Goal: Task Accomplishment & Management: Complete application form

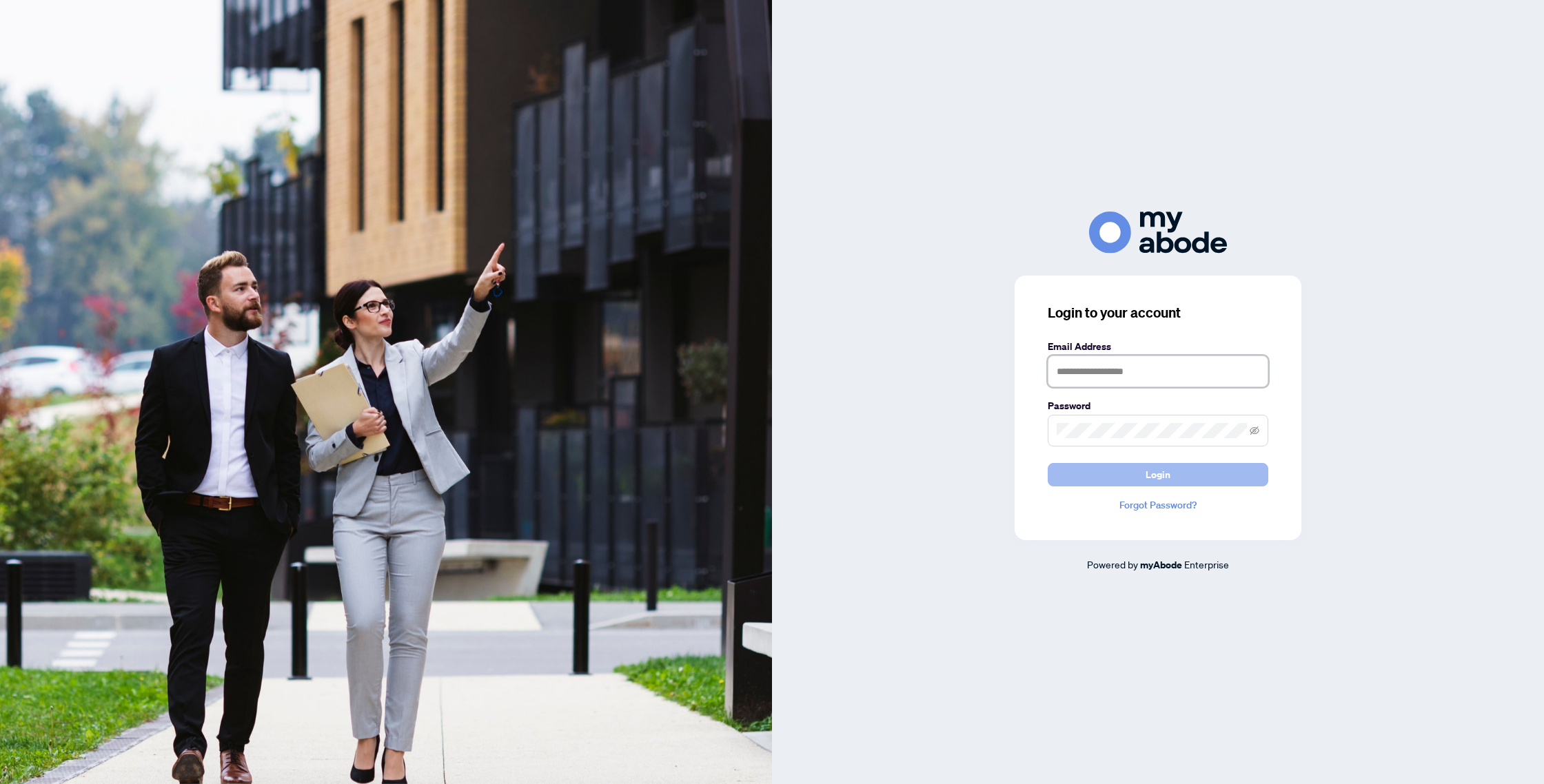
type input "**********"
click at [1160, 479] on span "Login" at bounding box center [1158, 475] width 25 height 22
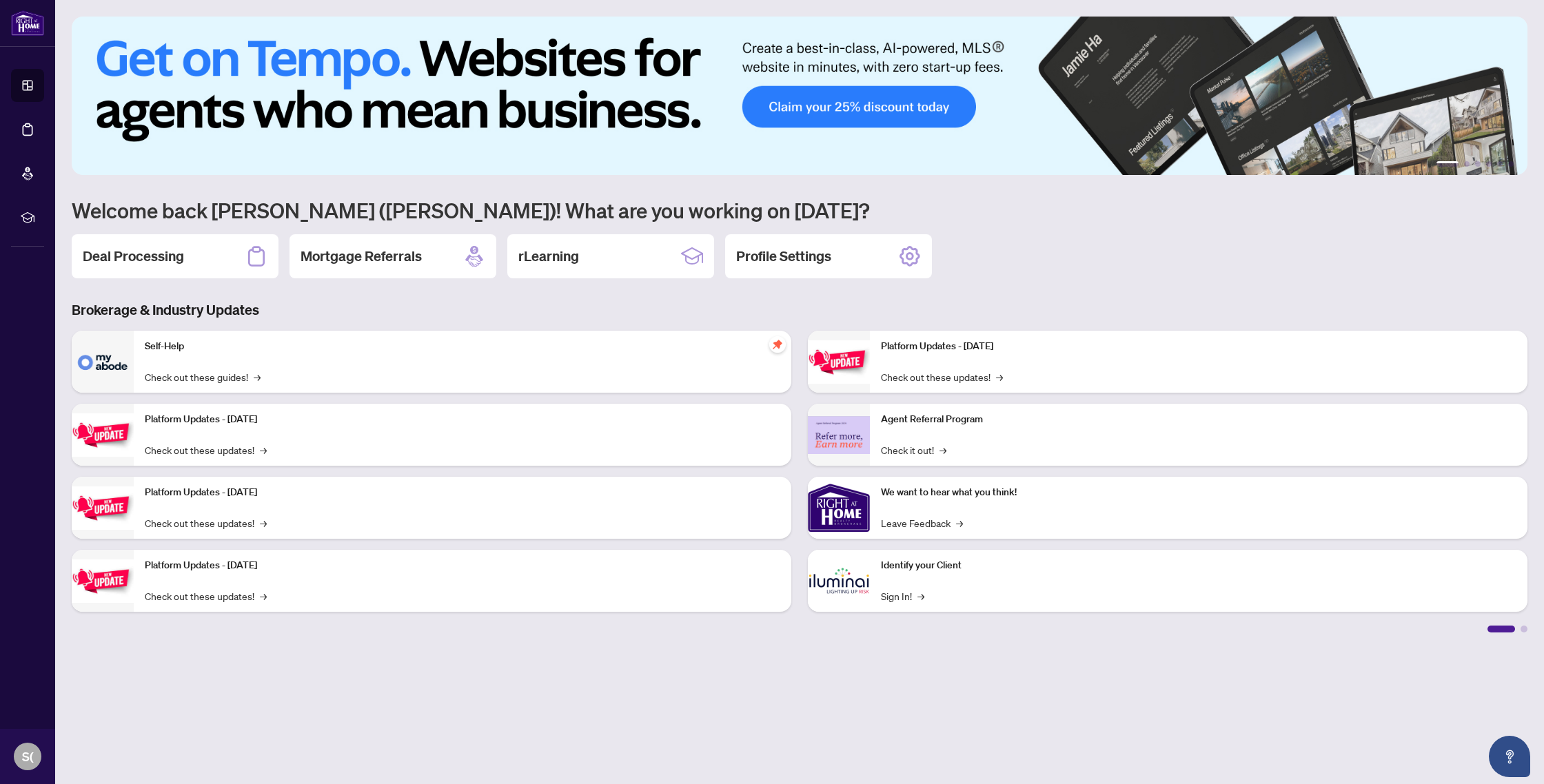
click at [117, 255] on h2 "Deal Processing" at bounding box center [132, 256] width 101 height 20
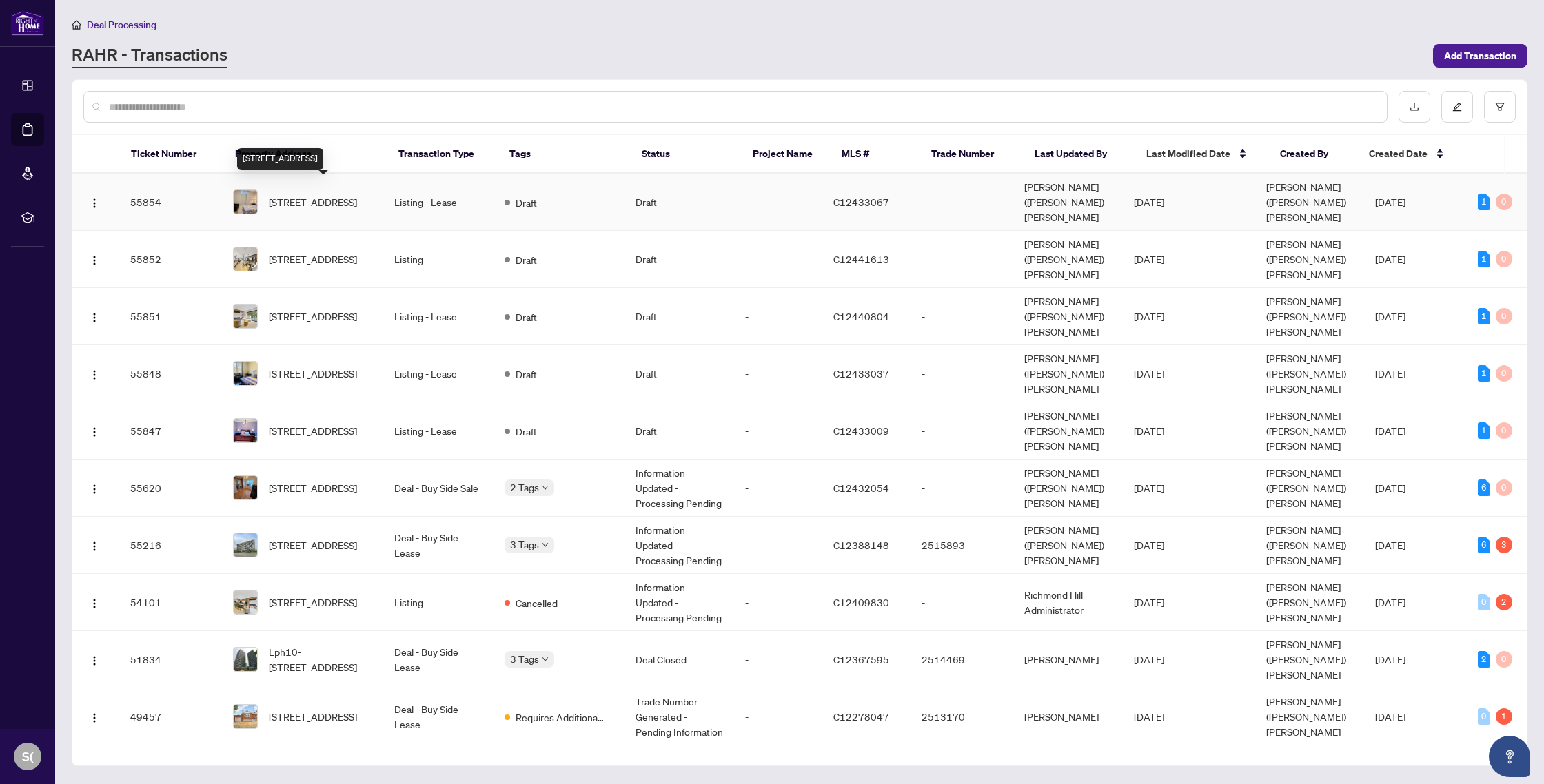
click at [333, 194] on span "3-35 Glenborough Park Cres, Toronto, Ontario M2R 2G4, Canada" at bounding box center [313, 202] width 88 height 15
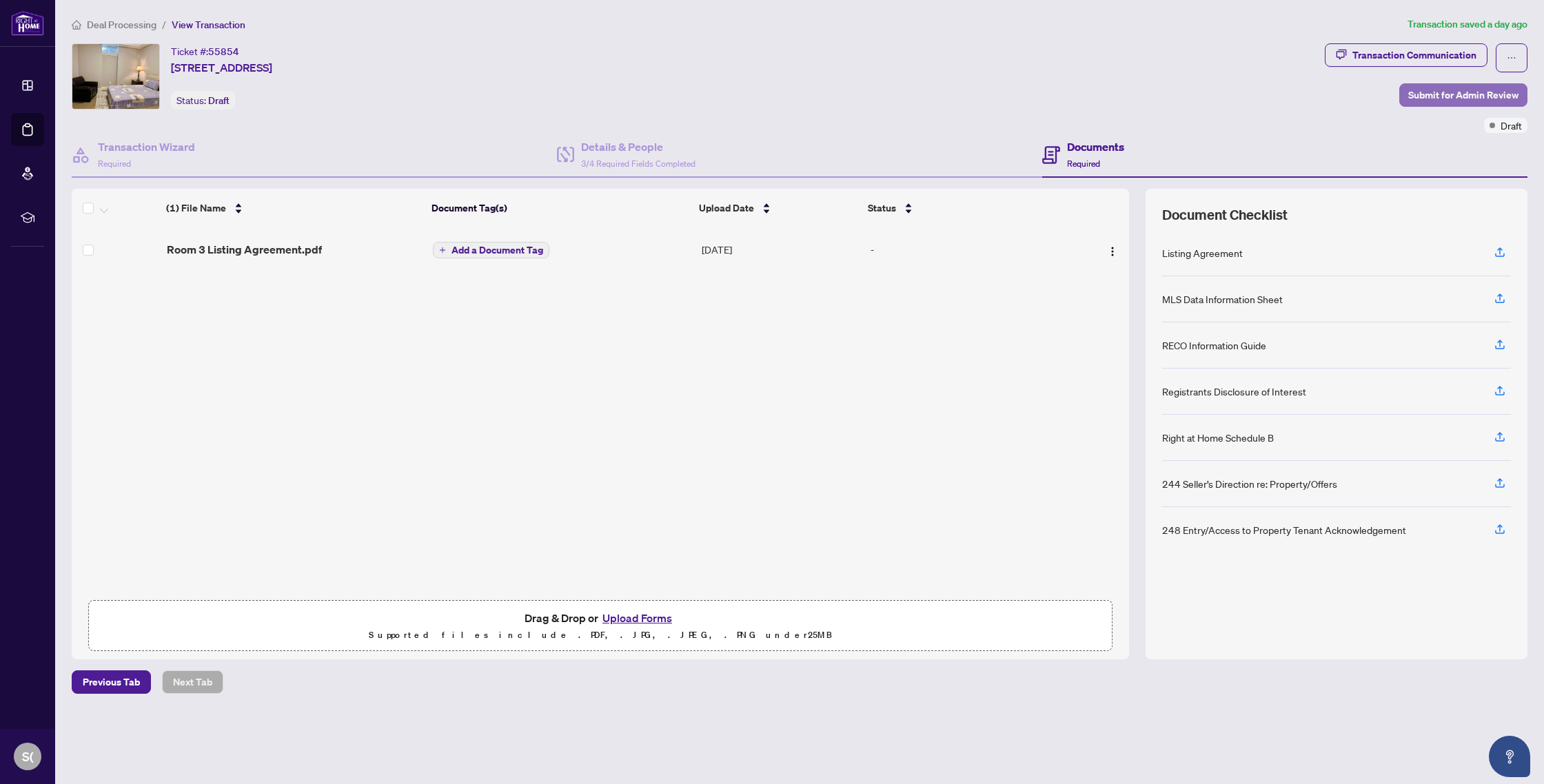
click at [1462, 93] on span "Submit for Admin Review" at bounding box center [1463, 95] width 110 height 22
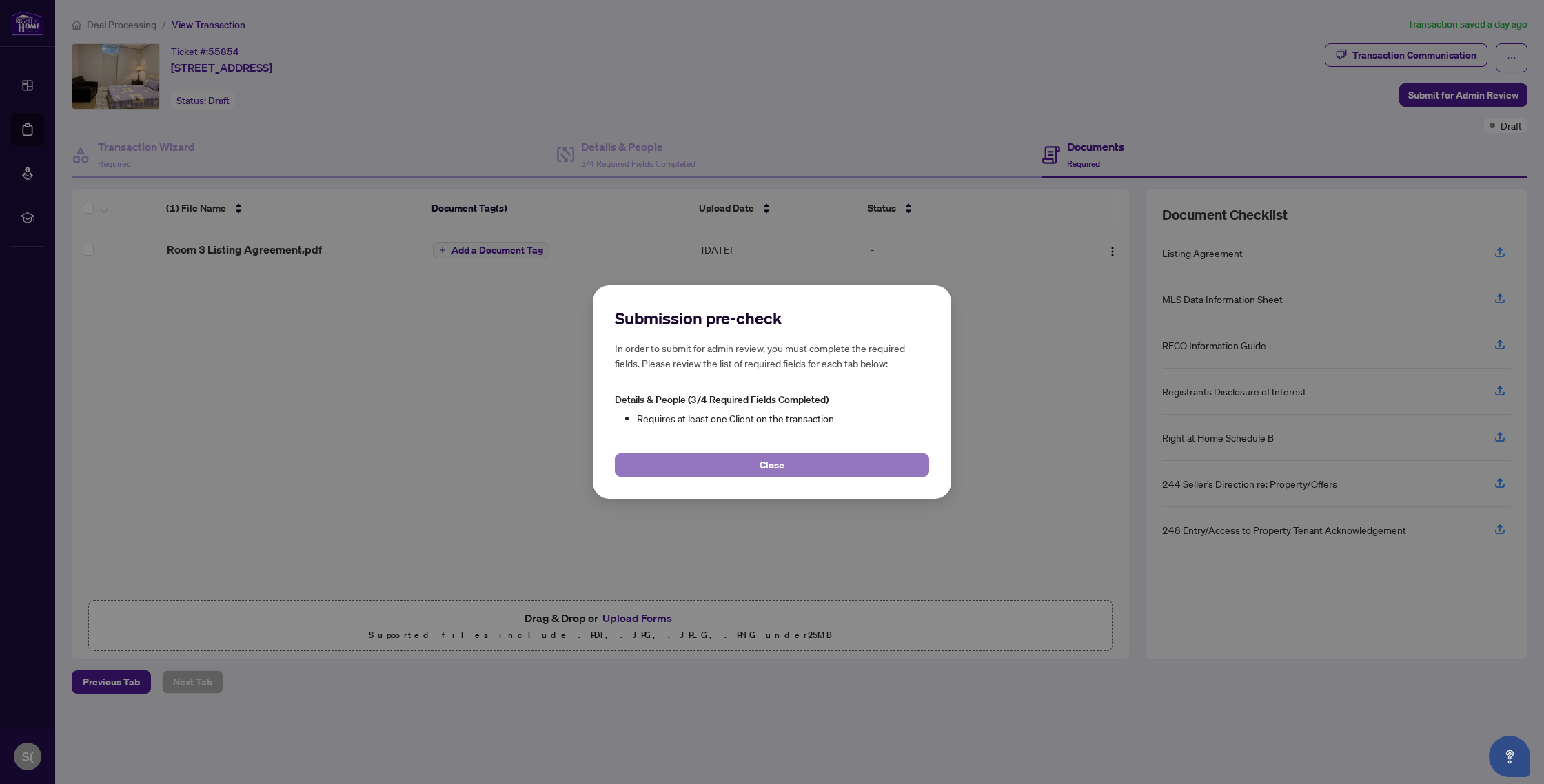
click at [811, 467] on button "Close" at bounding box center [772, 465] width 314 height 24
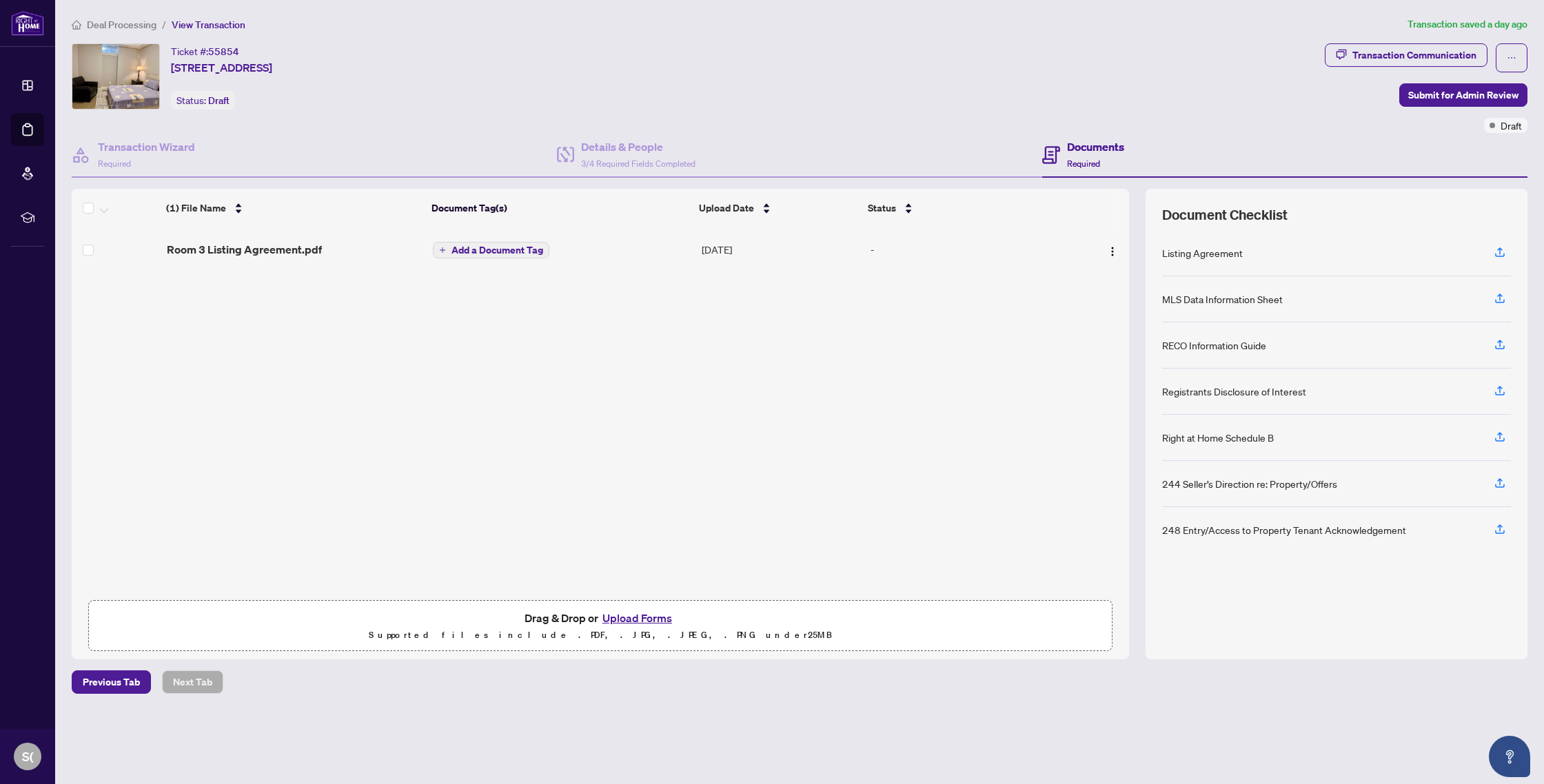
click at [1204, 251] on div "Listing Agreement" at bounding box center [1202, 253] width 81 height 15
click at [1502, 248] on icon "button" at bounding box center [1500, 251] width 5 height 7
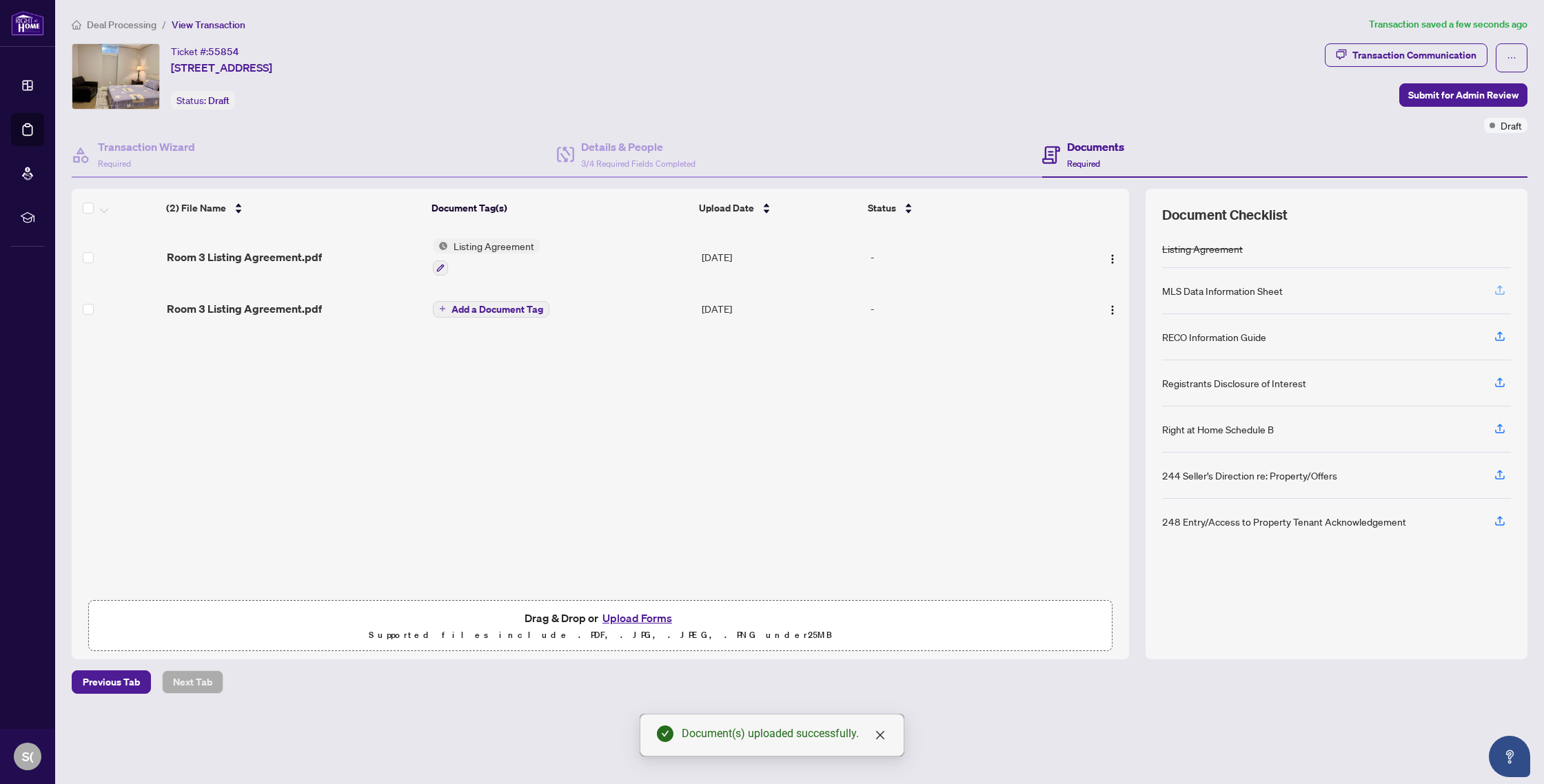
click at [1499, 288] on icon "button" at bounding box center [1500, 290] width 13 height 13
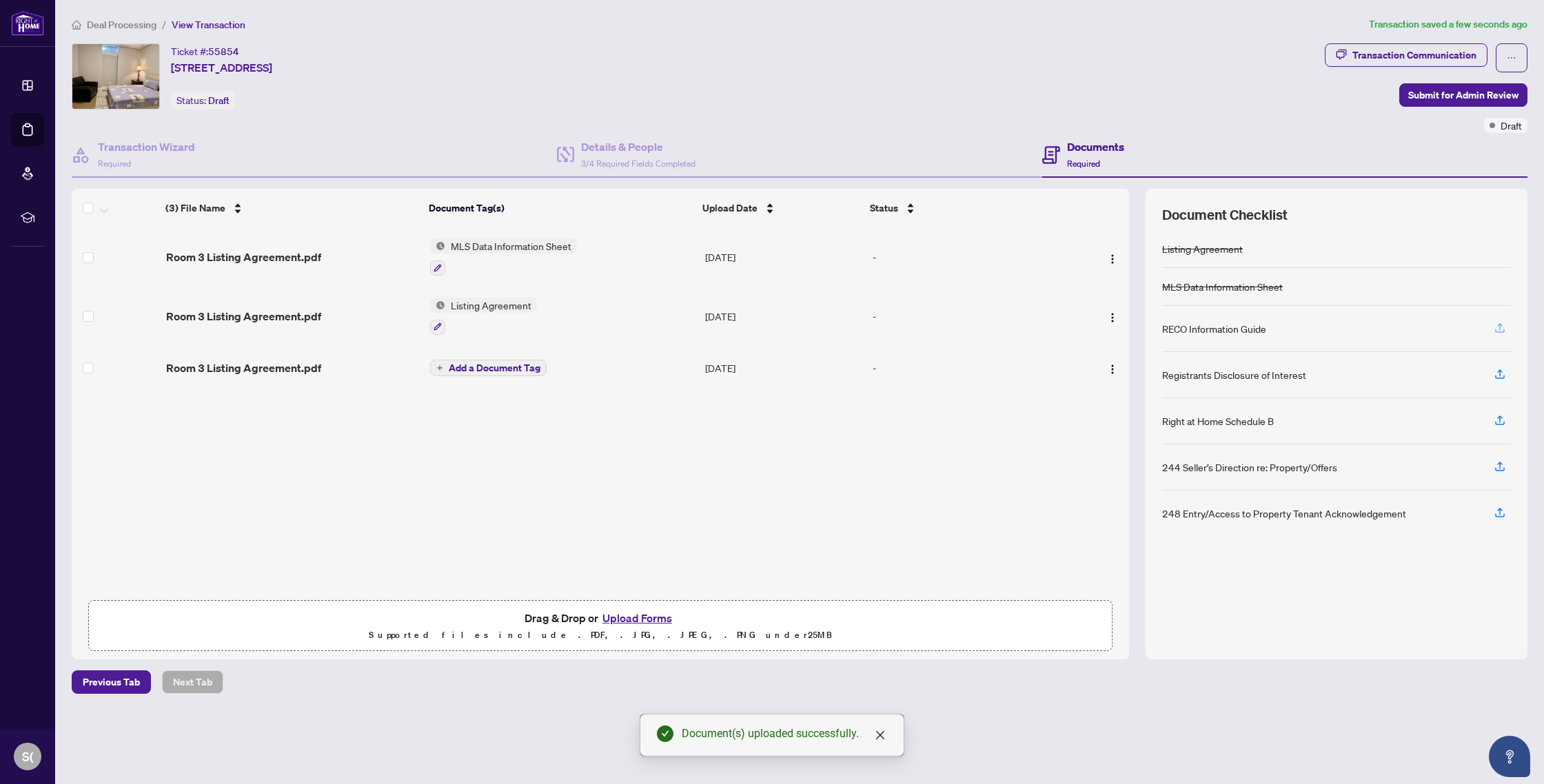
click at [1501, 331] on icon "button" at bounding box center [1500, 328] width 13 height 13
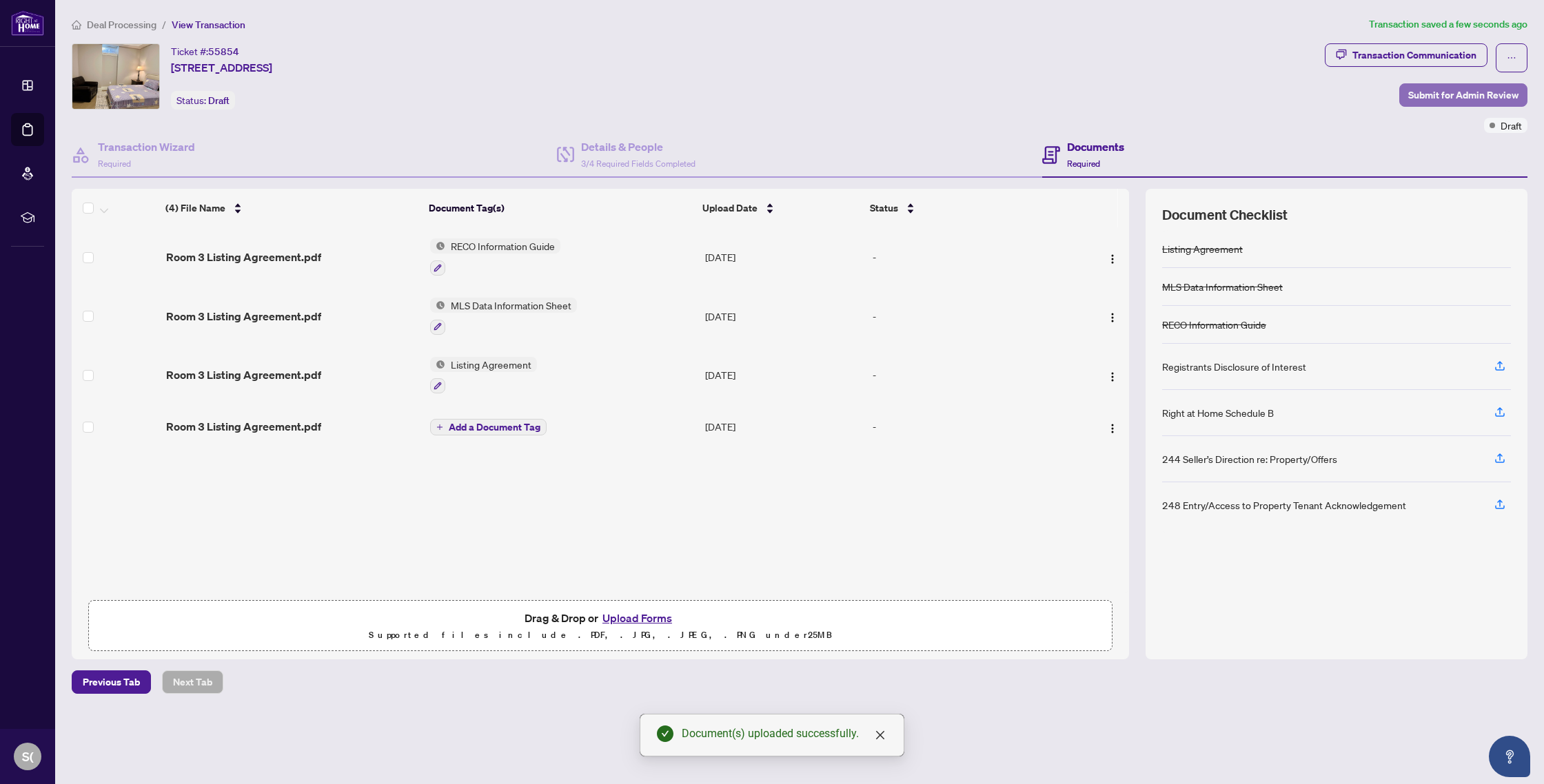
click at [1467, 98] on span "Submit for Admin Review" at bounding box center [1463, 95] width 110 height 22
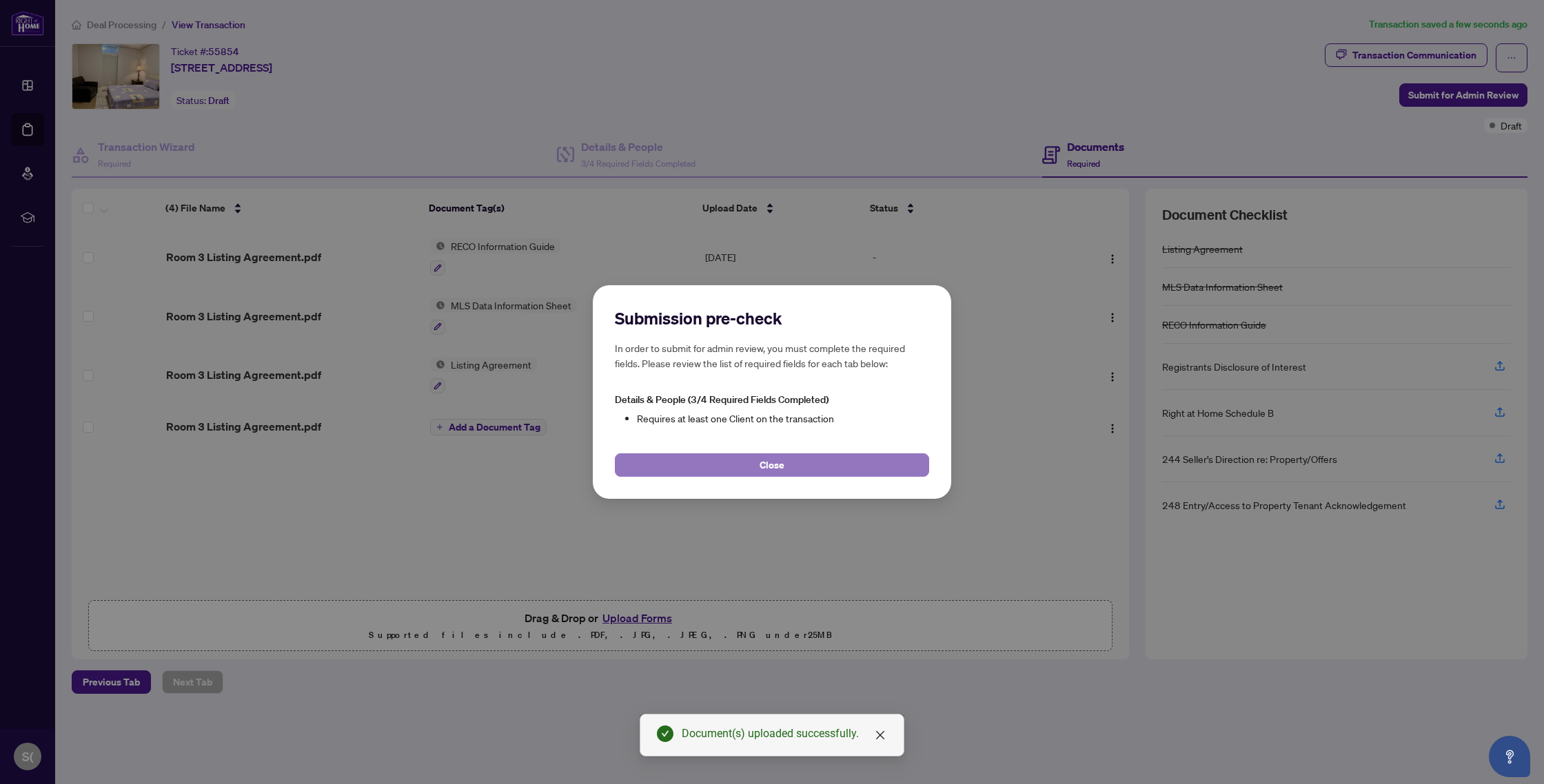
click at [812, 471] on button "Close" at bounding box center [772, 465] width 314 height 24
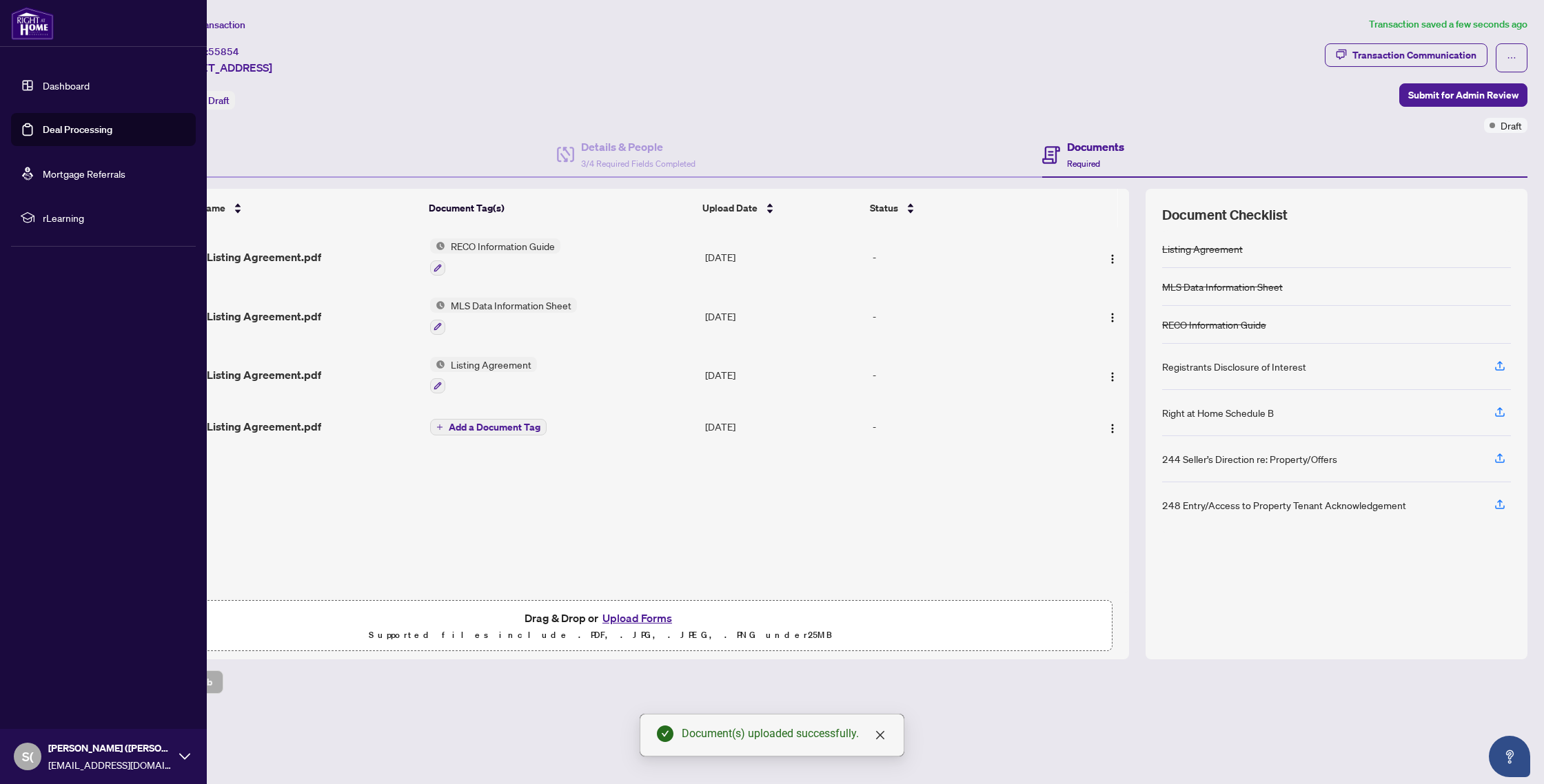
click at [59, 130] on link "Deal Processing" at bounding box center [77, 129] width 70 height 13
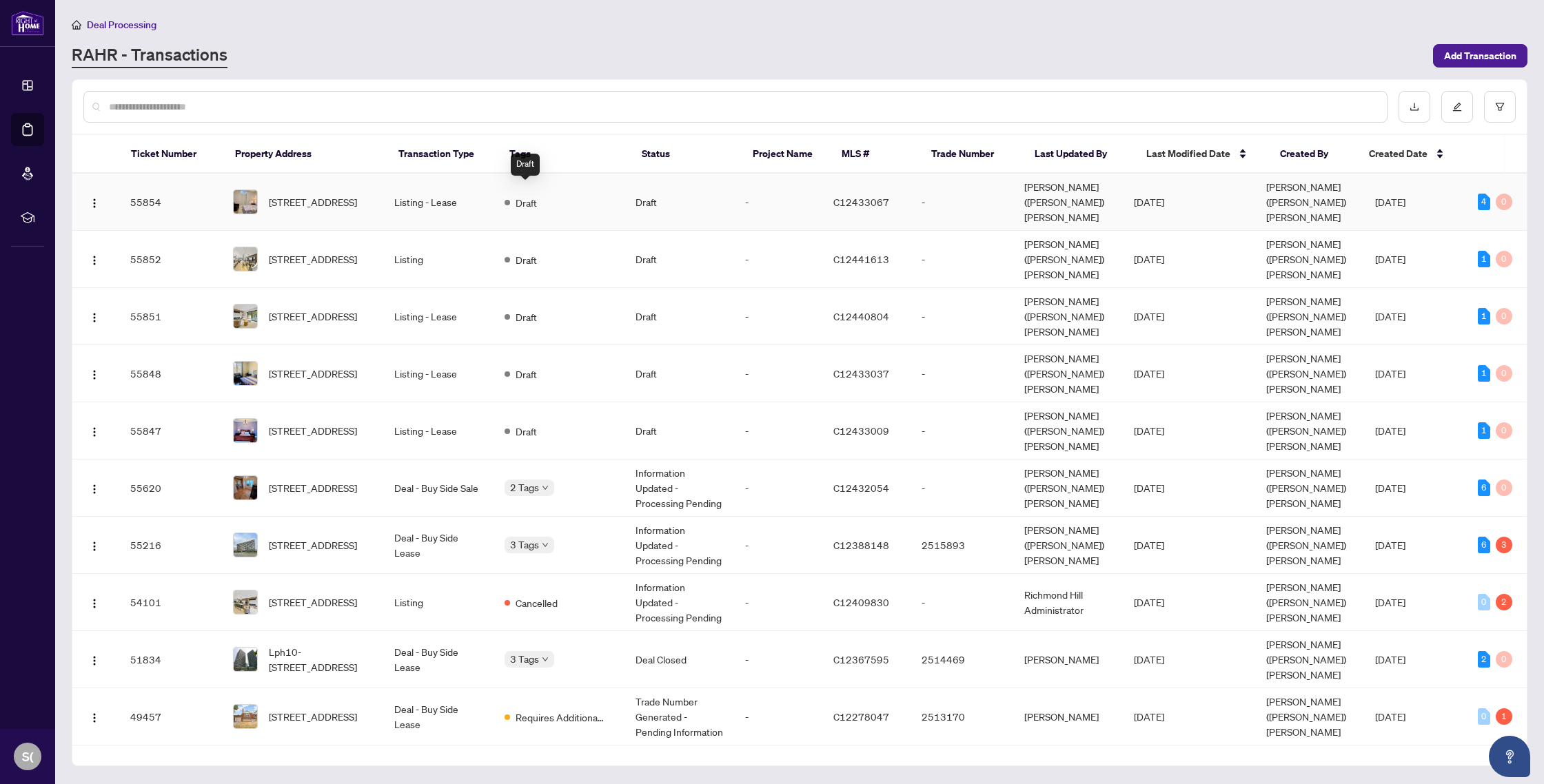
scroll to position [2, 0]
click at [523, 193] on span "Draft" at bounding box center [525, 201] width 21 height 15
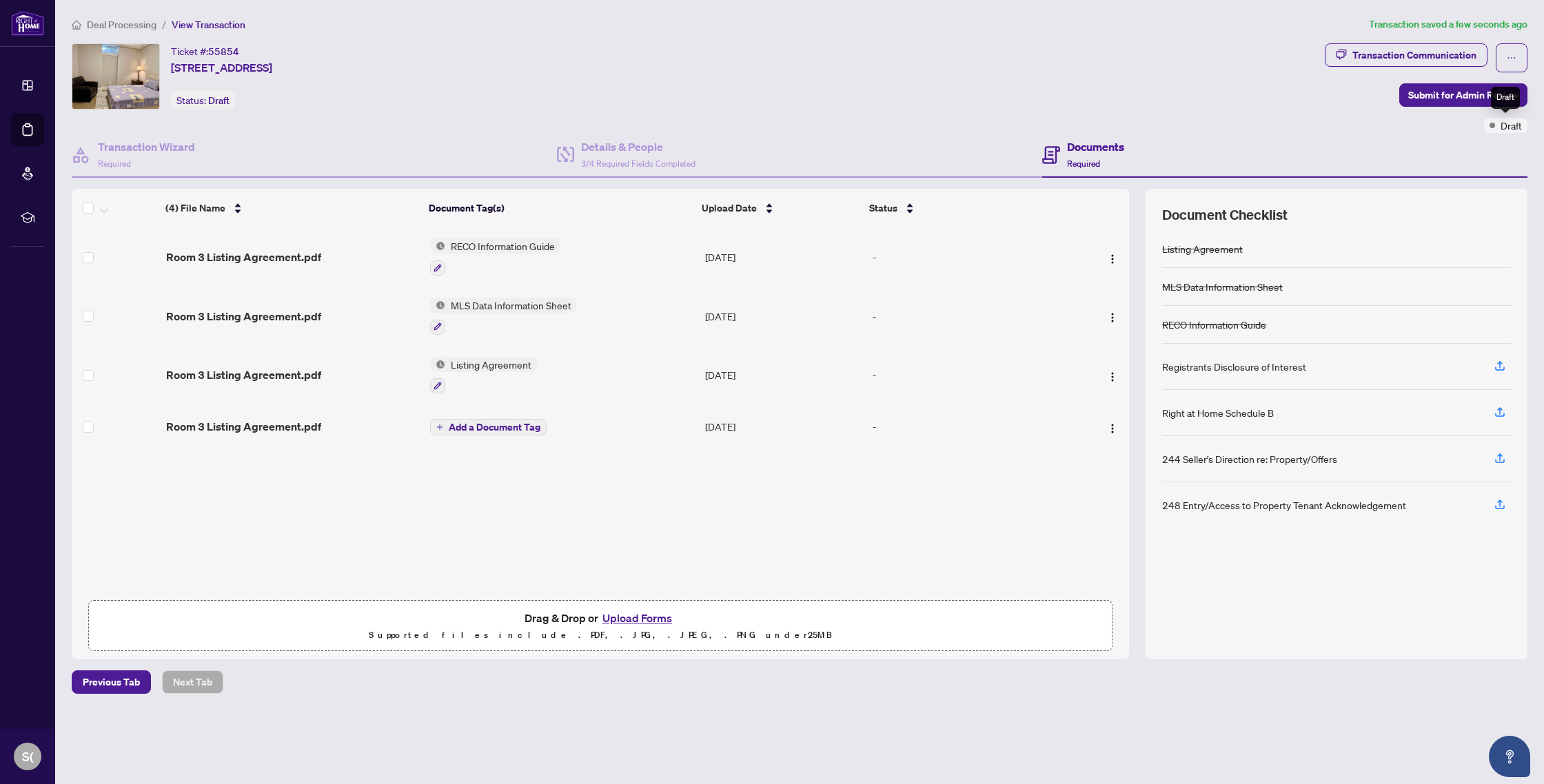
click at [1519, 126] on span "Draft" at bounding box center [1511, 126] width 21 height 15
click at [1495, 123] on div "Draft" at bounding box center [1505, 126] width 43 height 15
click at [1502, 96] on div "Draft" at bounding box center [1505, 98] width 29 height 22
click at [1510, 57] on icon "ellipsis" at bounding box center [1511, 58] width 9 height 9
click at [1378, 122] on div "Transaction Communication Submit for Admin Review Draft" at bounding box center [1426, 88] width 203 height 90
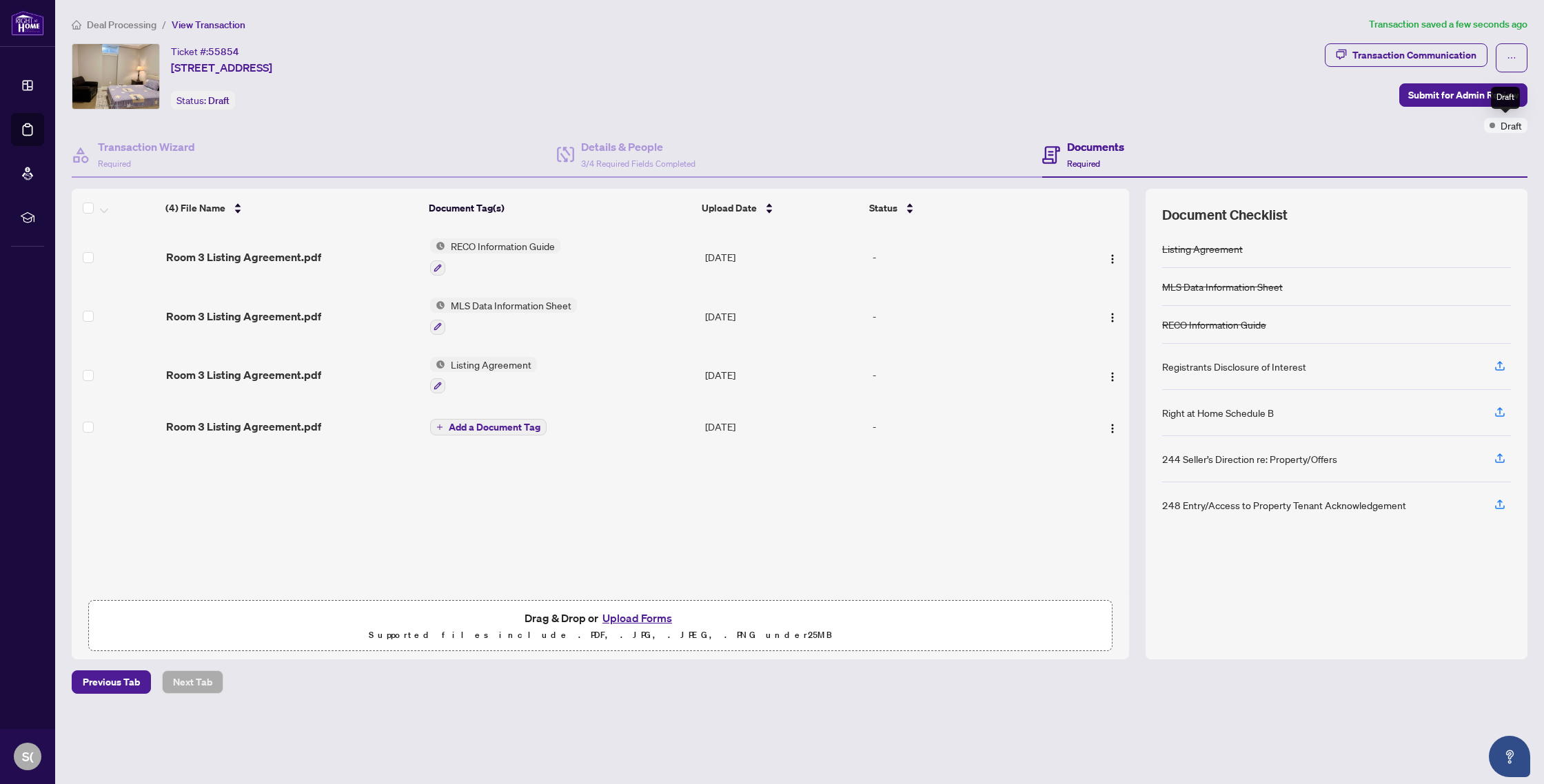
click at [1508, 123] on span "Draft" at bounding box center [1511, 126] width 21 height 15
drag, startPoint x: 1505, startPoint y: 101, endPoint x: 1480, endPoint y: 101, distance: 25.0
click at [1505, 101] on div "Draft" at bounding box center [1505, 98] width 29 height 22
click at [1463, 97] on span "Submit for Admin Review" at bounding box center [1463, 95] width 110 height 22
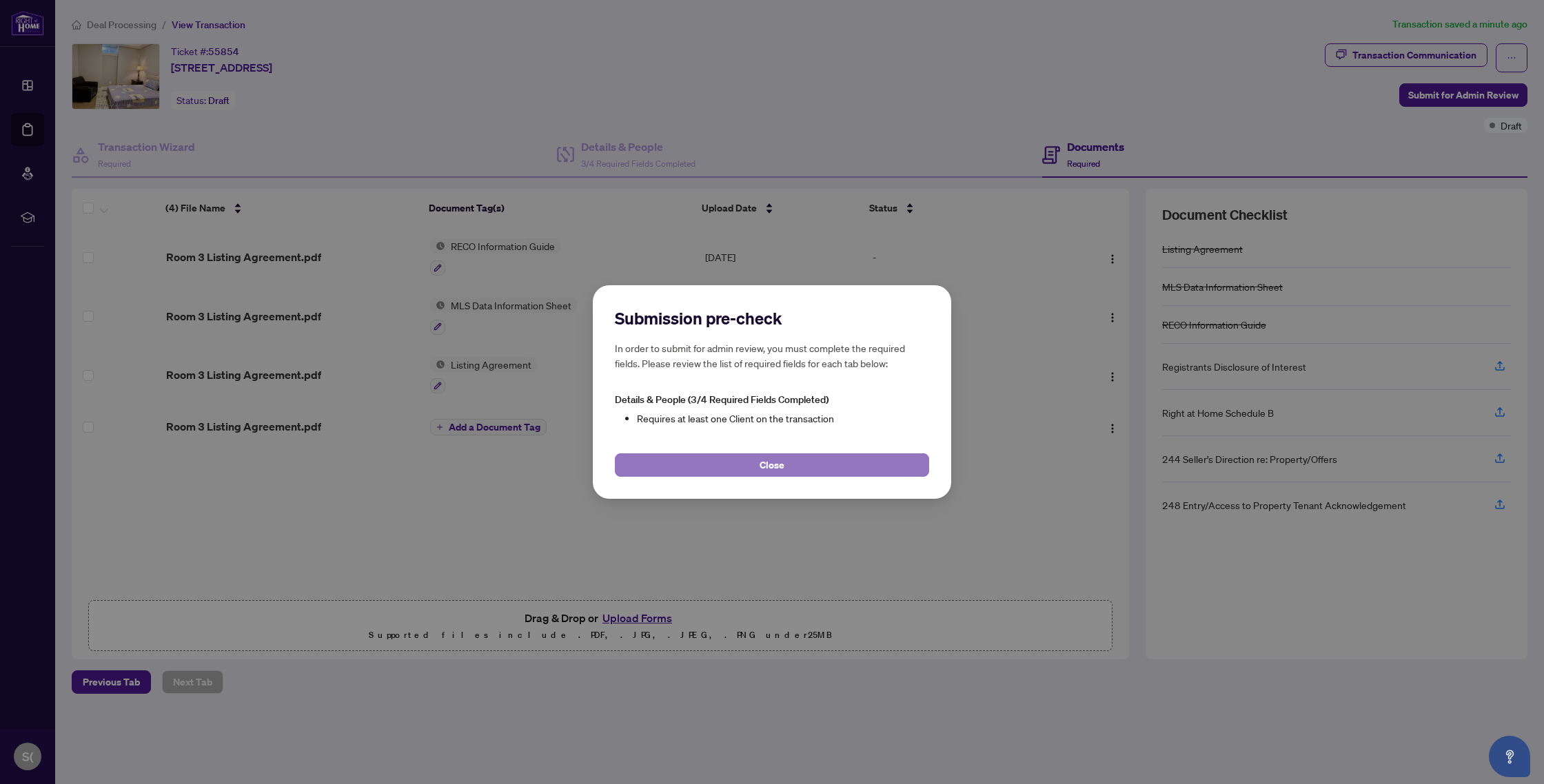
click at [772, 465] on span "Close" at bounding box center [772, 465] width 25 height 22
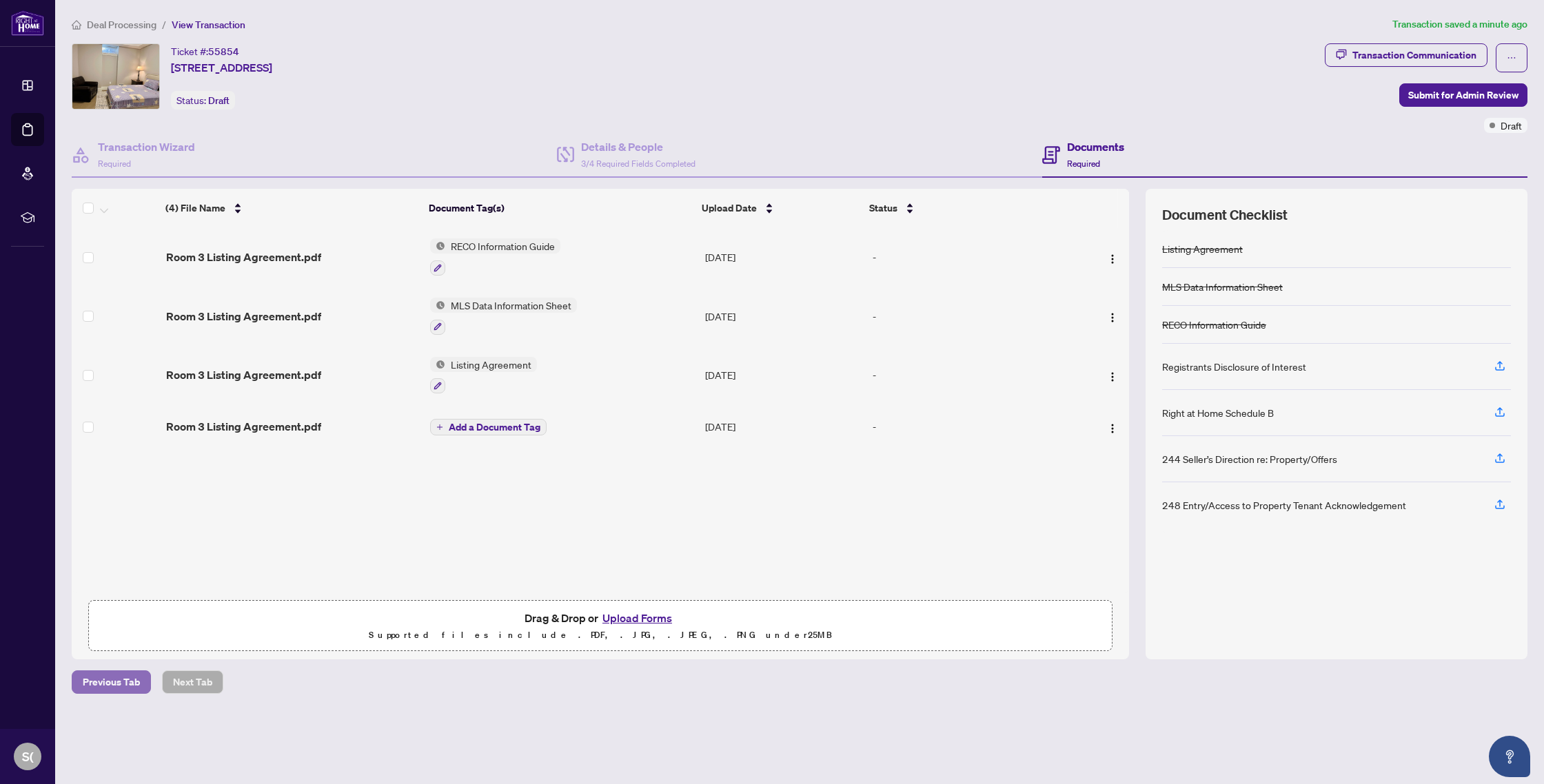
click at [112, 681] on span "Previous Tab" at bounding box center [110, 682] width 57 height 22
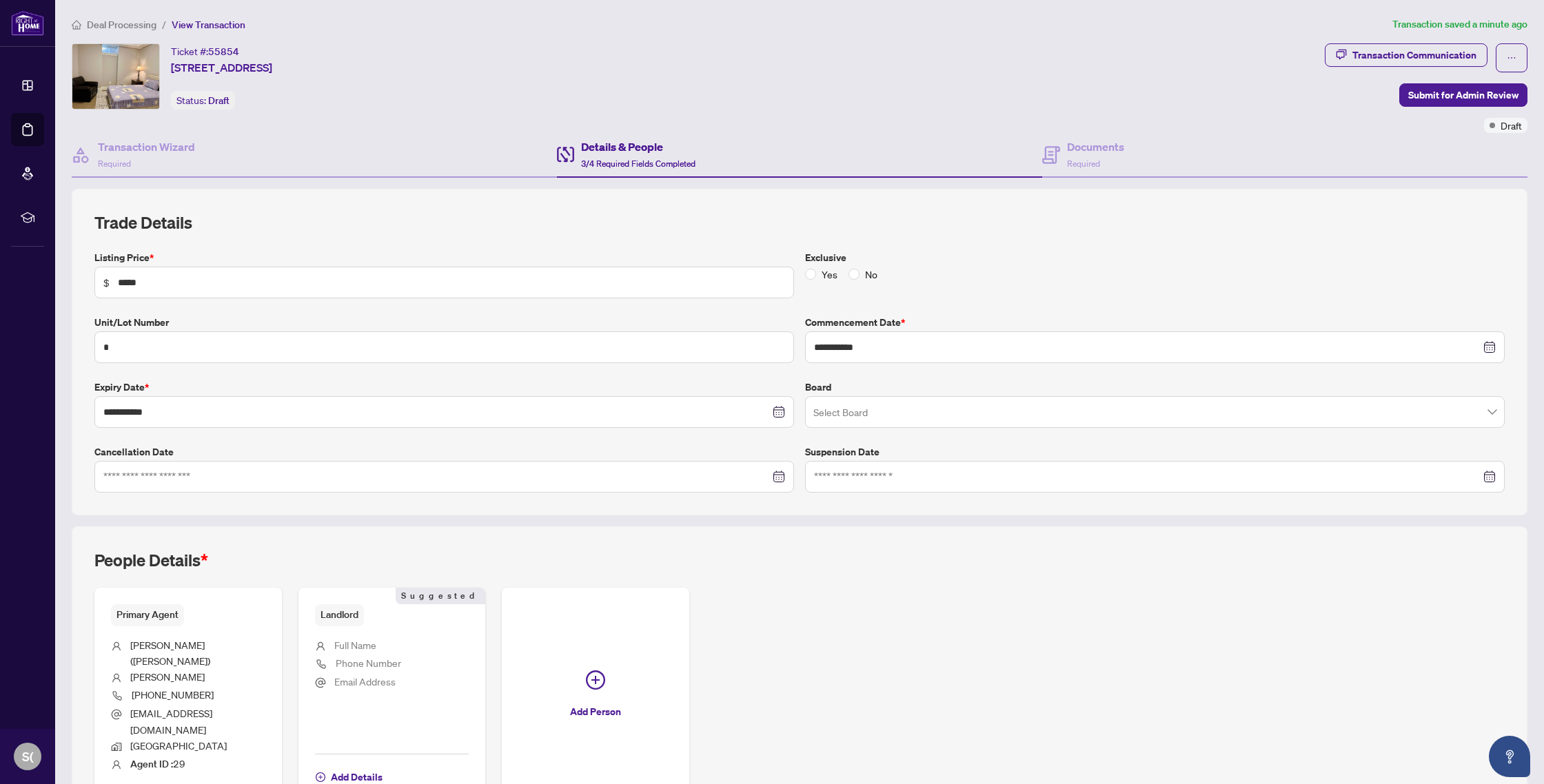
scroll to position [65, 0]
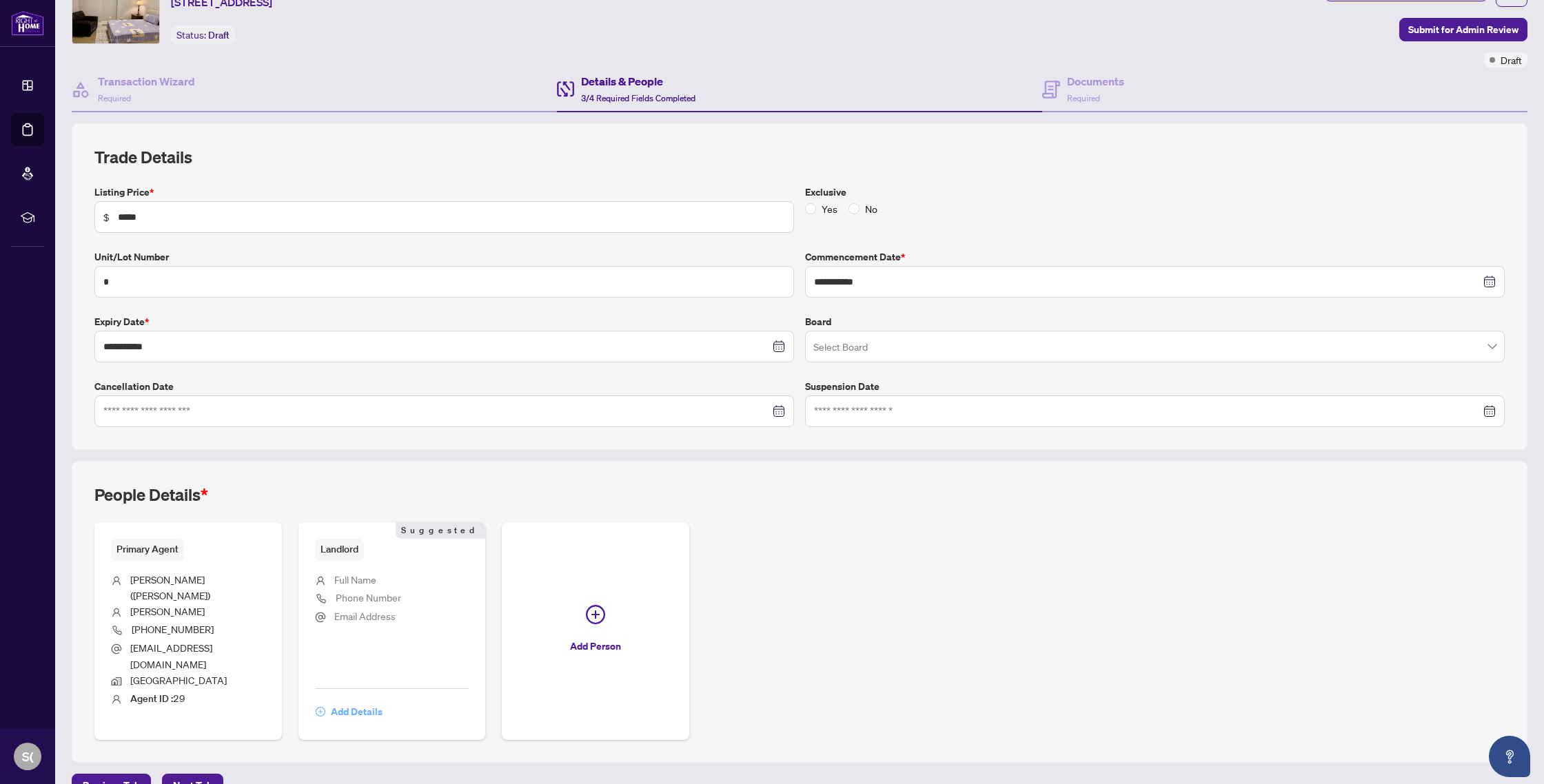
click at [369, 701] on span "Add Details" at bounding box center [357, 712] width 52 height 22
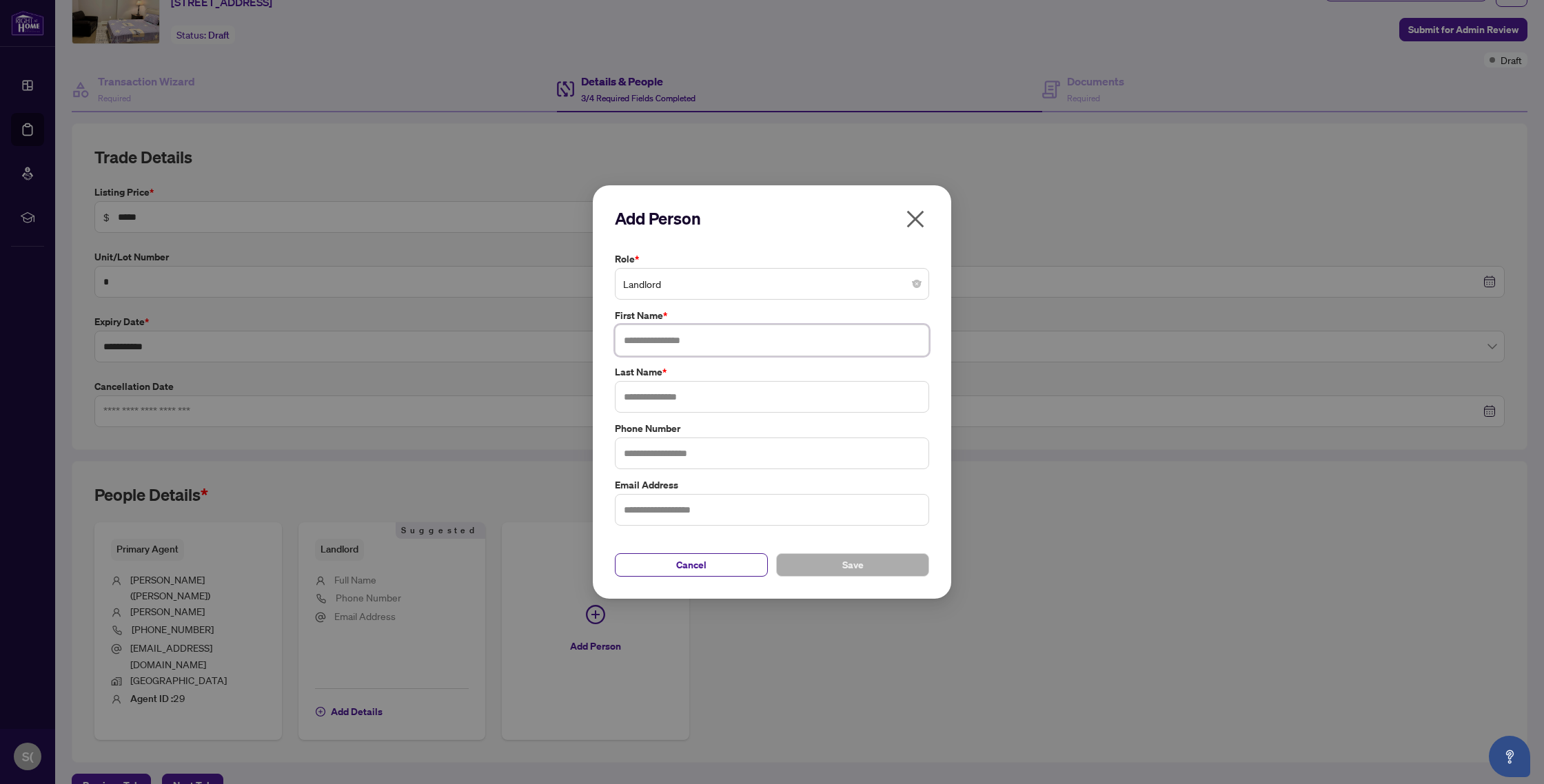
click at [708, 344] on input "text" at bounding box center [772, 339] width 314 height 31
type input "****"
click at [708, 395] on input "text" at bounding box center [772, 396] width 314 height 31
type input "*"
type input "***"
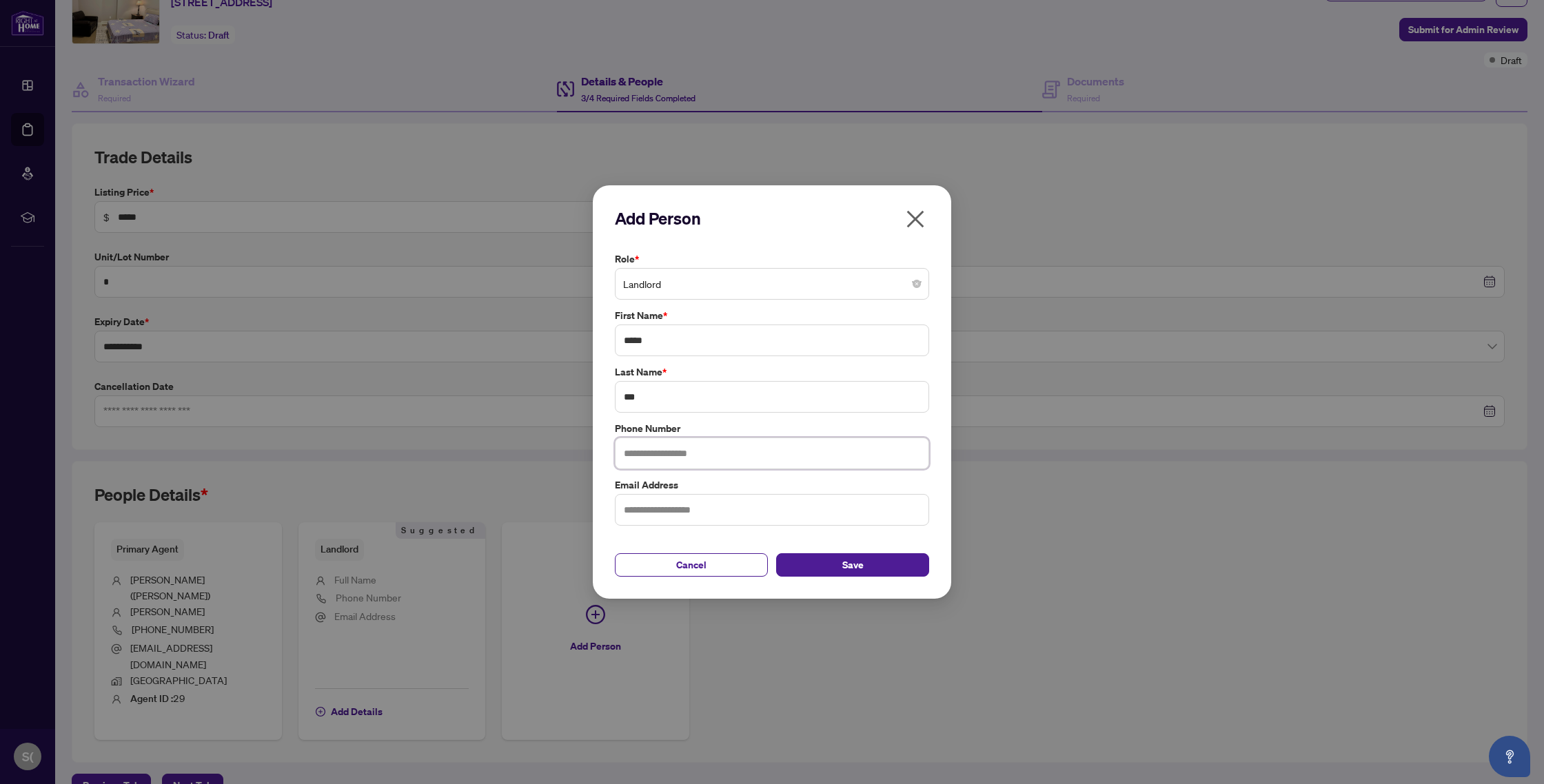
click at [702, 461] on input "text" at bounding box center [772, 453] width 314 height 31
type input "**********"
click at [717, 517] on input "text" at bounding box center [772, 509] width 314 height 31
type input "**********"
click at [849, 563] on span "Save" at bounding box center [852, 565] width 21 height 22
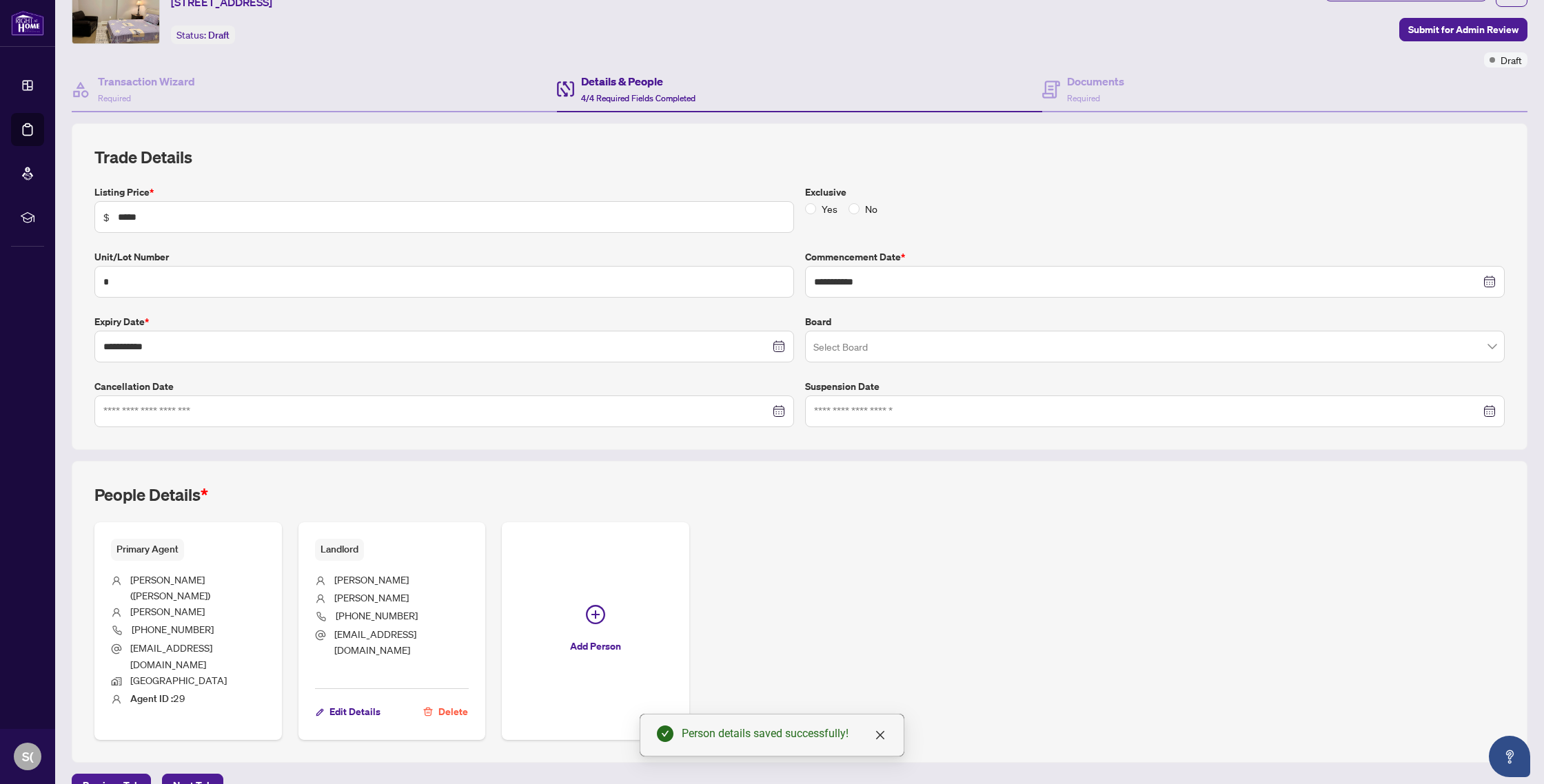
click at [196, 775] on span "Next Tab" at bounding box center [193, 786] width 39 height 22
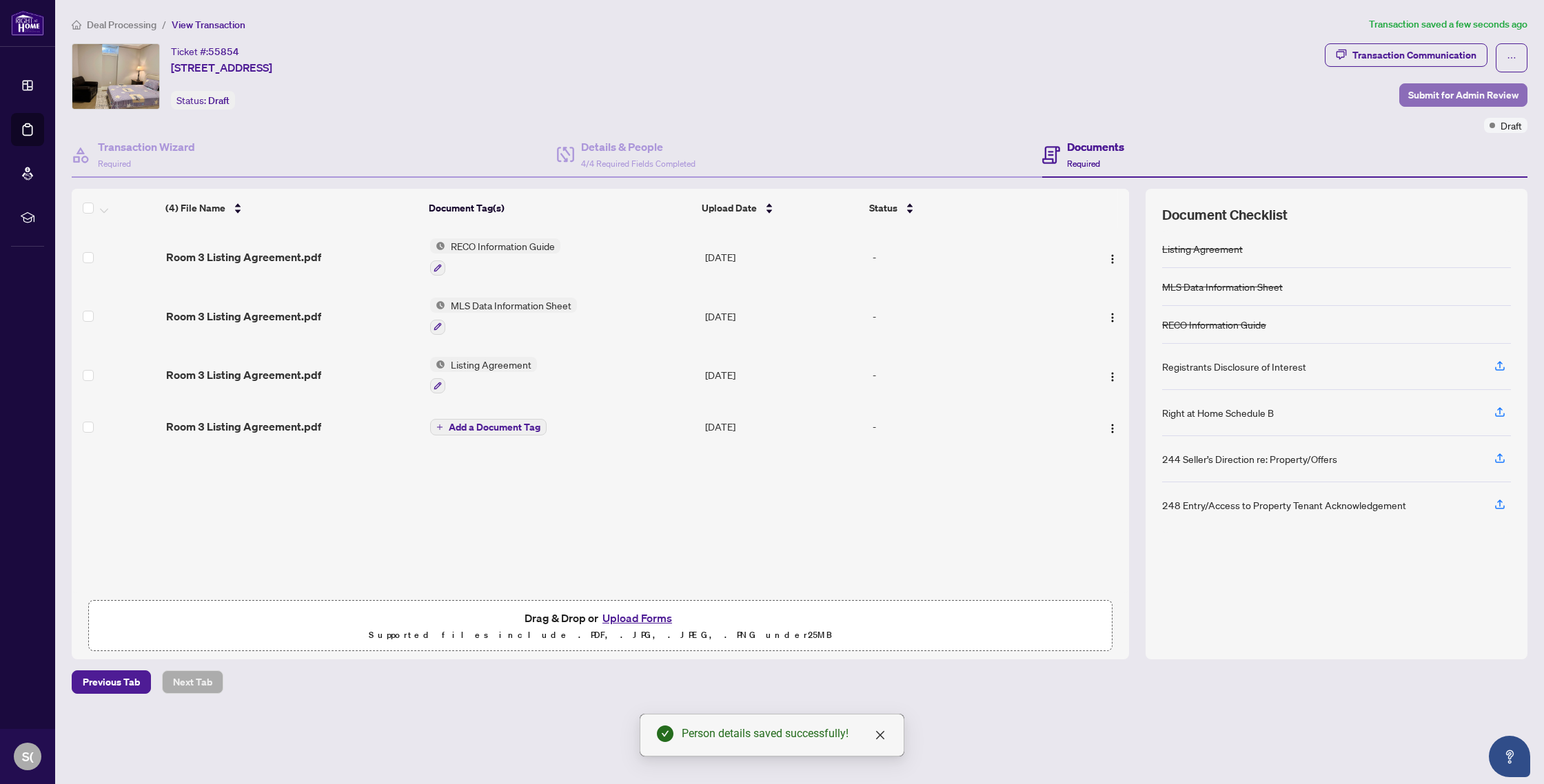
click at [1463, 93] on span "Submit for Admin Review" at bounding box center [1463, 95] width 110 height 22
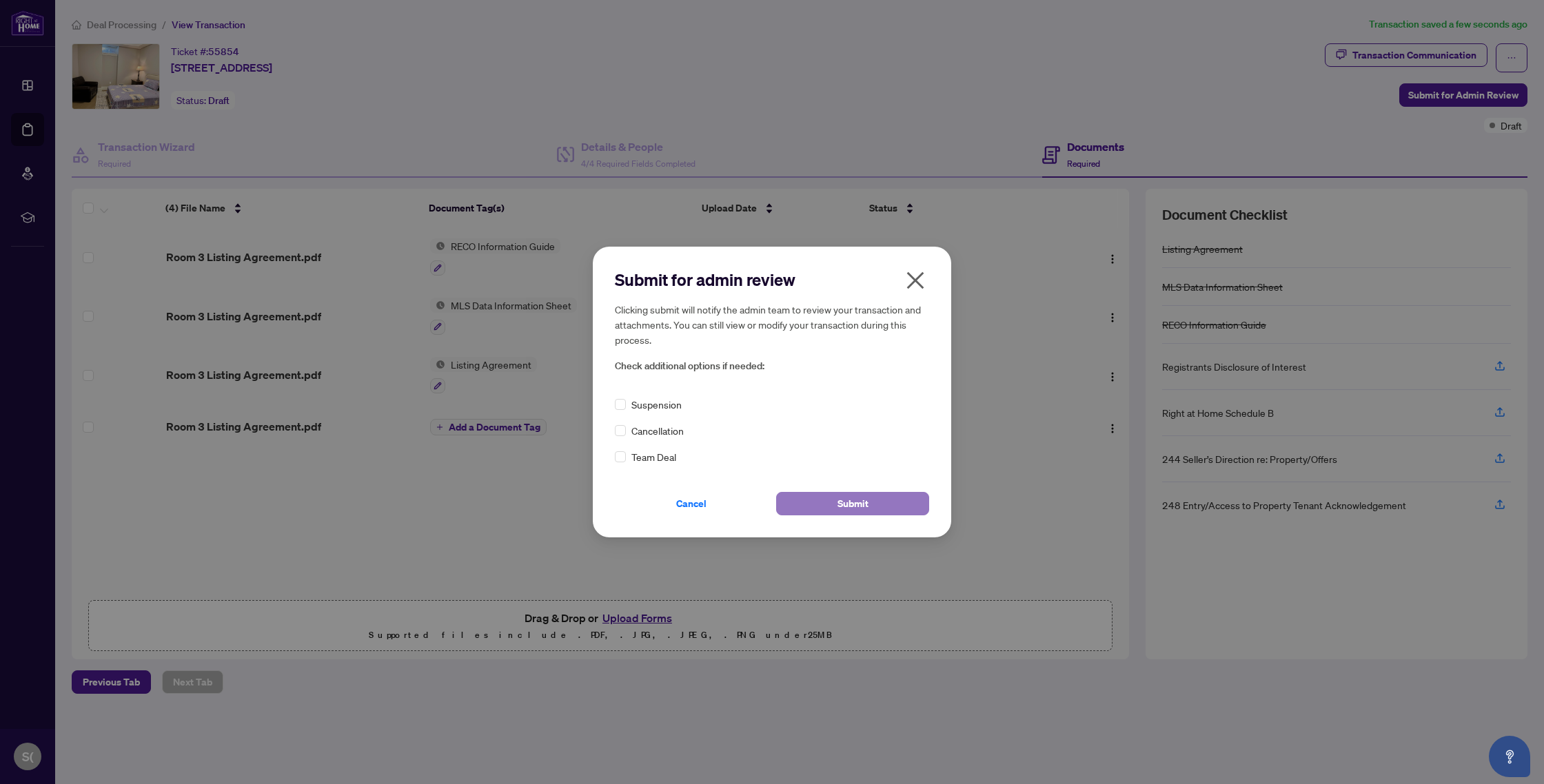
click at [867, 502] on span "Submit" at bounding box center [853, 504] width 31 height 22
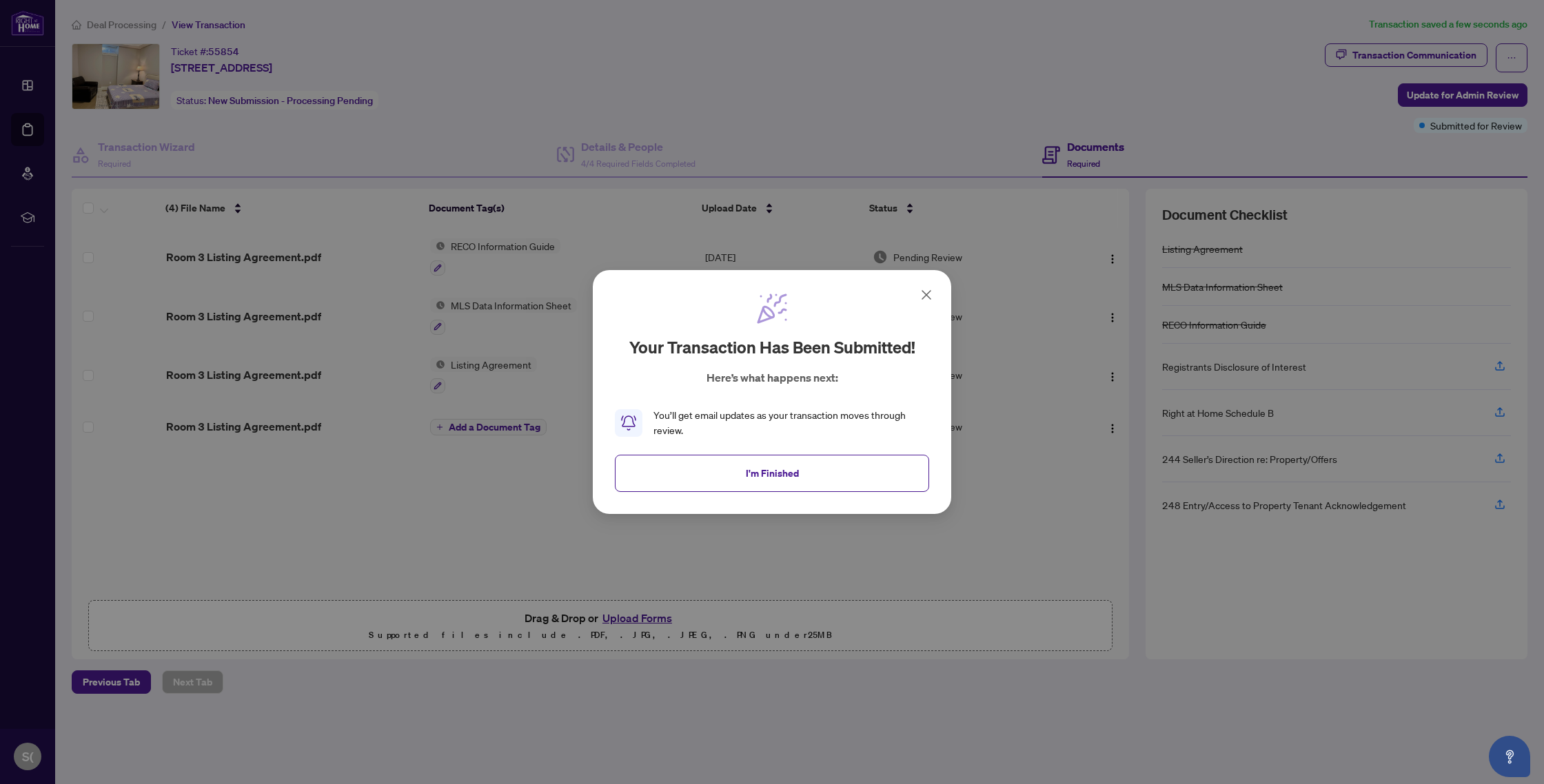
click at [929, 294] on icon at bounding box center [926, 294] width 16 height 16
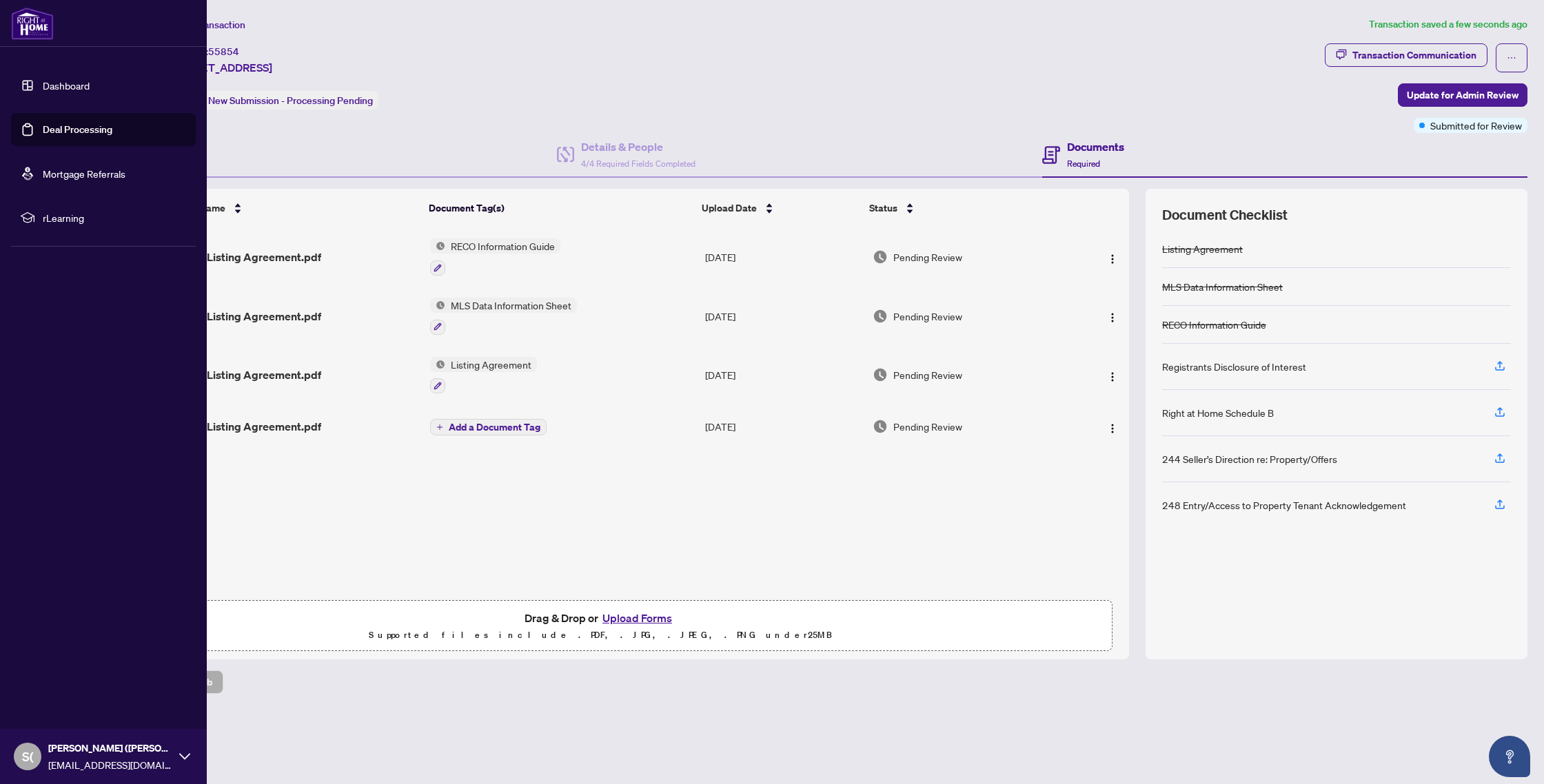
click at [56, 124] on link "Deal Processing" at bounding box center [77, 129] width 70 height 13
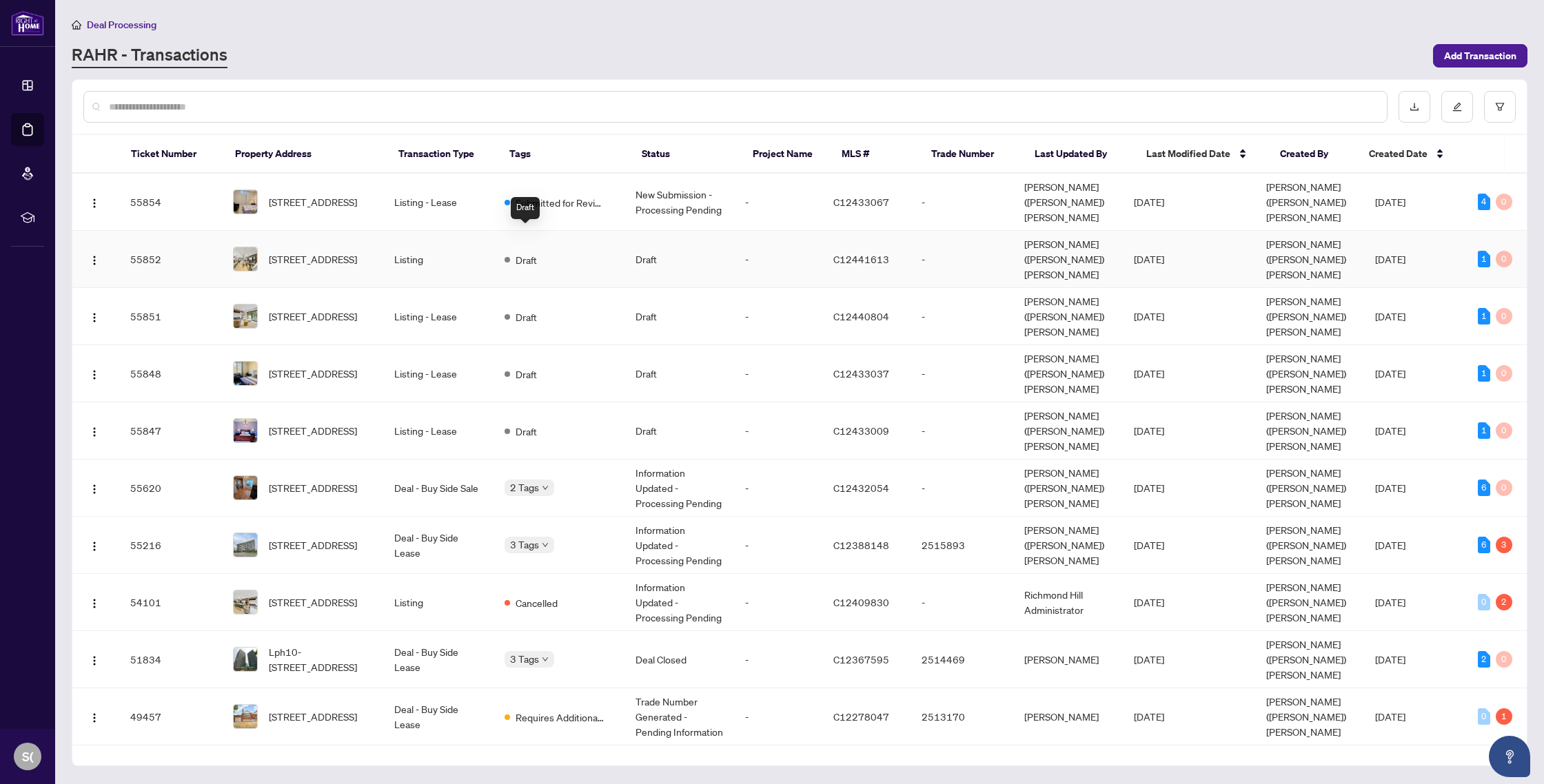
click at [536, 252] on span "Draft" at bounding box center [525, 260] width 21 height 15
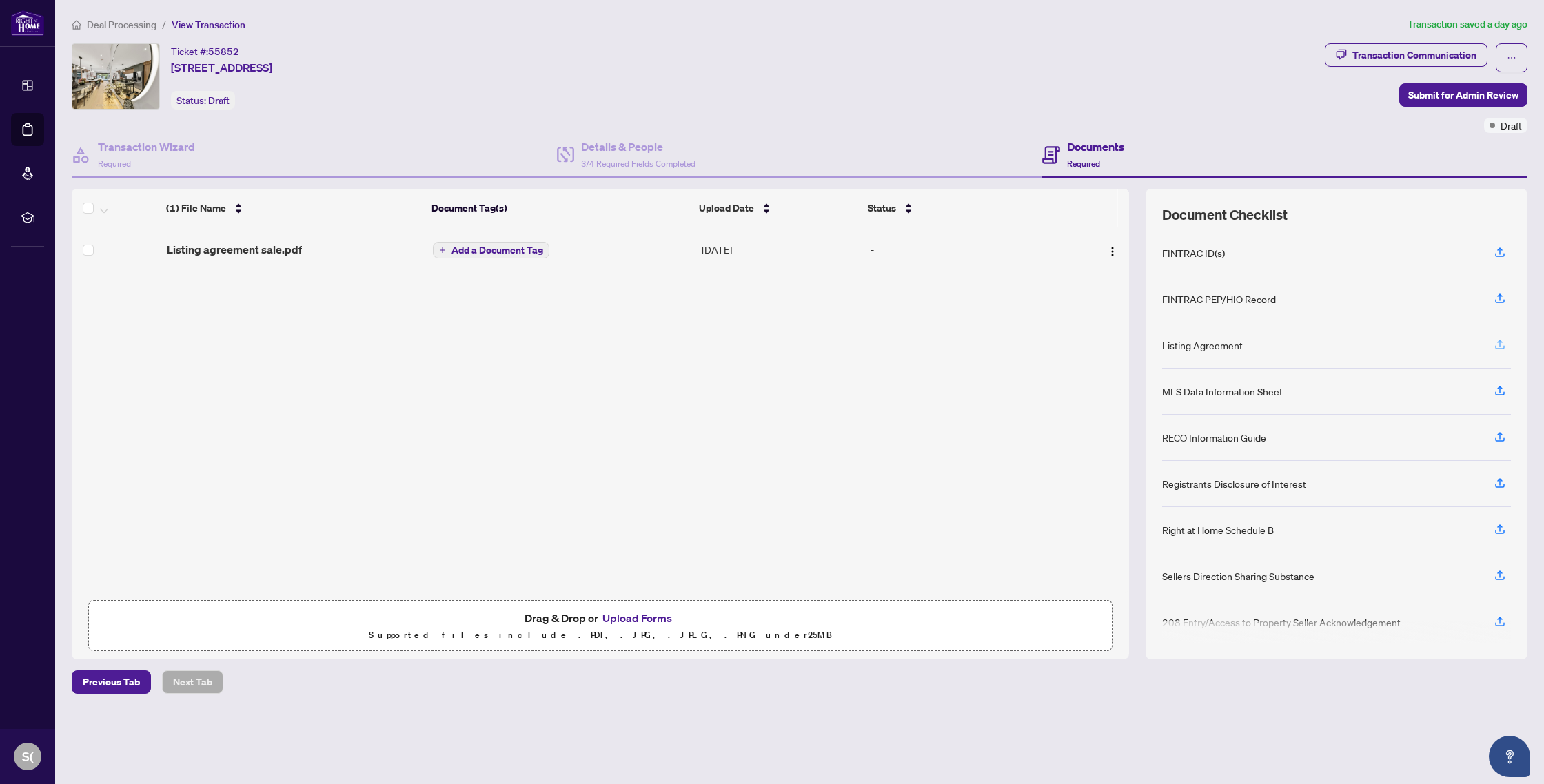
click at [1502, 343] on icon "button" at bounding box center [1500, 344] width 13 height 13
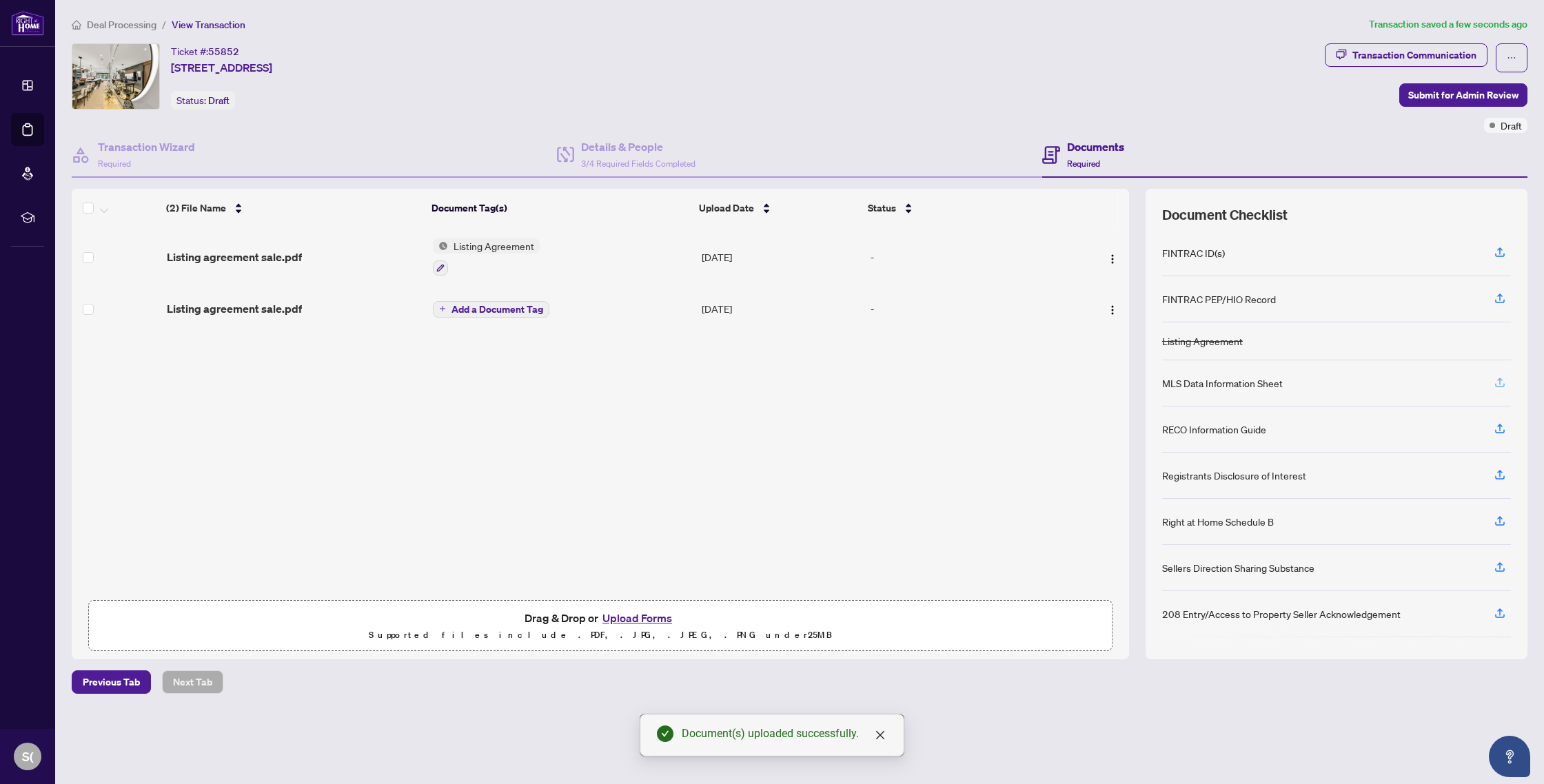
click at [1502, 381] on icon "button" at bounding box center [1500, 382] width 13 height 13
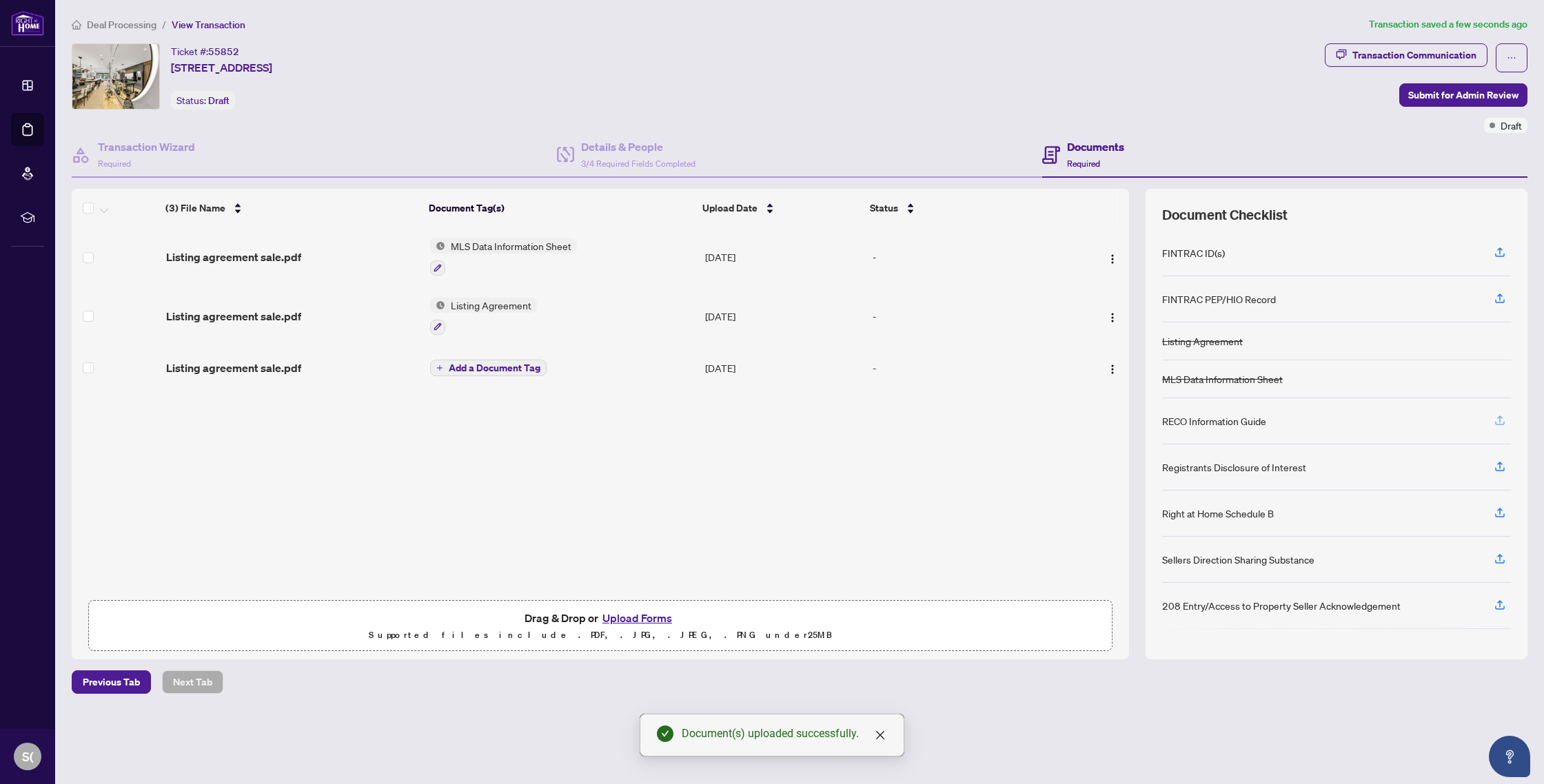
click at [1500, 421] on icon "button" at bounding box center [1500, 420] width 13 height 13
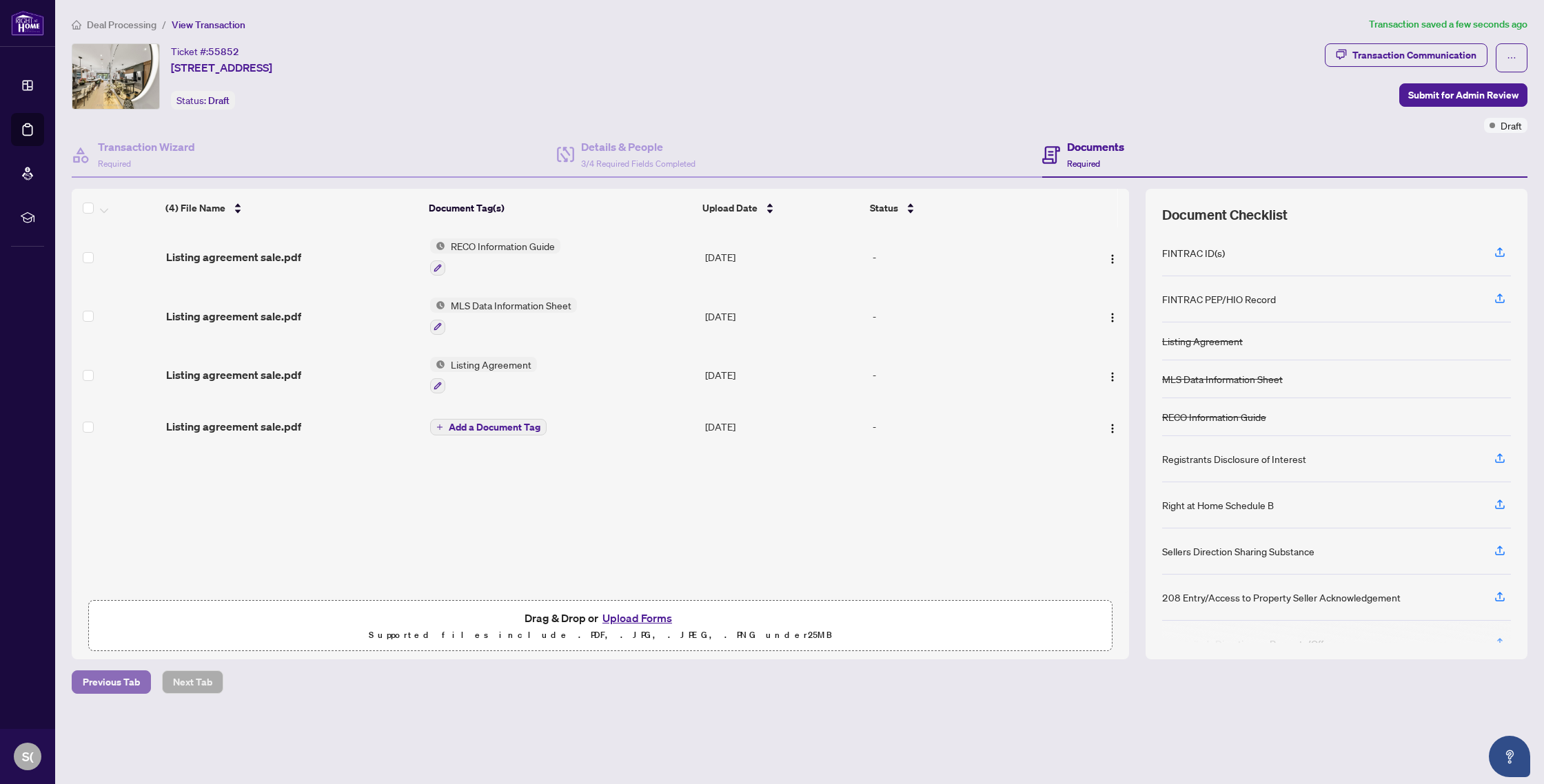
click at [101, 677] on span "Previous Tab" at bounding box center [110, 682] width 57 height 22
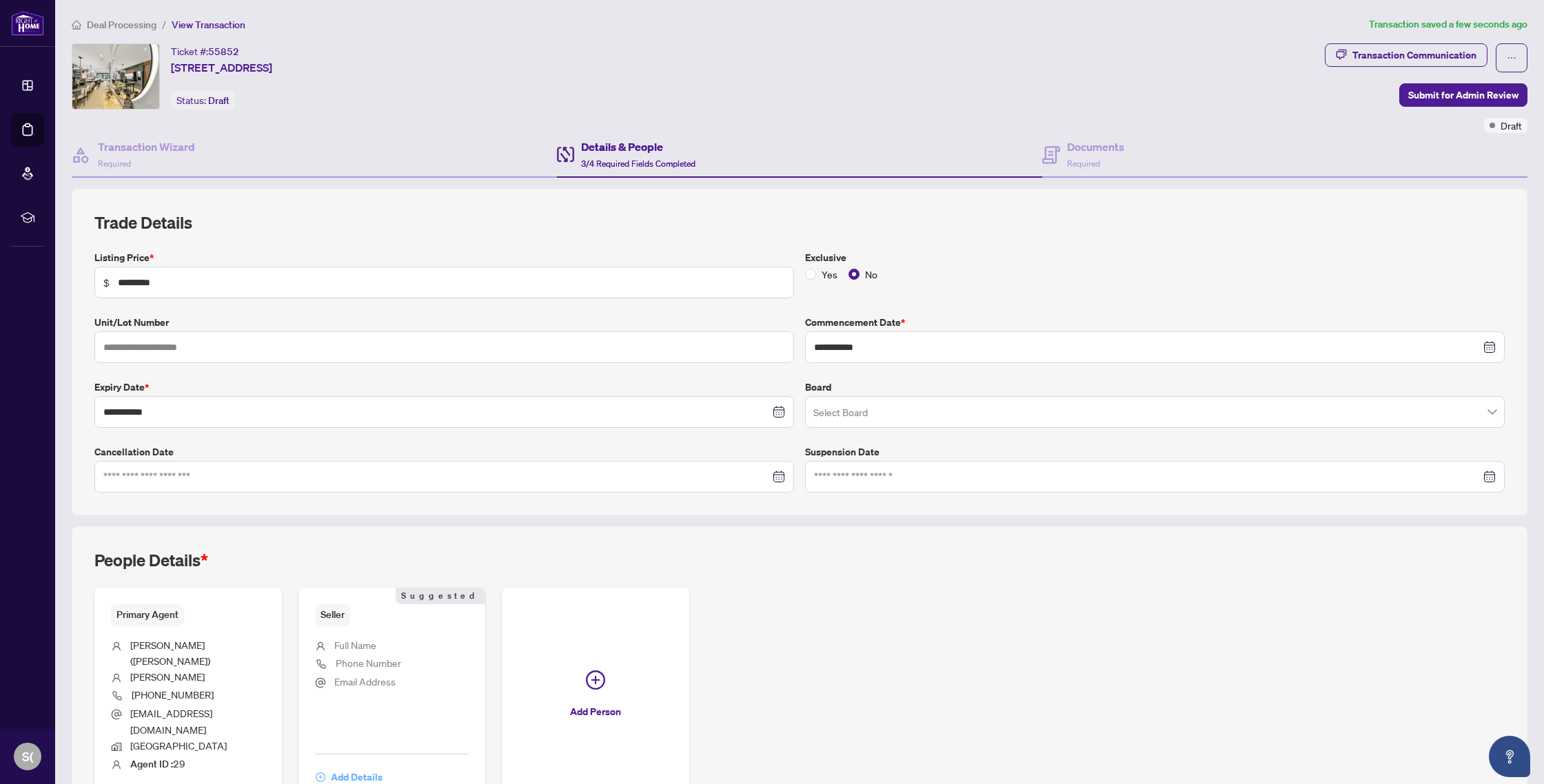
click at [343, 766] on span "Add Details" at bounding box center [357, 777] width 52 height 22
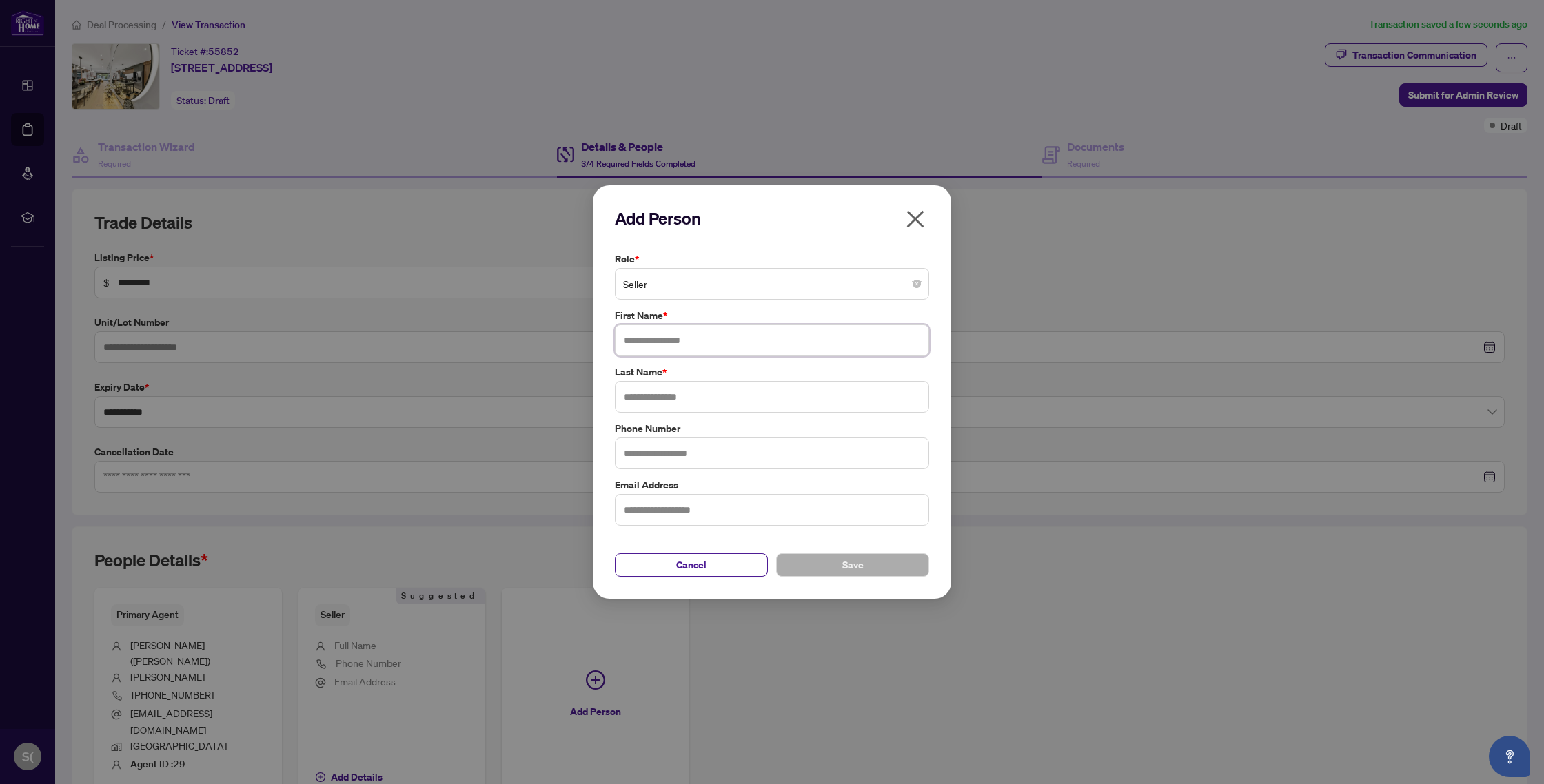
click at [664, 344] on input "text" at bounding box center [772, 339] width 314 height 31
type input "**********"
click at [660, 396] on input "text" at bounding box center [772, 396] width 314 height 31
type input "***"
click at [657, 451] on input "text" at bounding box center [772, 453] width 314 height 31
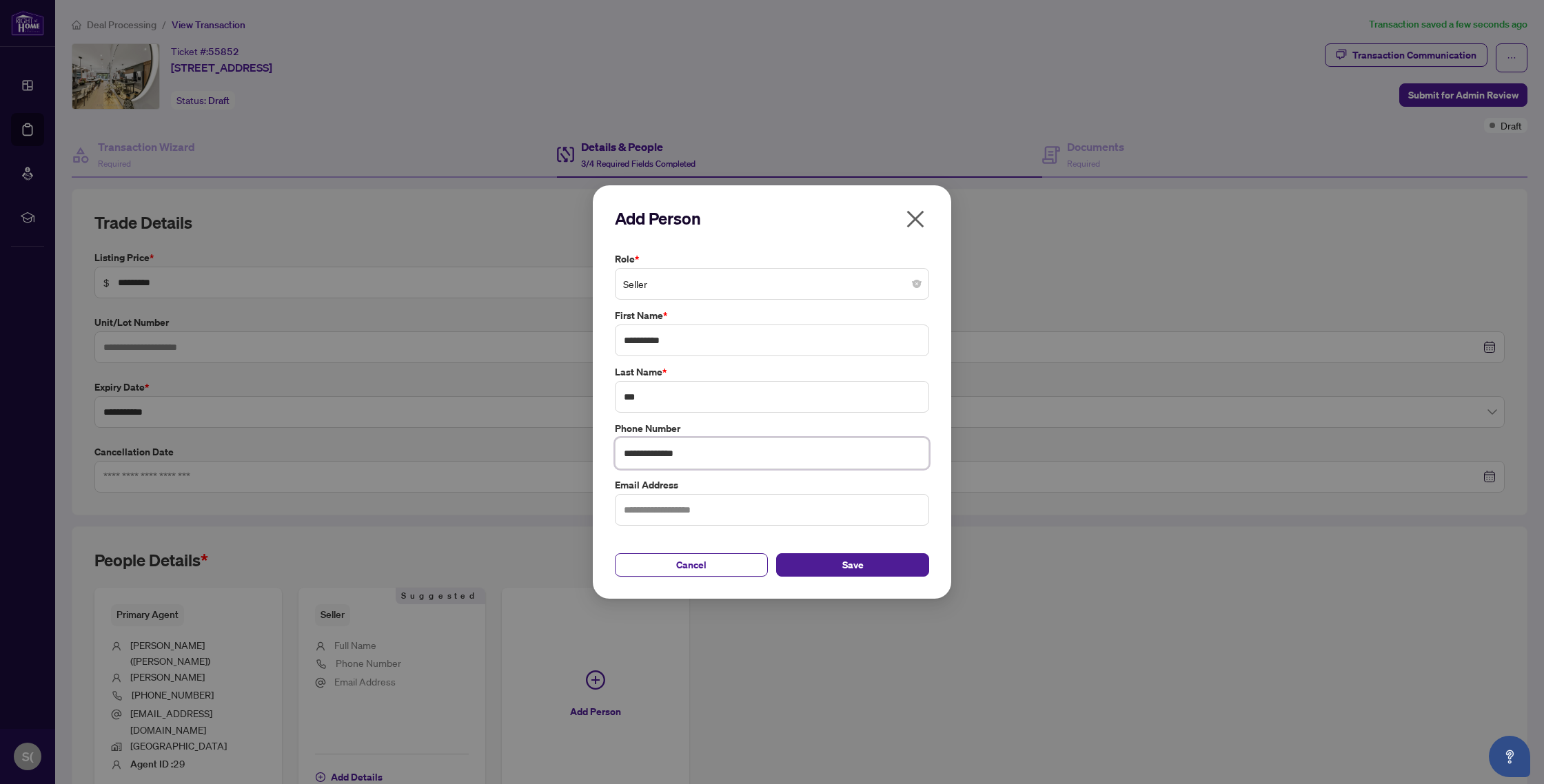
type input "**********"
click at [648, 515] on input "text" at bounding box center [772, 509] width 314 height 31
type input "**********"
drag, startPoint x: 845, startPoint y: 564, endPoint x: 447, endPoint y: 588, distance: 398.7
click at [845, 564] on span "Save" at bounding box center [852, 565] width 21 height 22
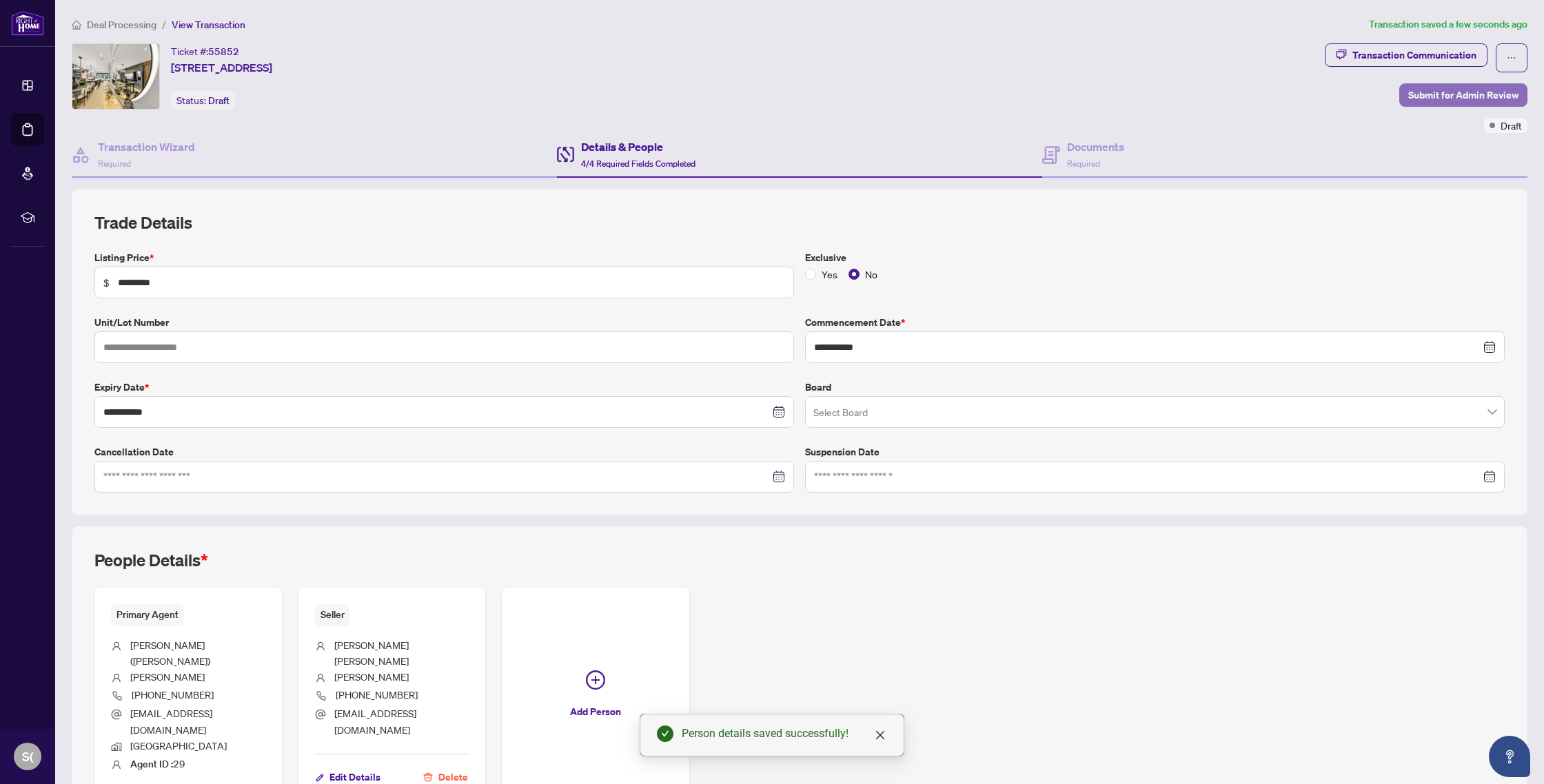
click at [1464, 98] on span "Submit for Admin Review" at bounding box center [1463, 95] width 110 height 22
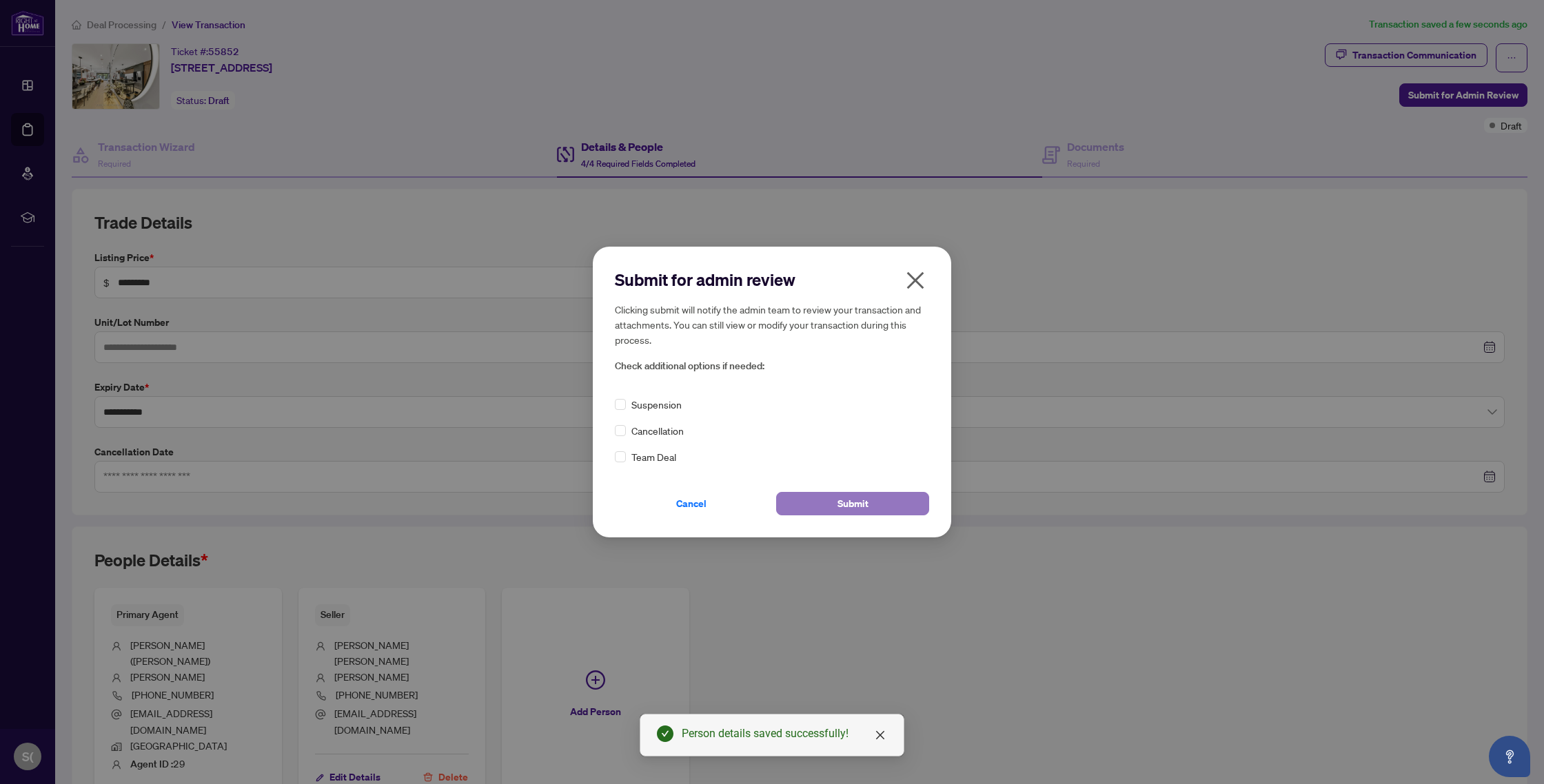
click at [860, 502] on span "Submit" at bounding box center [853, 504] width 31 height 22
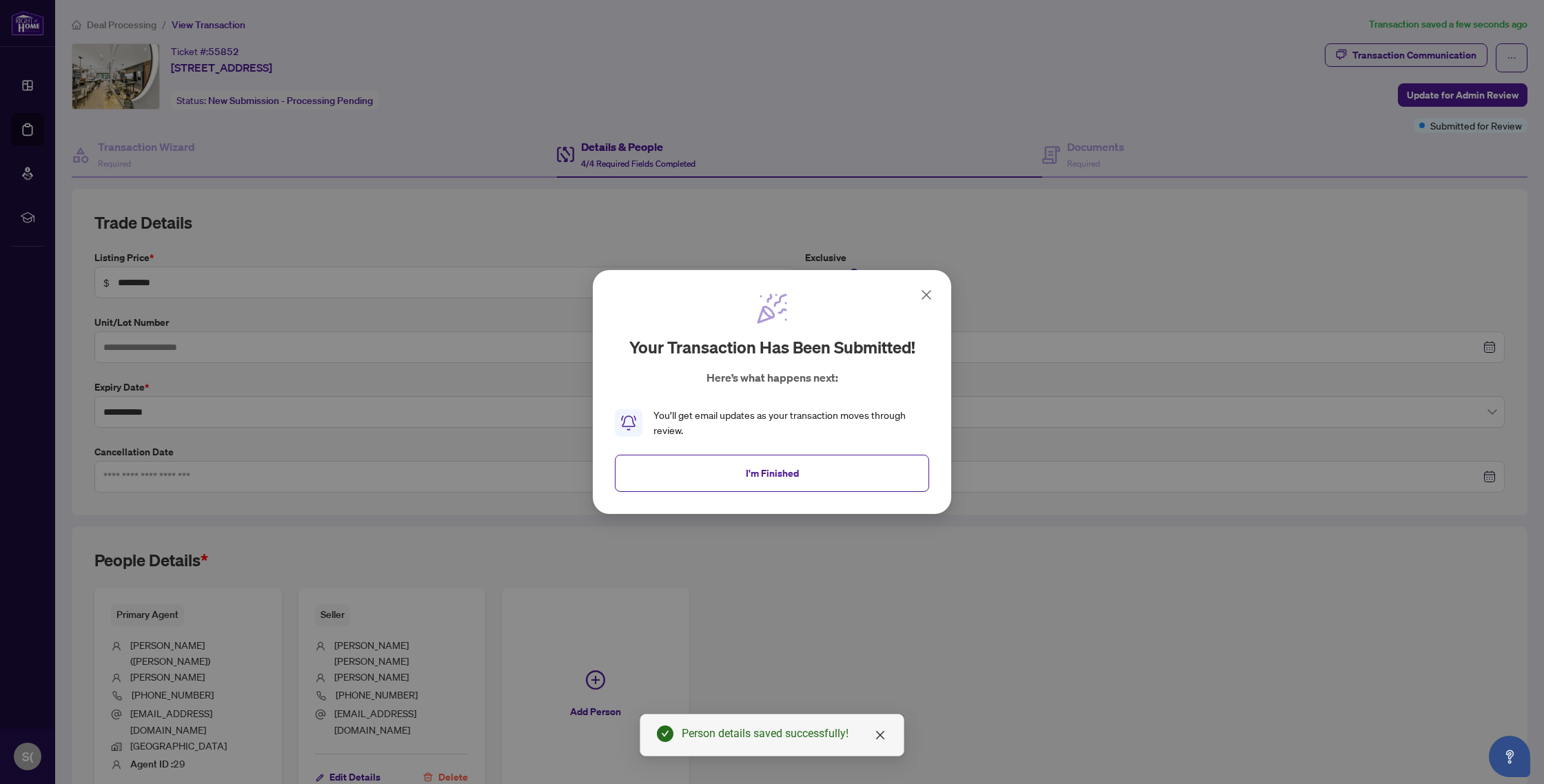
click at [929, 293] on icon at bounding box center [926, 294] width 16 height 16
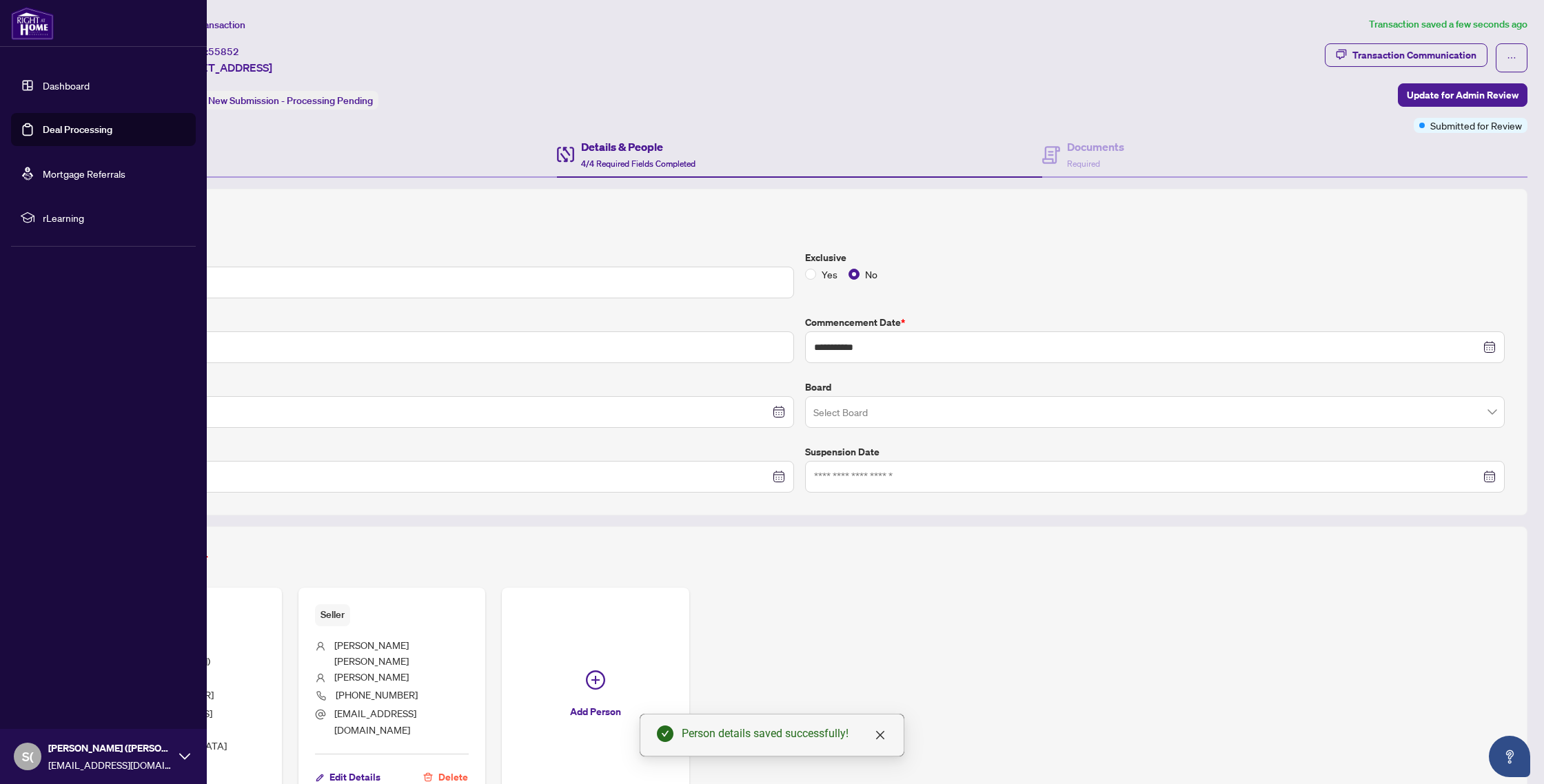
click at [64, 131] on link "Deal Processing" at bounding box center [77, 129] width 70 height 13
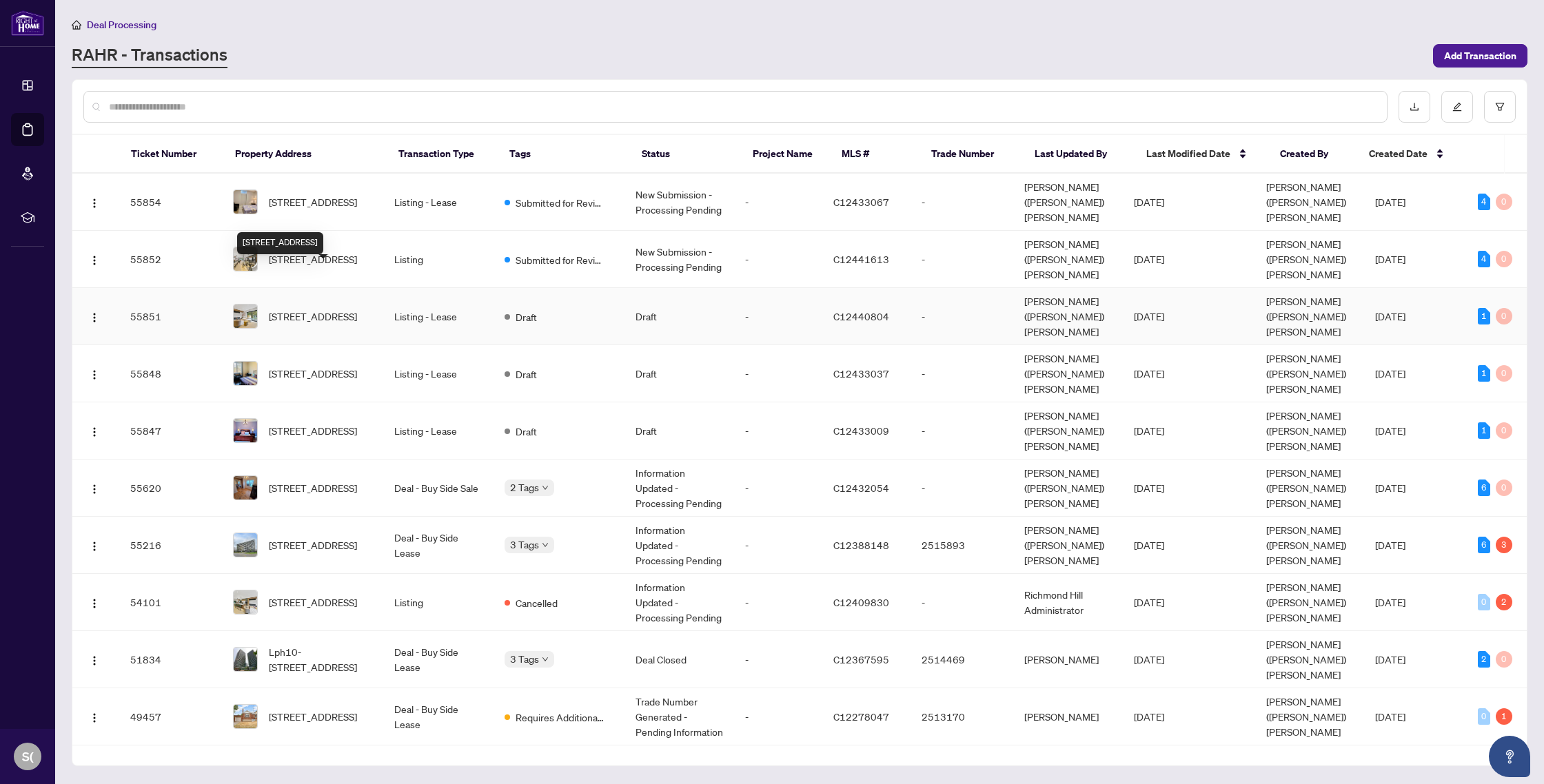
click at [335, 309] on span "35 Woburn Ave, Toronto, Ontario M5M 1K5, Canada" at bounding box center [313, 316] width 88 height 15
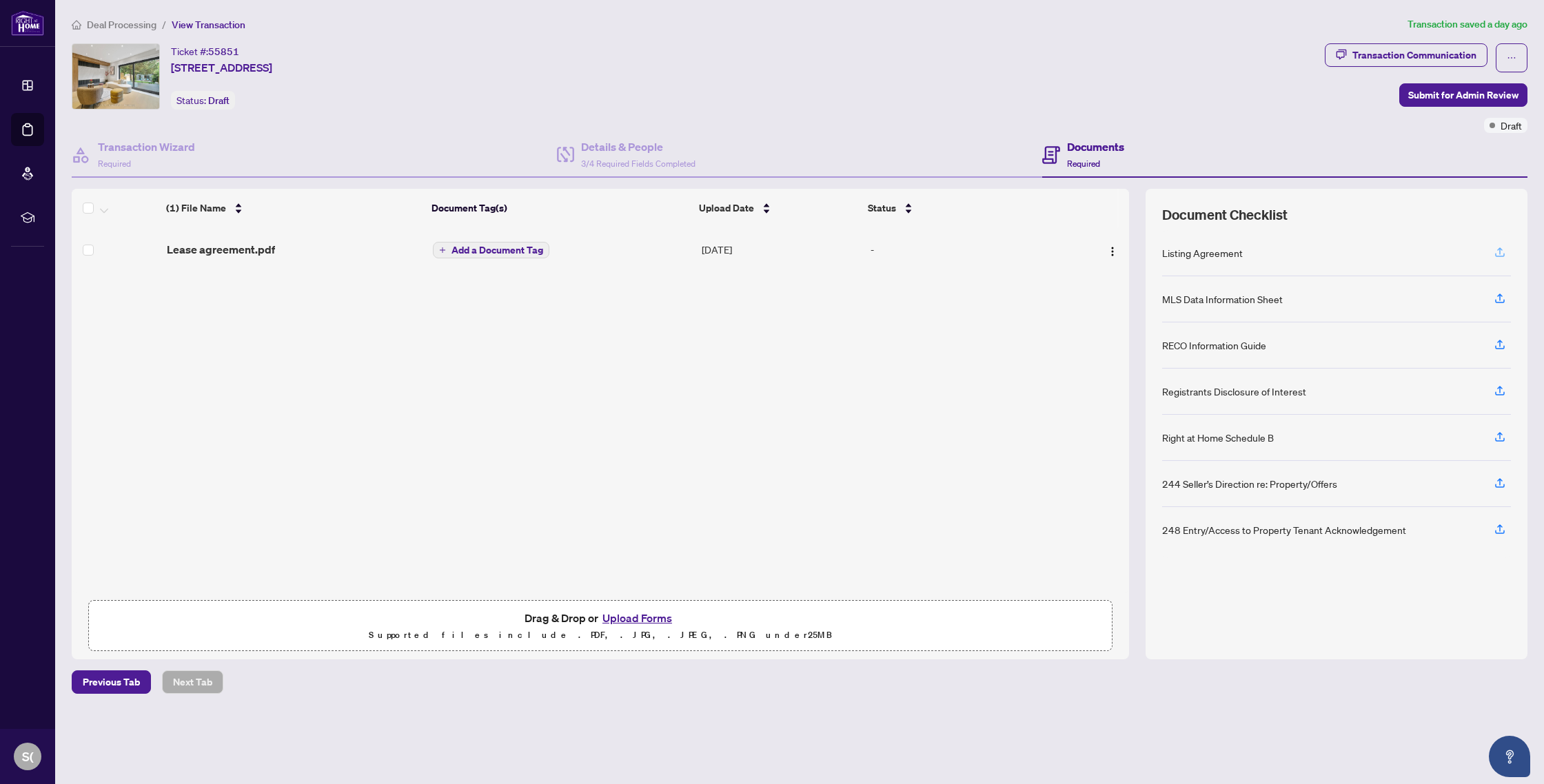
click at [1503, 253] on icon "button" at bounding box center [1499, 255] width 9 height 3
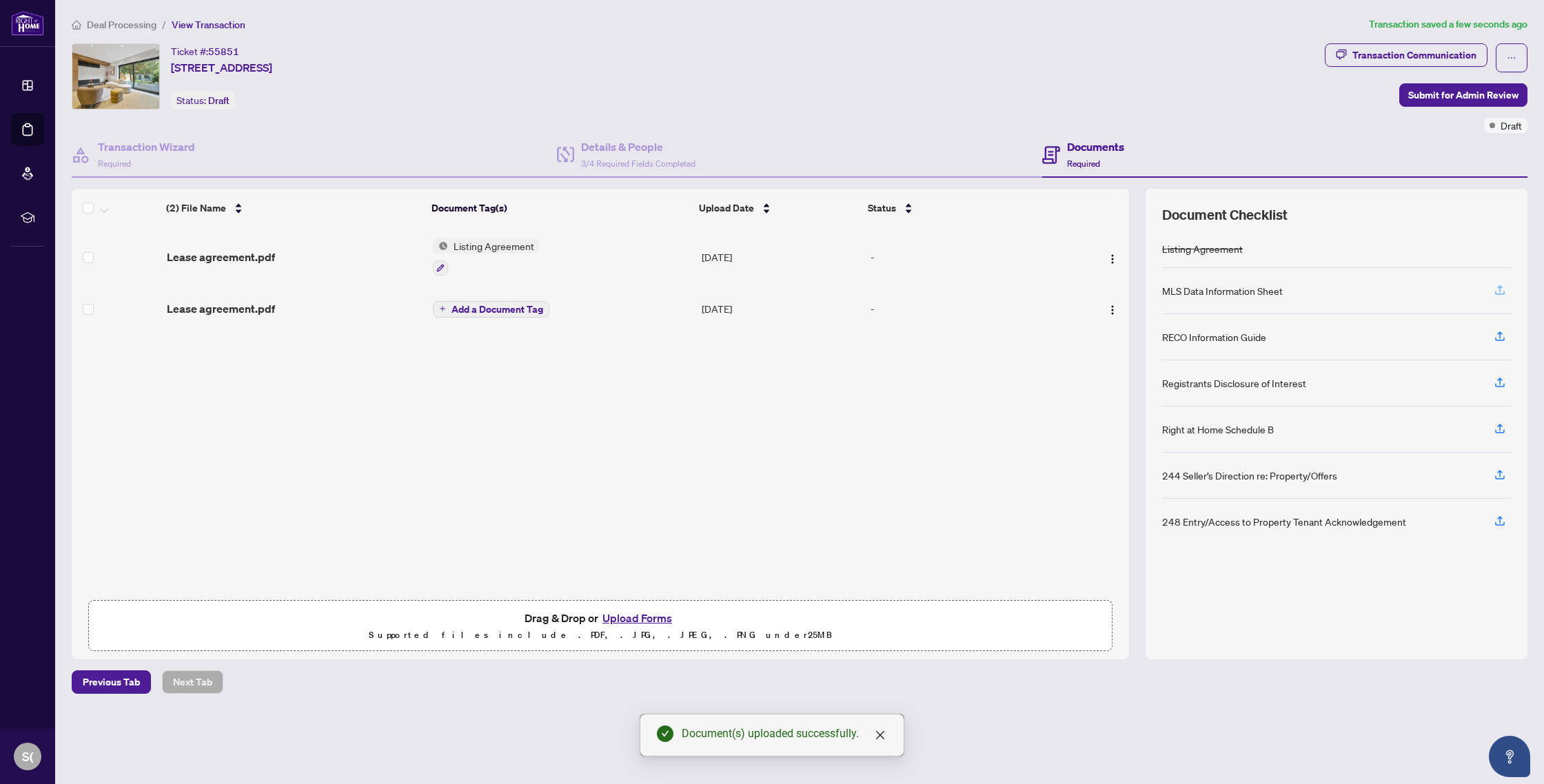
click at [1502, 291] on icon "button" at bounding box center [1500, 290] width 13 height 13
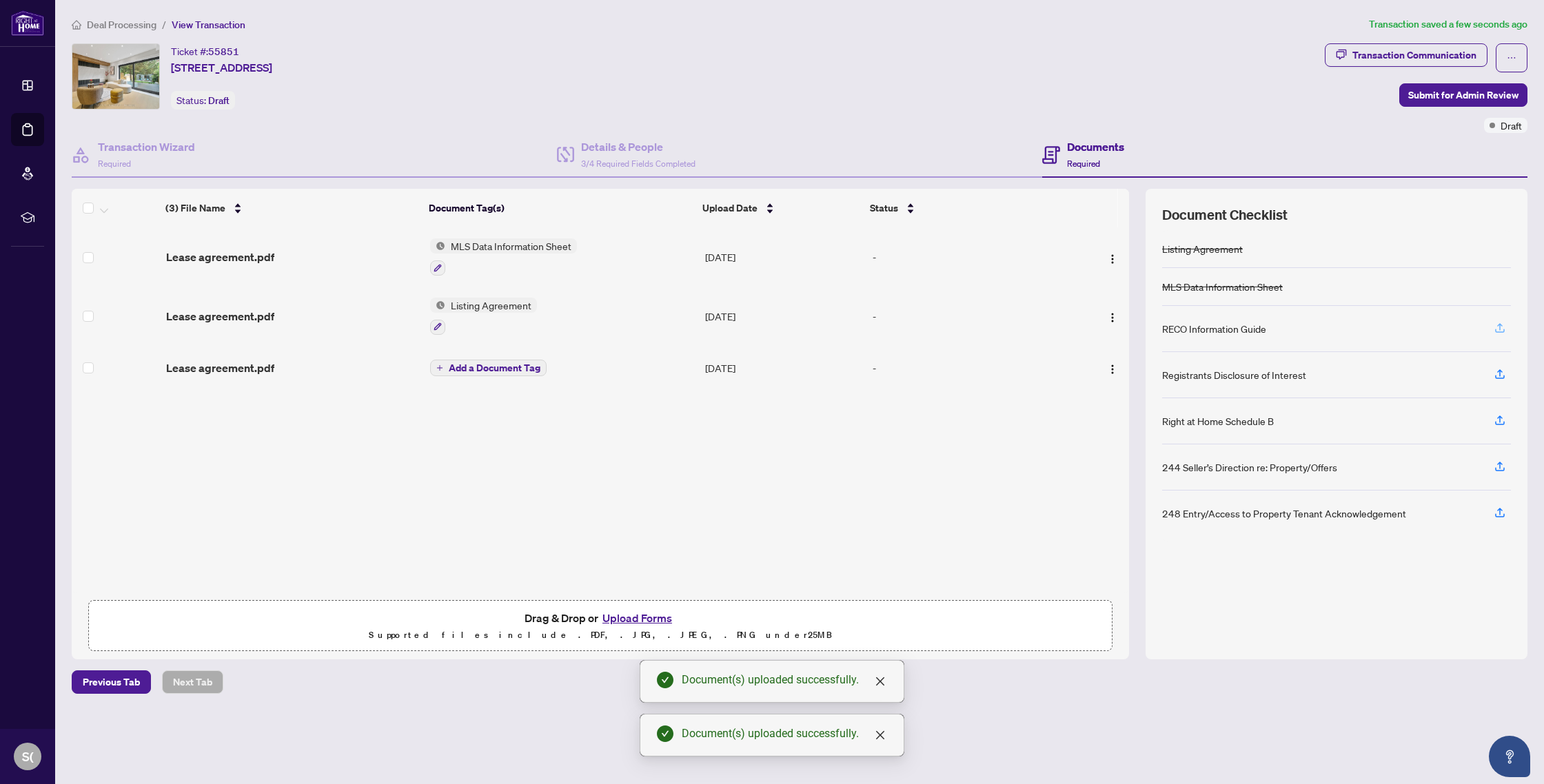
click at [1498, 329] on icon "button" at bounding box center [1500, 328] width 13 height 13
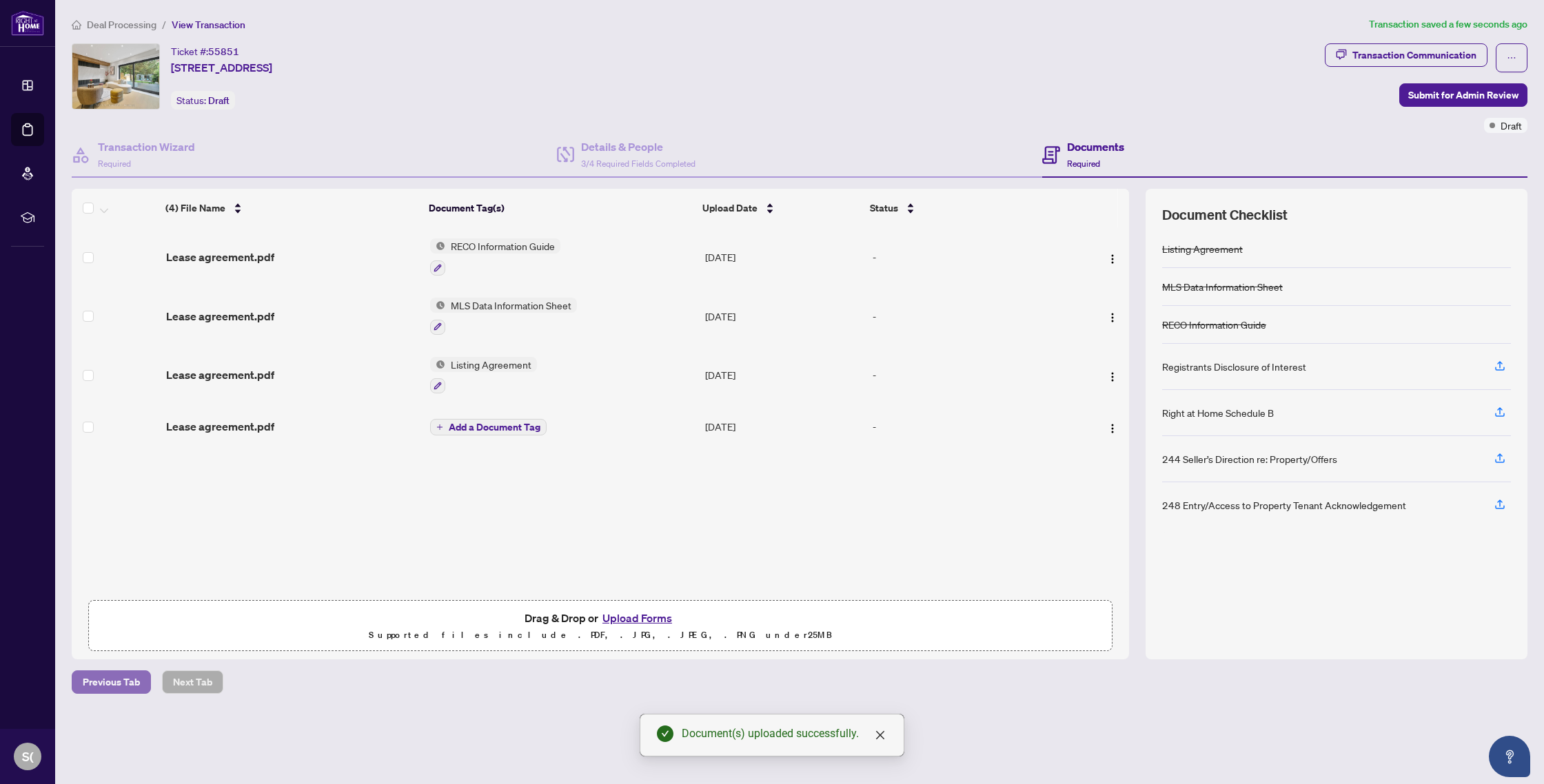
click at [98, 684] on span "Previous Tab" at bounding box center [110, 682] width 57 height 22
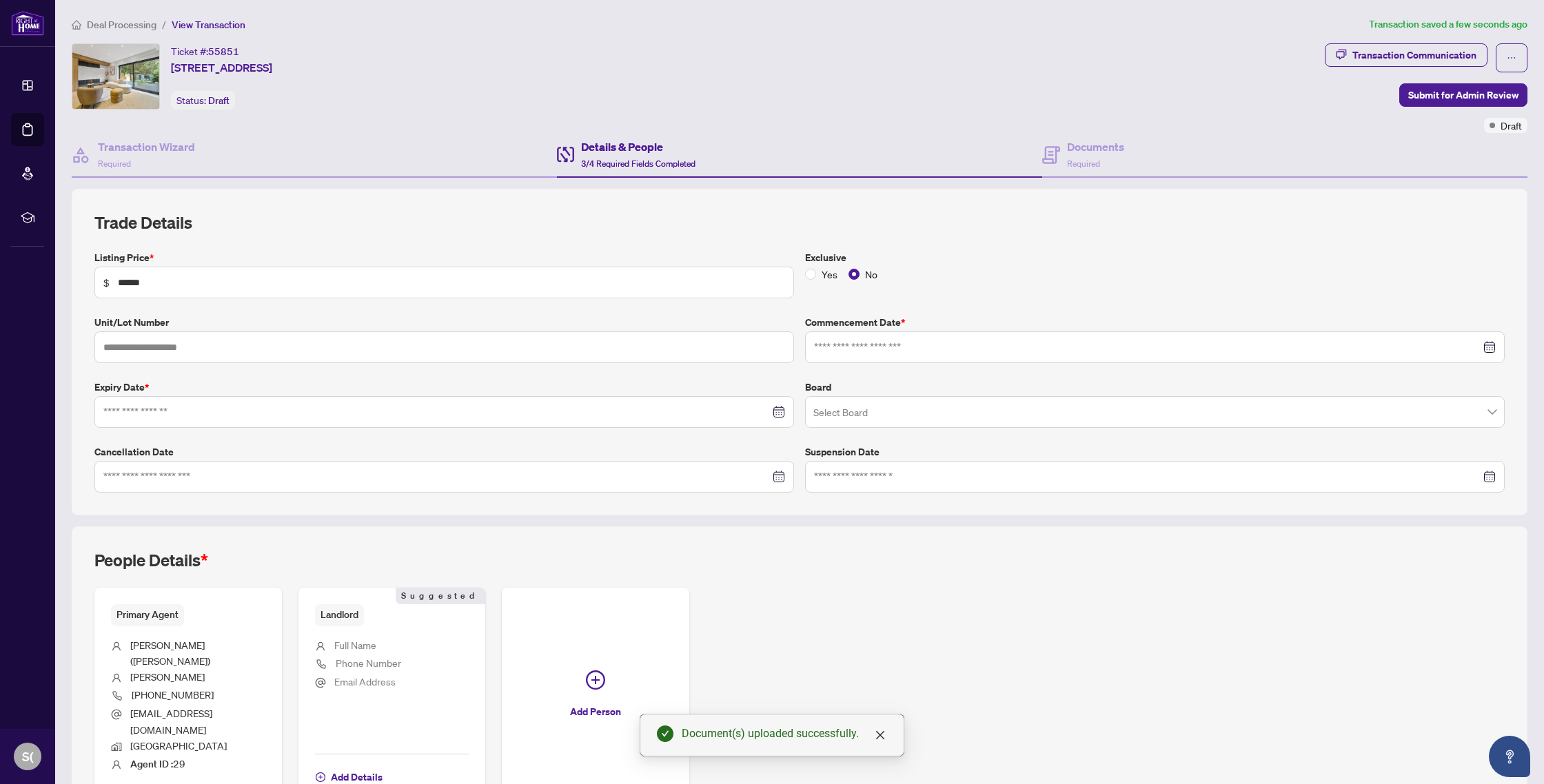
type input "**********"
click at [357, 766] on span "Add Details" at bounding box center [357, 777] width 52 height 22
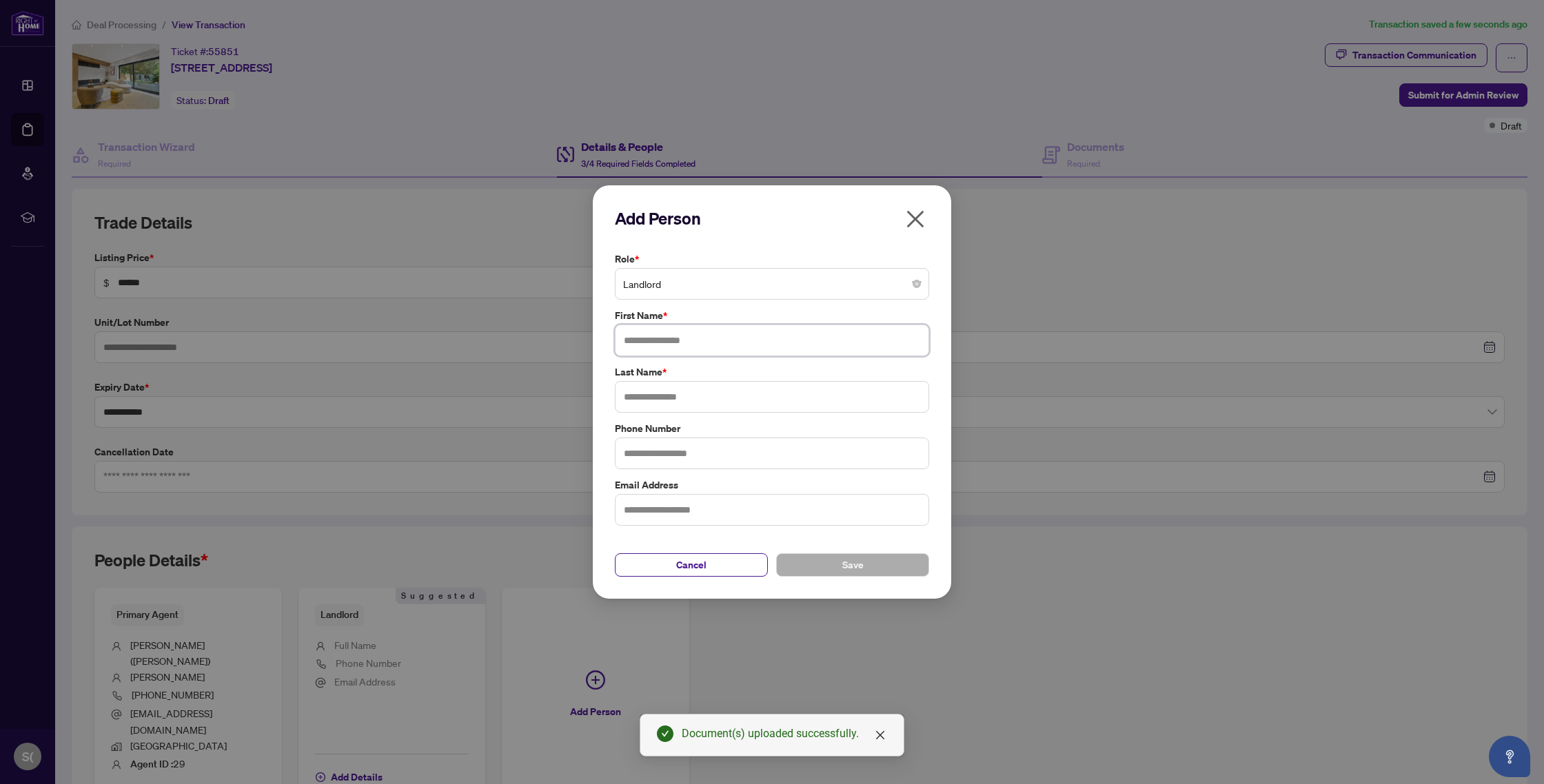
click at [660, 345] on input "text" at bounding box center [772, 339] width 314 height 31
type input "***"
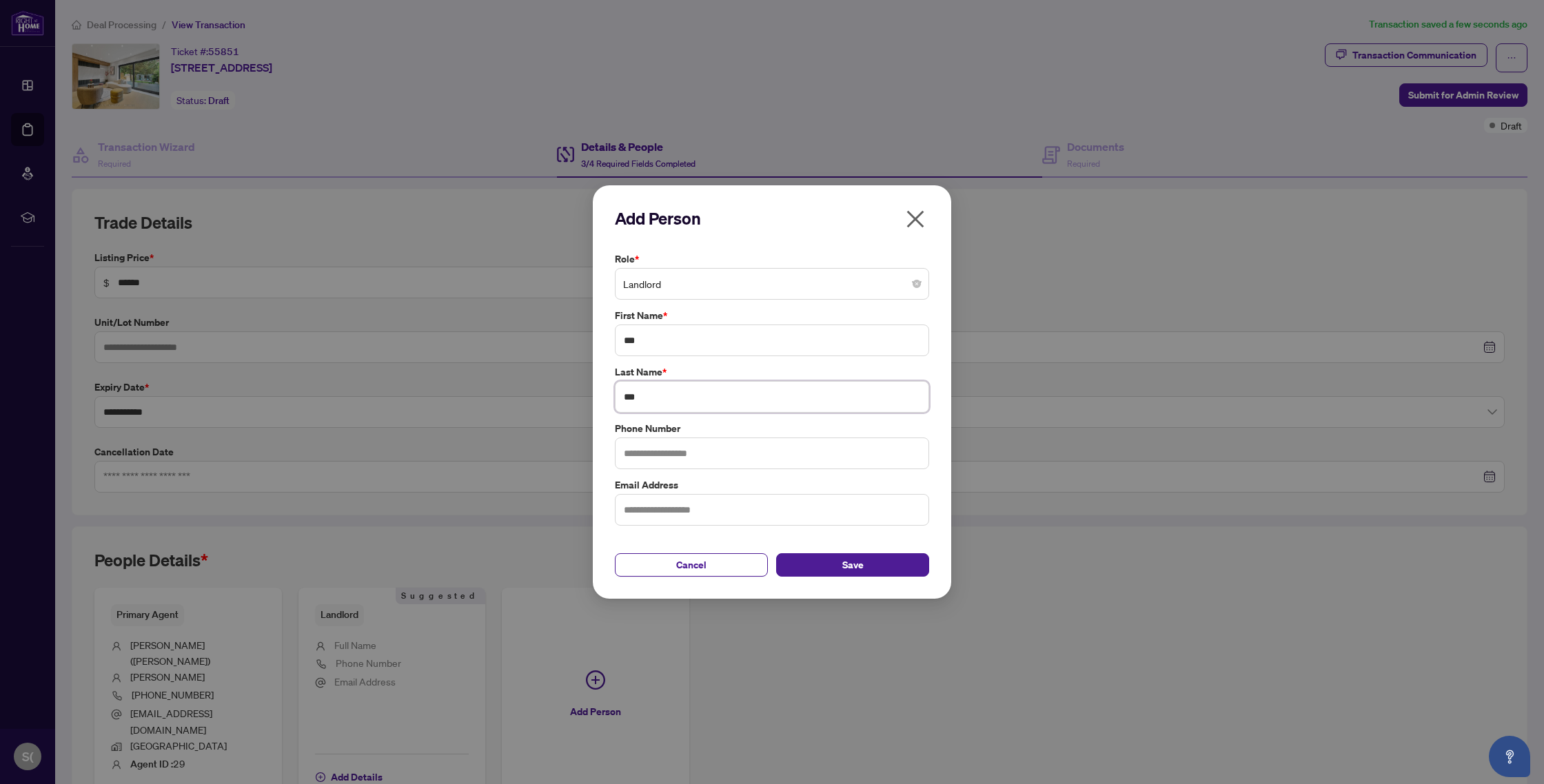
type input "***"
type input "**********"
click at [864, 572] on button "Save" at bounding box center [852, 565] width 153 height 24
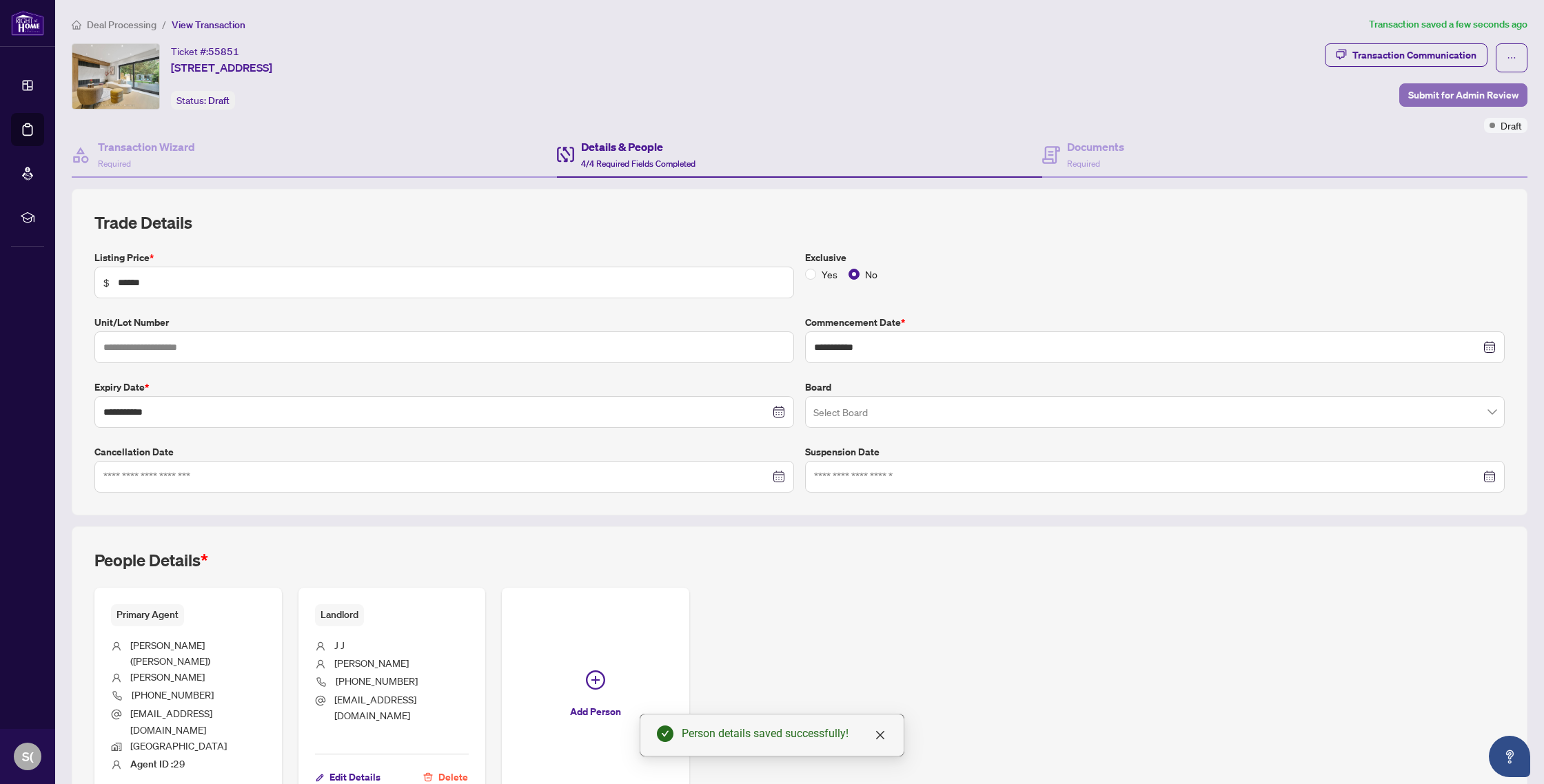
click at [1451, 93] on span "Submit for Admin Review" at bounding box center [1463, 95] width 110 height 22
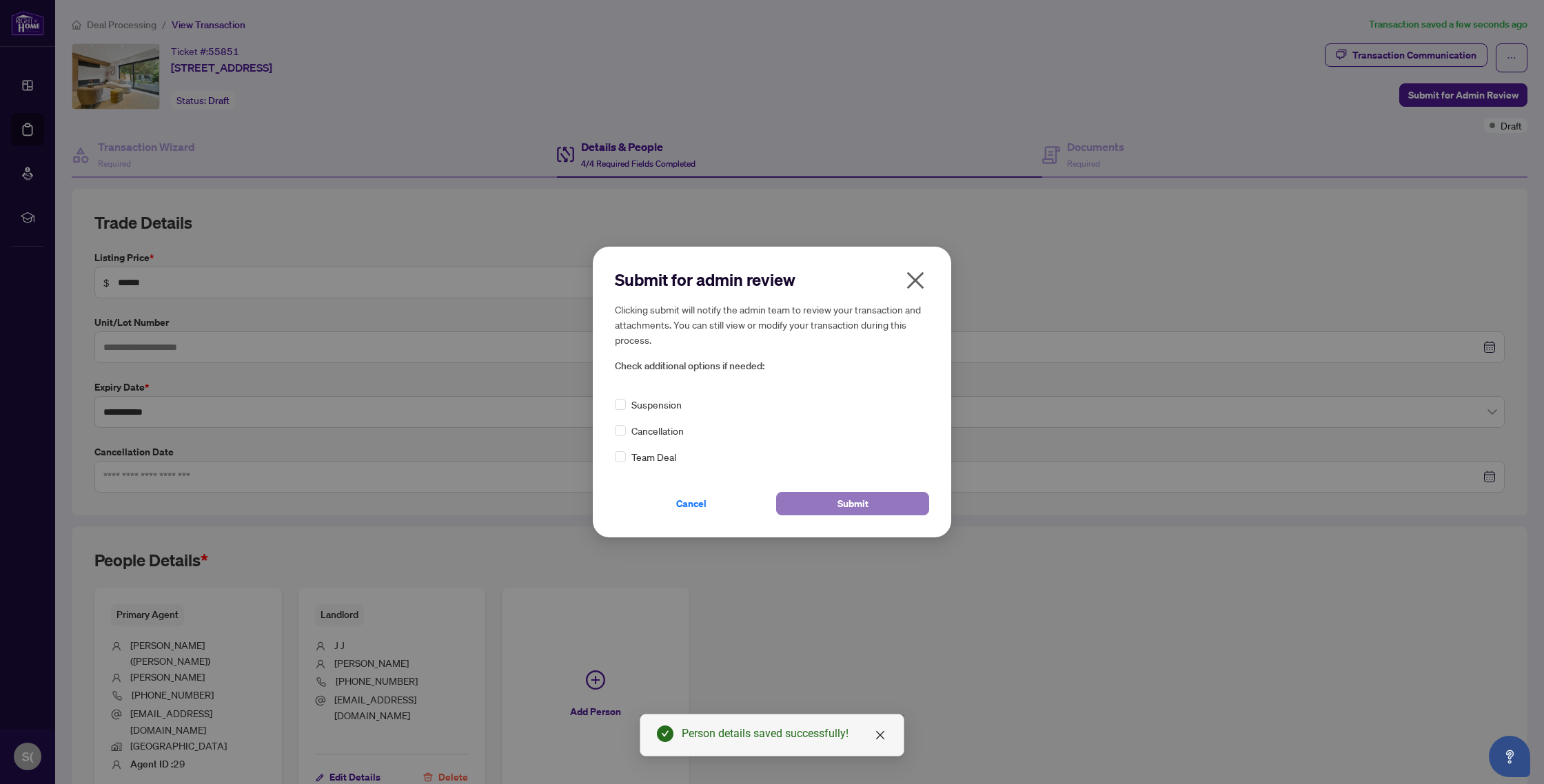
click at [856, 509] on span "Submit" at bounding box center [853, 504] width 31 height 22
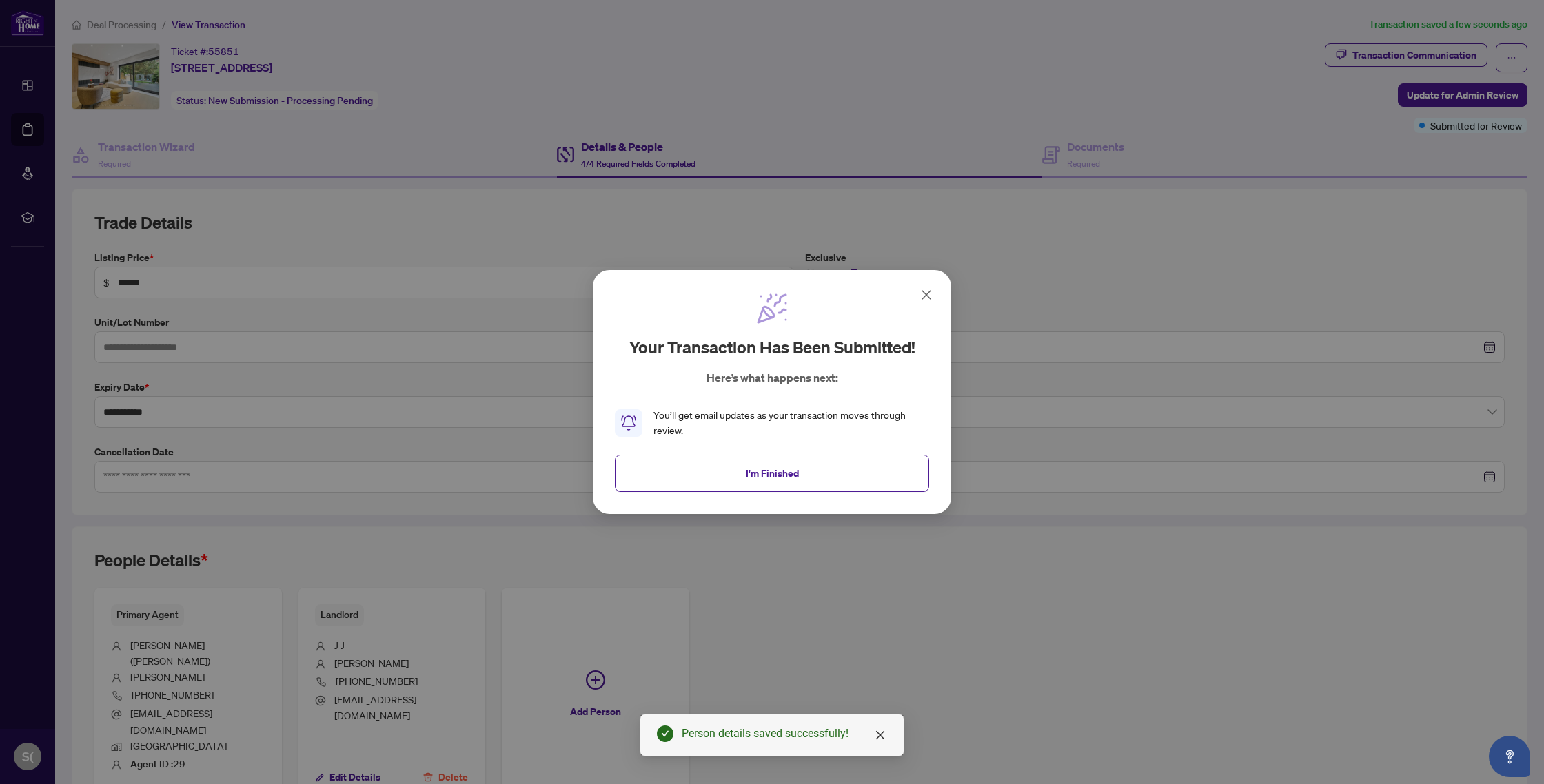
drag, startPoint x: 930, startPoint y: 295, endPoint x: 901, endPoint y: 284, distance: 31.0
click at [930, 295] on icon at bounding box center [926, 294] width 16 height 16
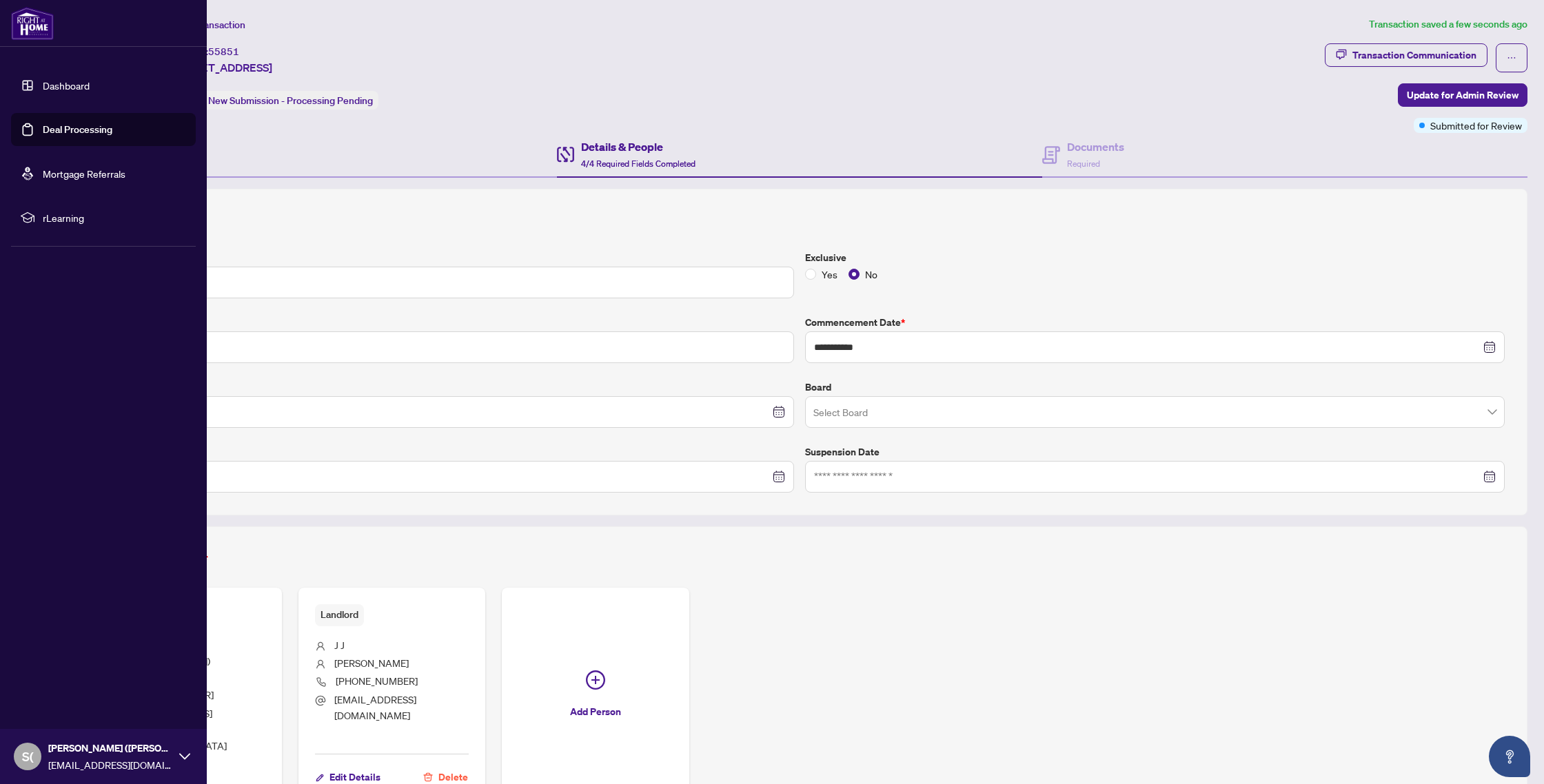
click at [62, 128] on link "Deal Processing" at bounding box center [77, 129] width 70 height 13
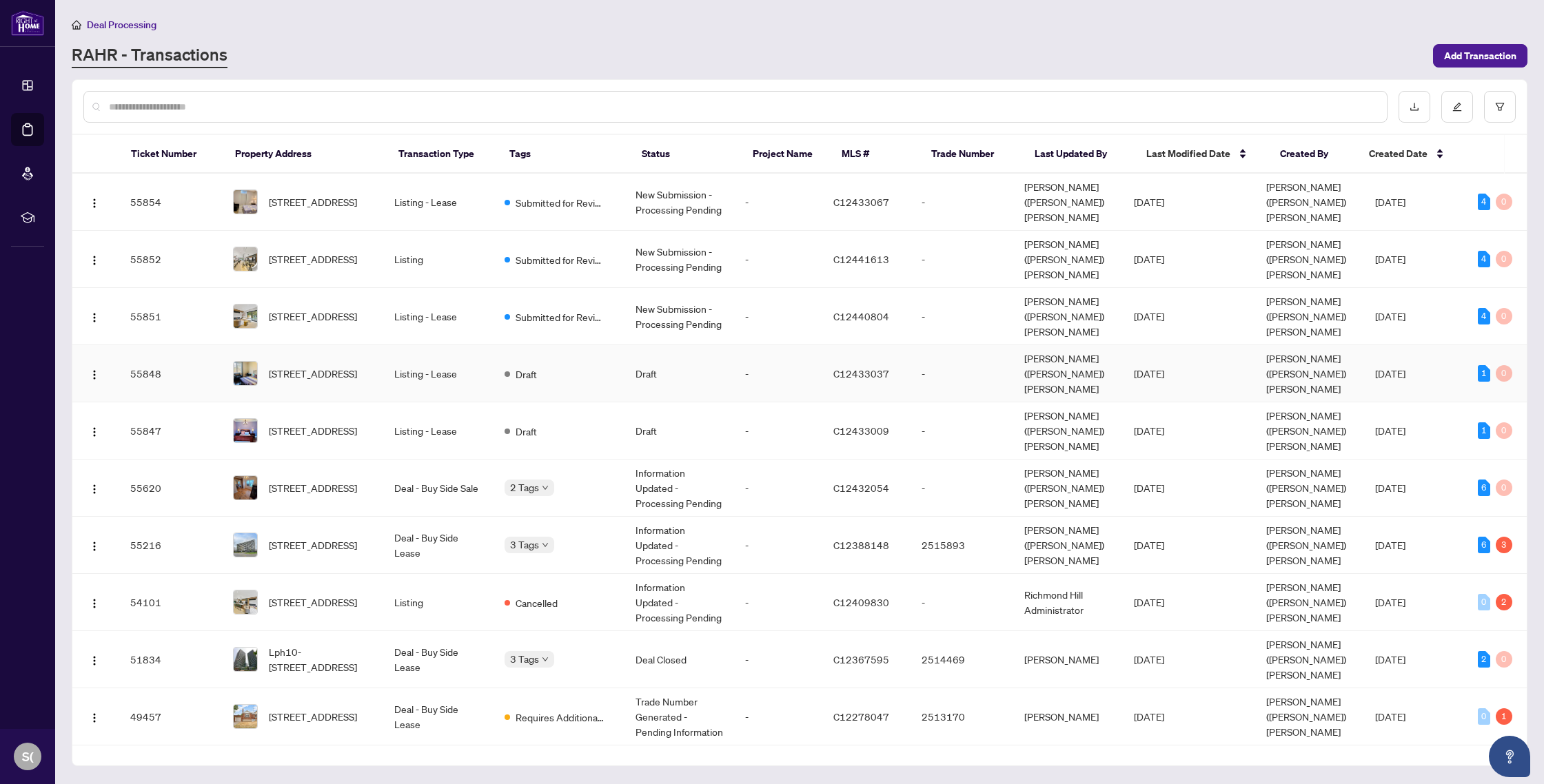
click at [456, 345] on td "Listing - Lease" at bounding box center [438, 373] width 110 height 57
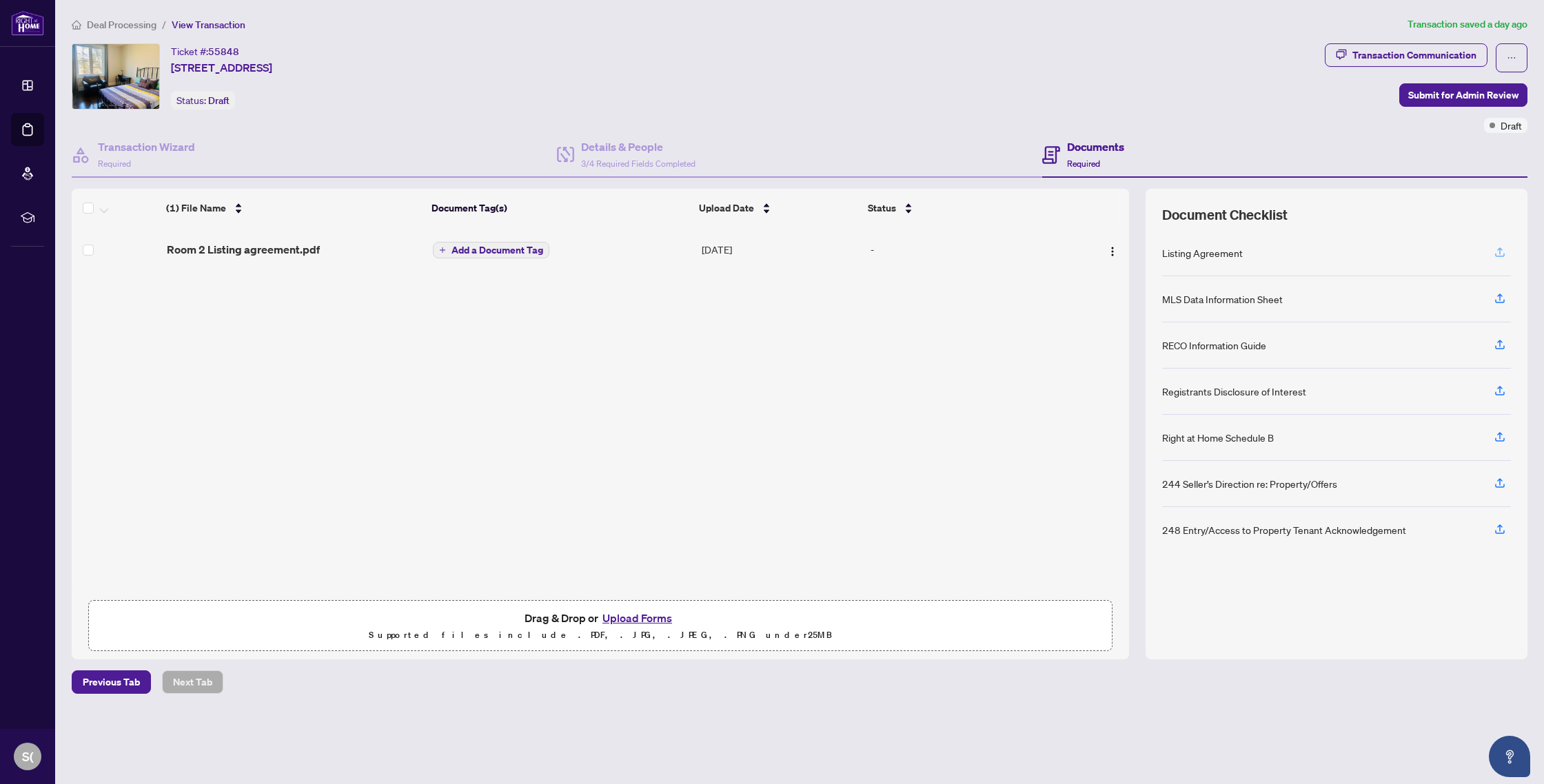
click at [1502, 248] on icon "button" at bounding box center [1500, 251] width 5 height 7
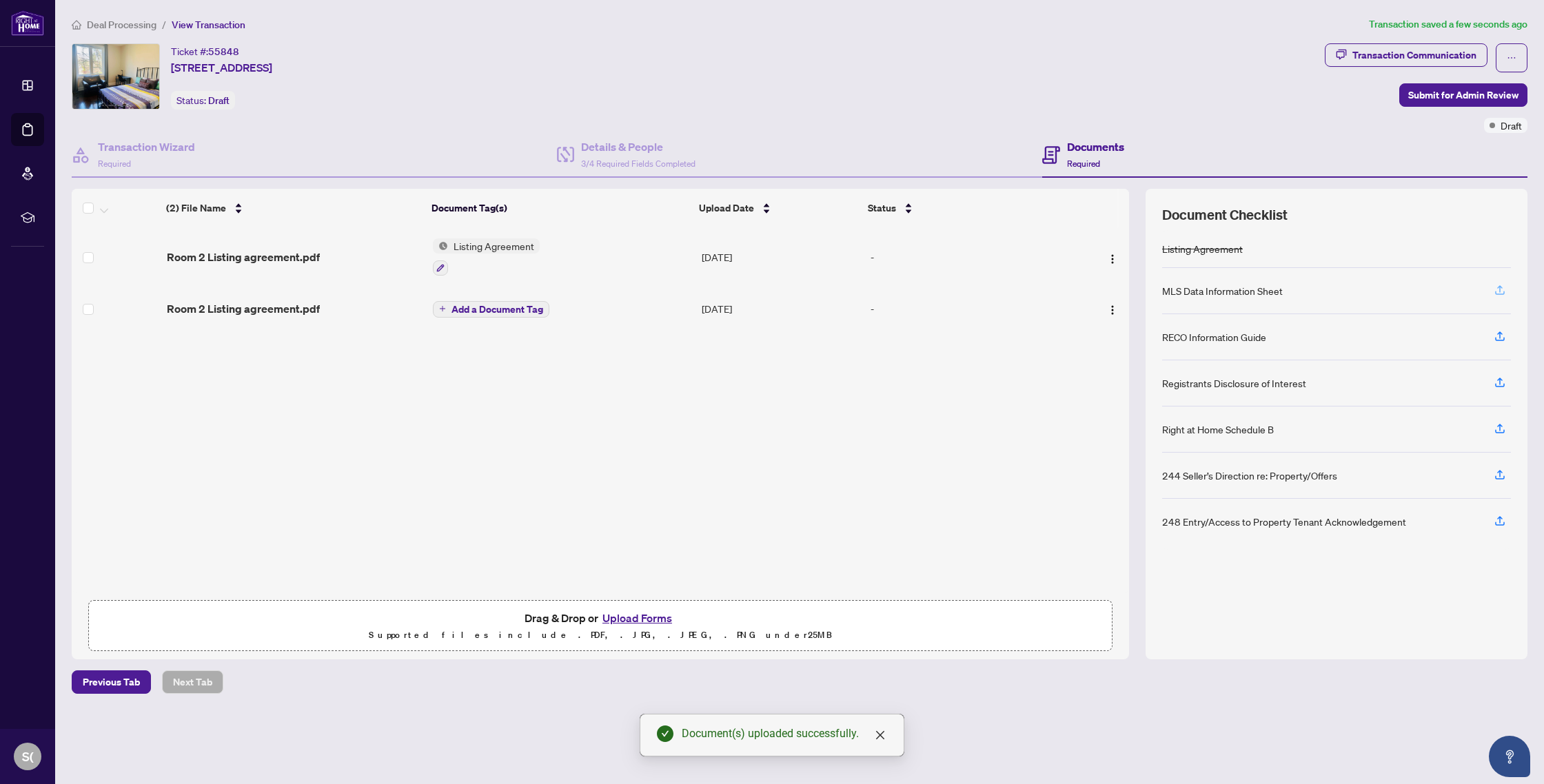
click at [1501, 288] on icon "button" at bounding box center [1500, 290] width 13 height 13
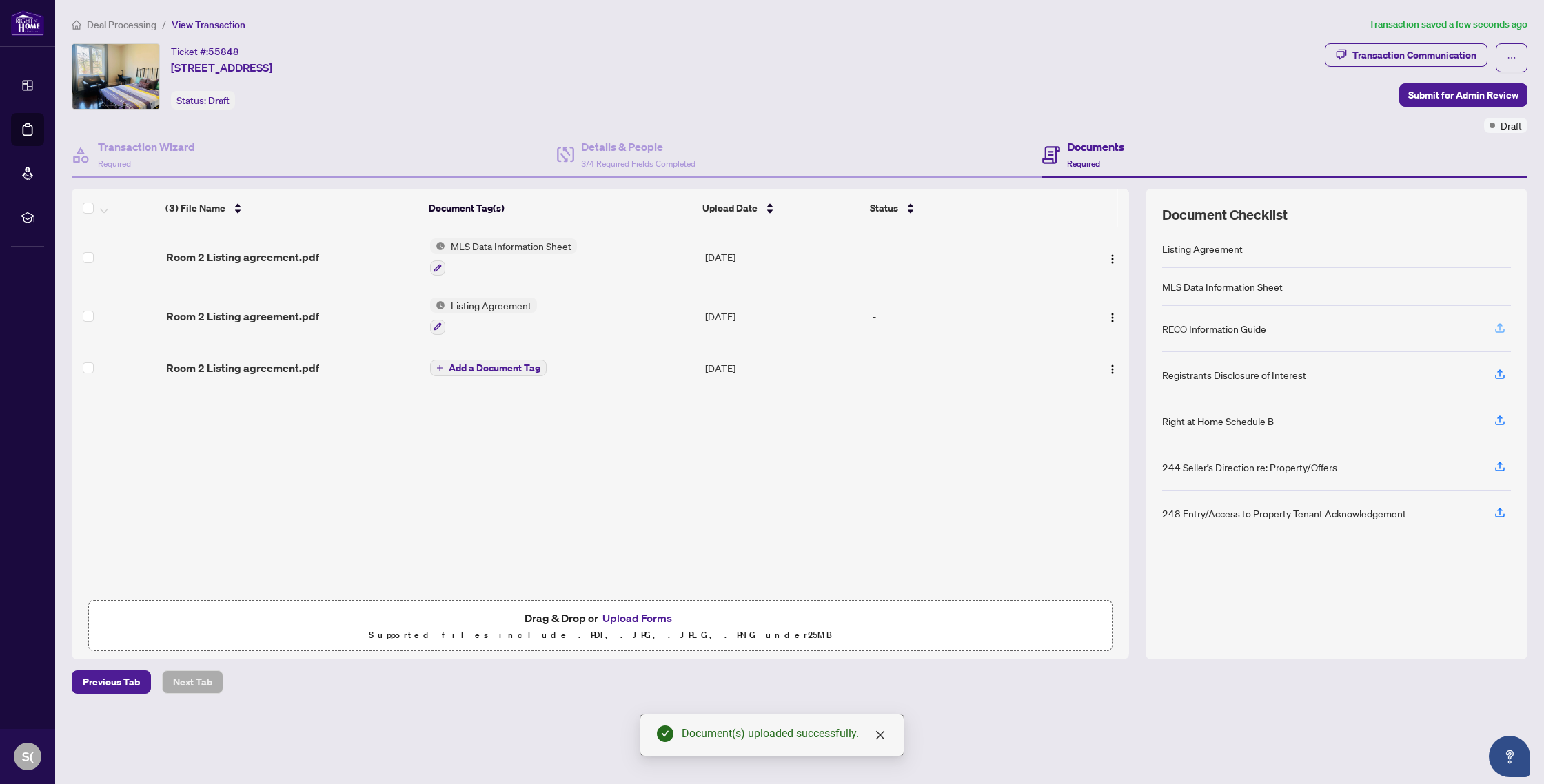
click at [1502, 328] on icon "button" at bounding box center [1500, 328] width 13 height 13
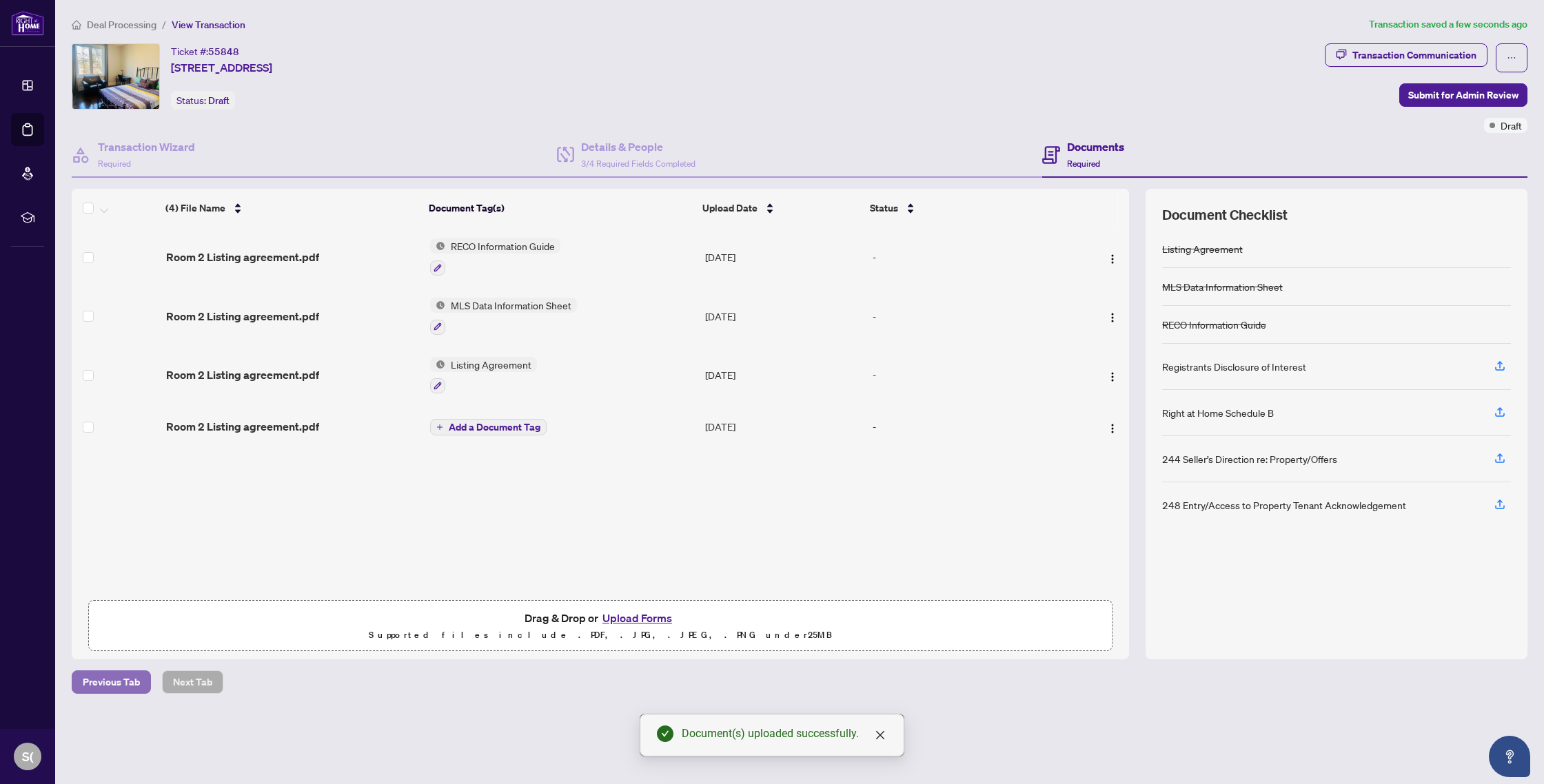
click at [96, 681] on span "Previous Tab" at bounding box center [110, 682] width 57 height 22
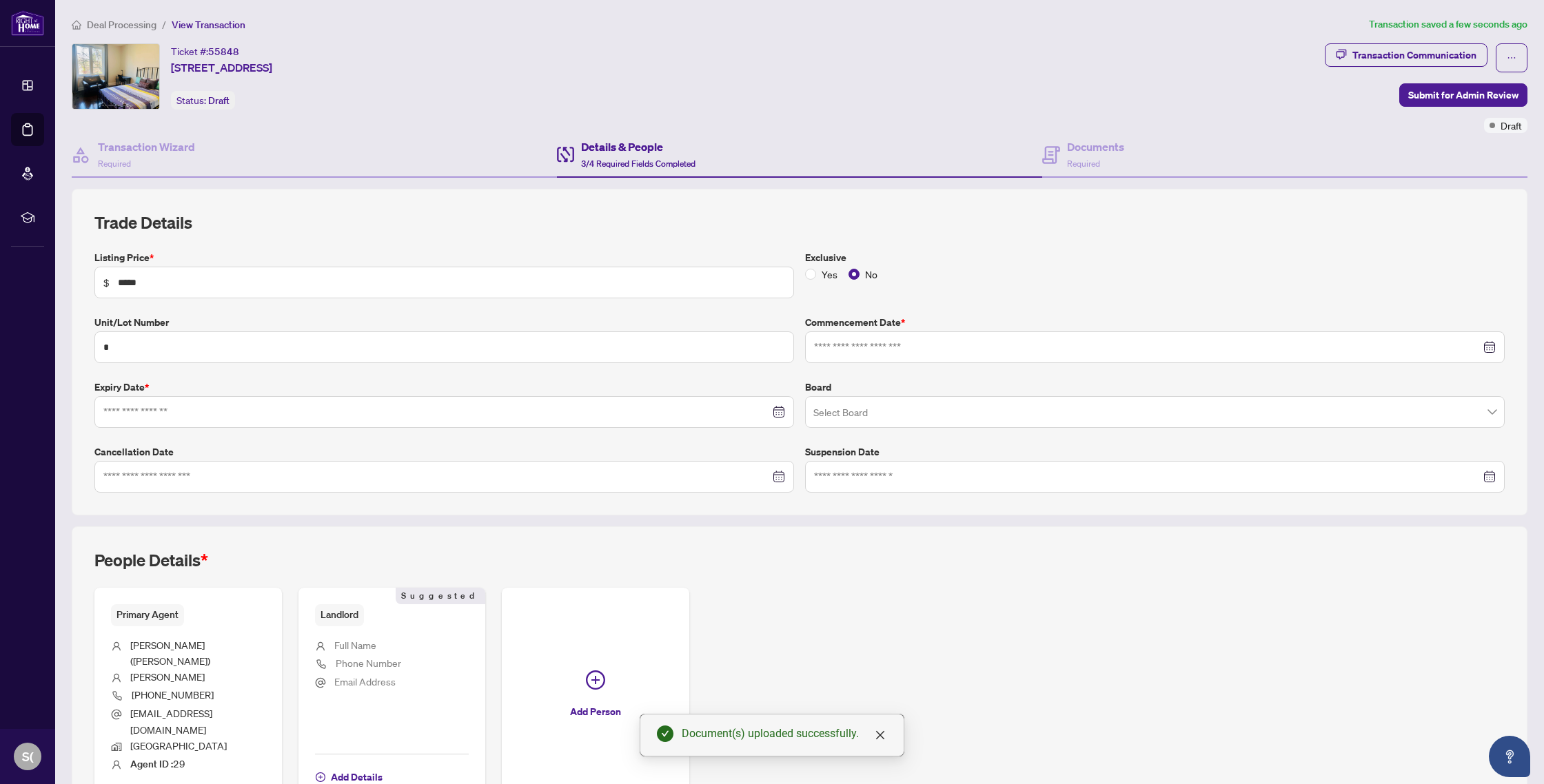
type input "**********"
click at [355, 766] on span "Add Details" at bounding box center [357, 777] width 52 height 22
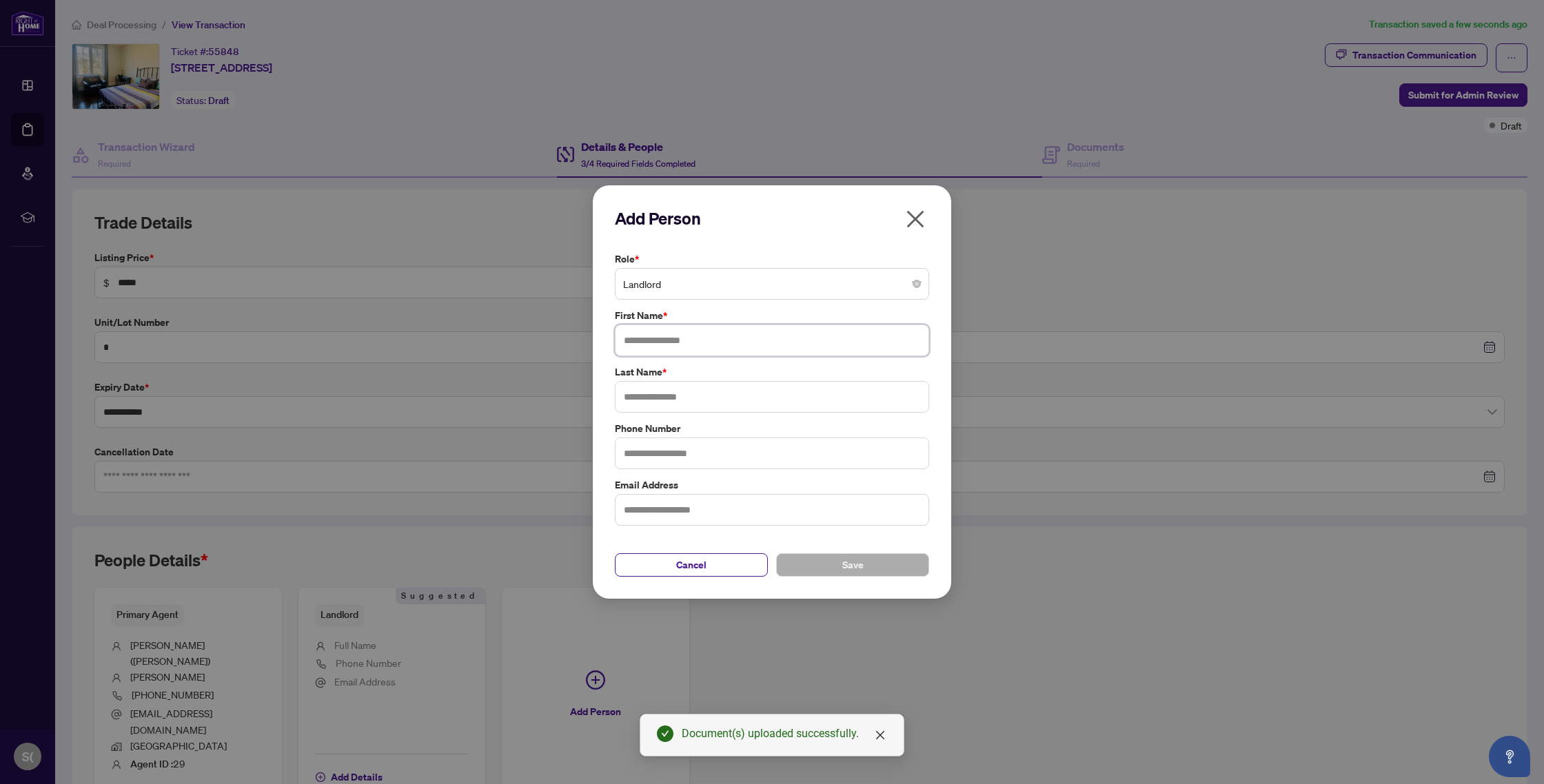
click at [650, 346] on input "text" at bounding box center [772, 339] width 314 height 31
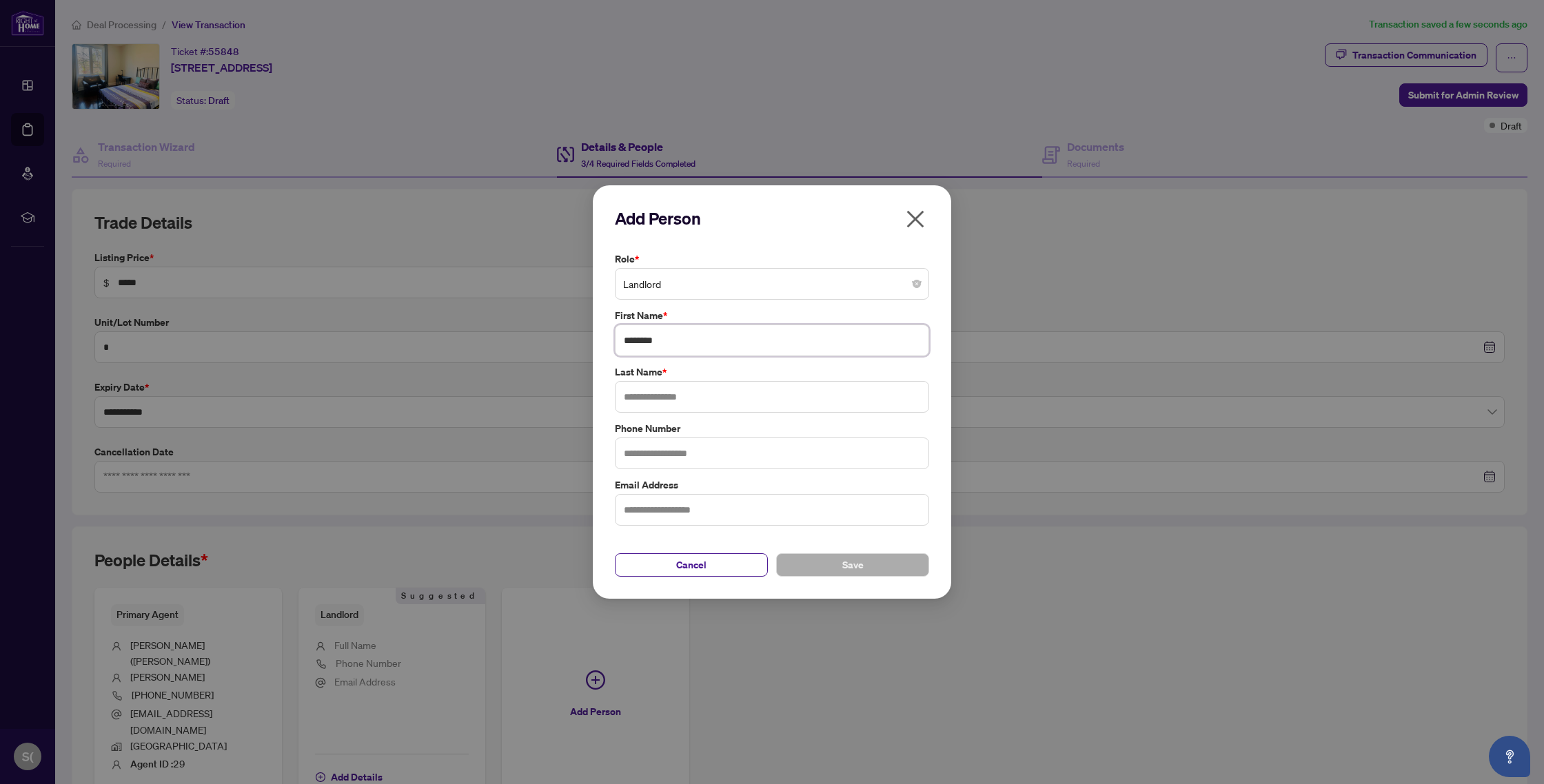
type input "********"
type input "***"
type input "**********"
click at [839, 566] on button "Save" at bounding box center [852, 565] width 153 height 24
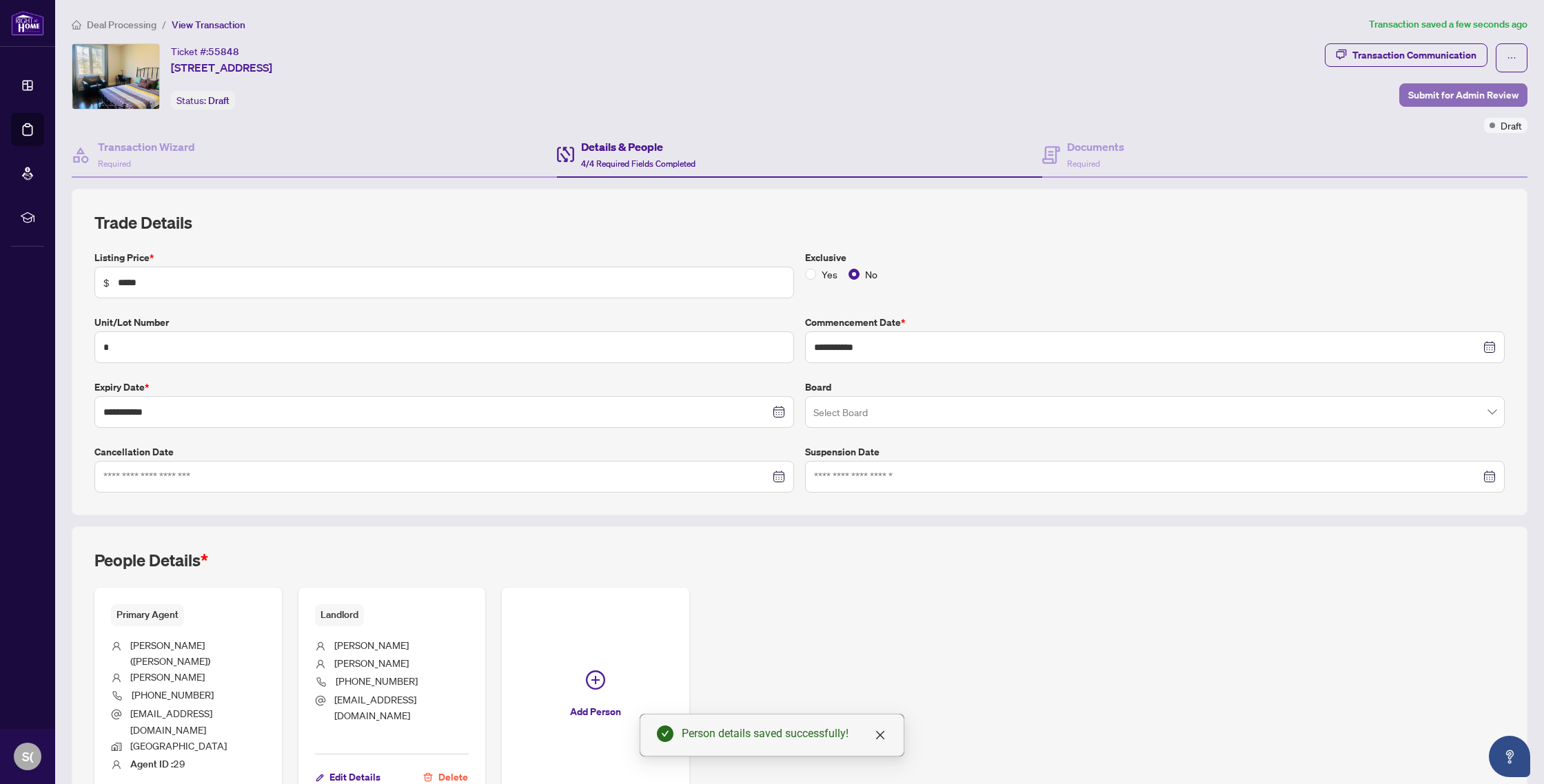
click at [1468, 93] on span "Submit for Admin Review" at bounding box center [1463, 95] width 110 height 22
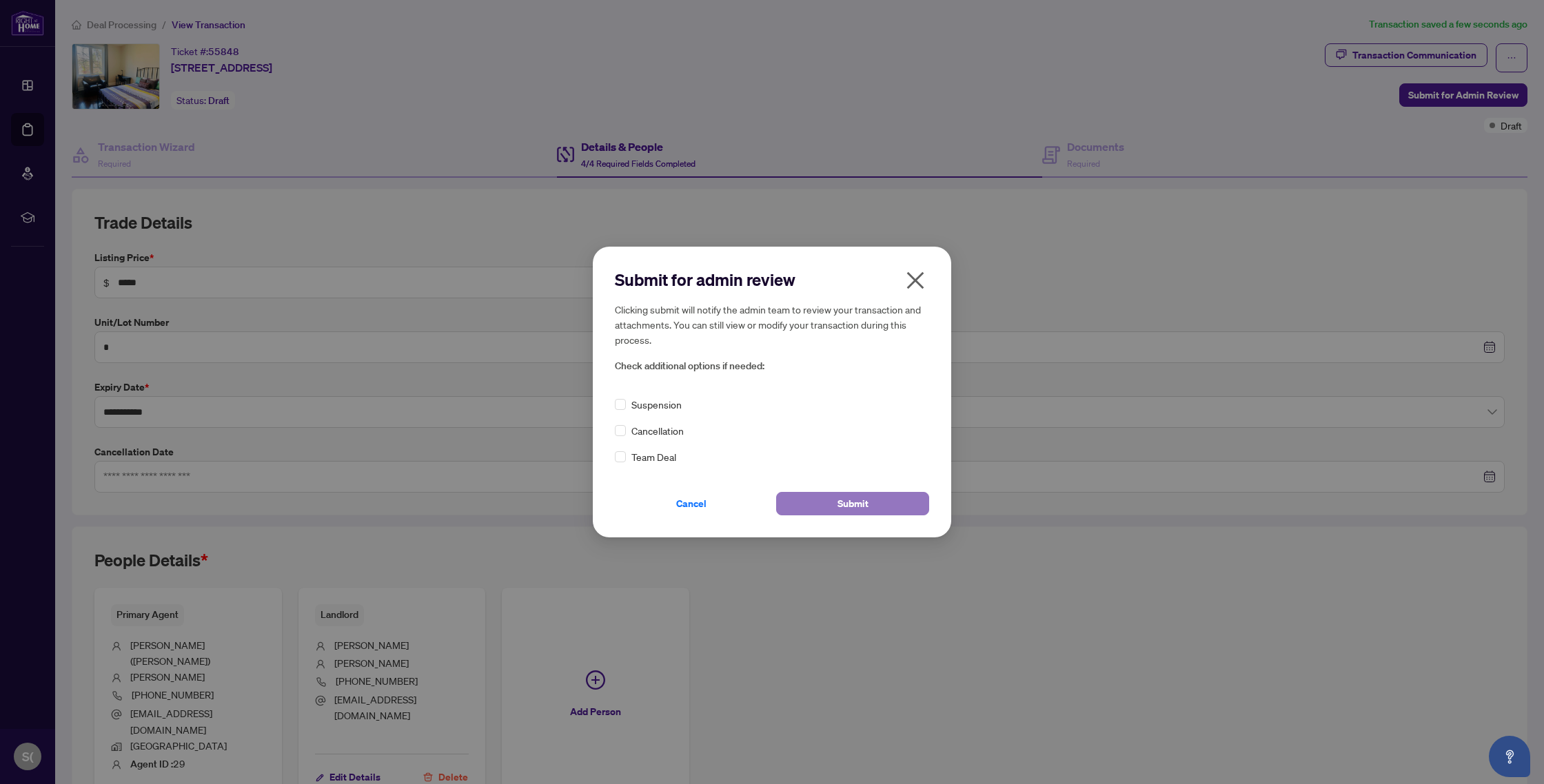
click at [841, 507] on span "Submit" at bounding box center [853, 504] width 31 height 22
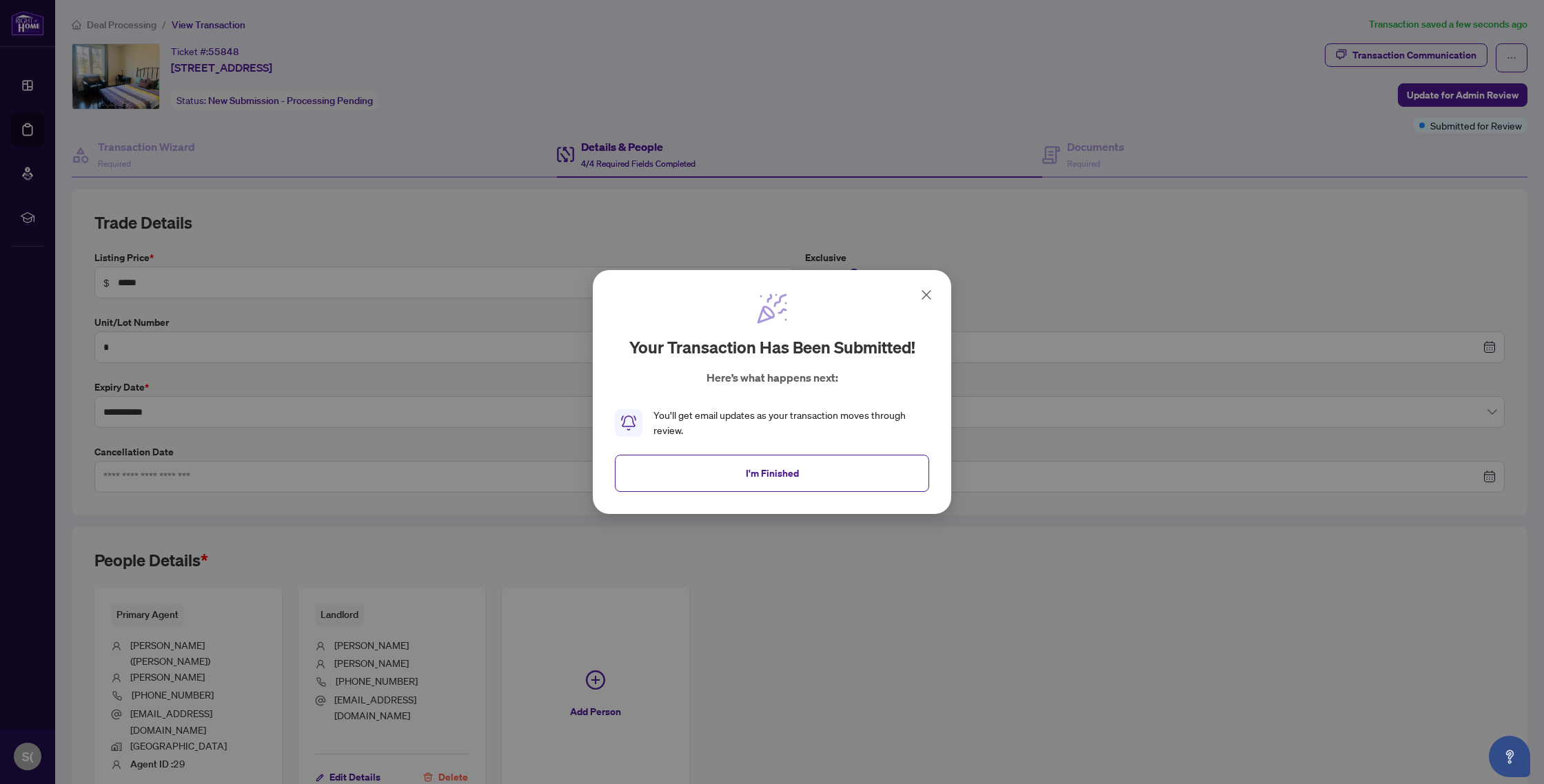
click at [925, 293] on icon at bounding box center [926, 294] width 16 height 16
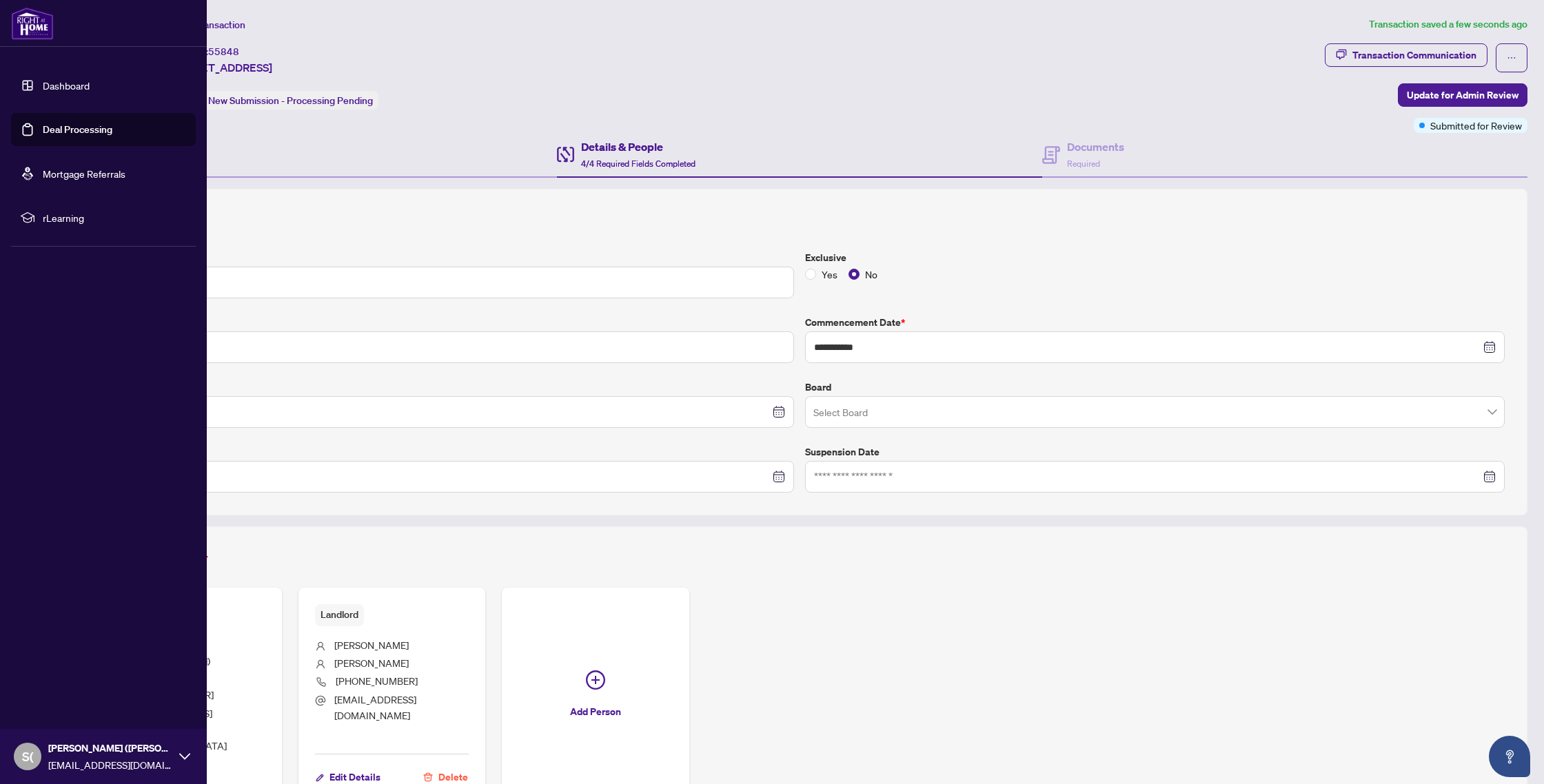
click at [65, 131] on link "Deal Processing" at bounding box center [77, 129] width 70 height 13
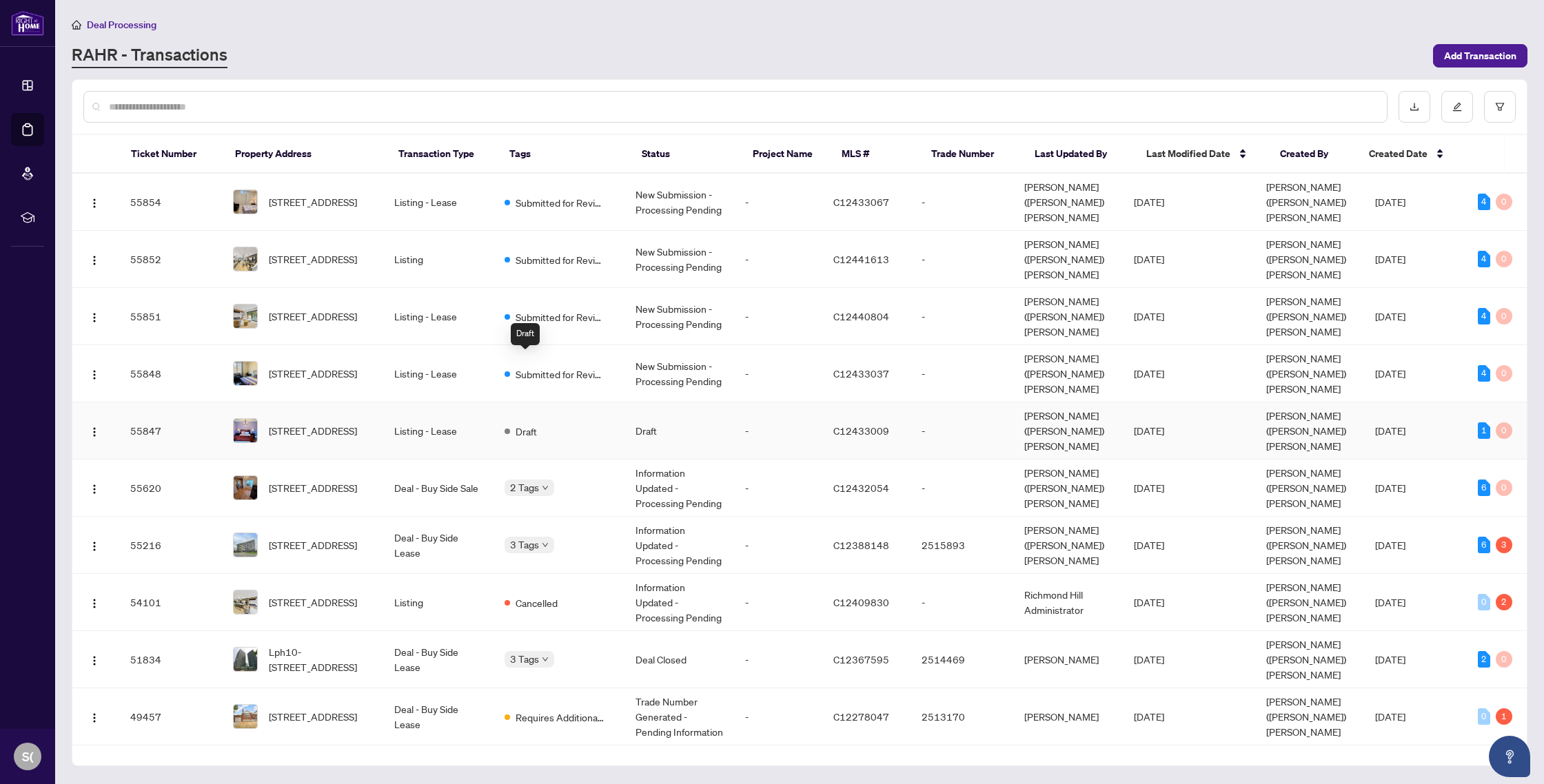
click at [526, 423] on span "Draft" at bounding box center [525, 431] width 21 height 15
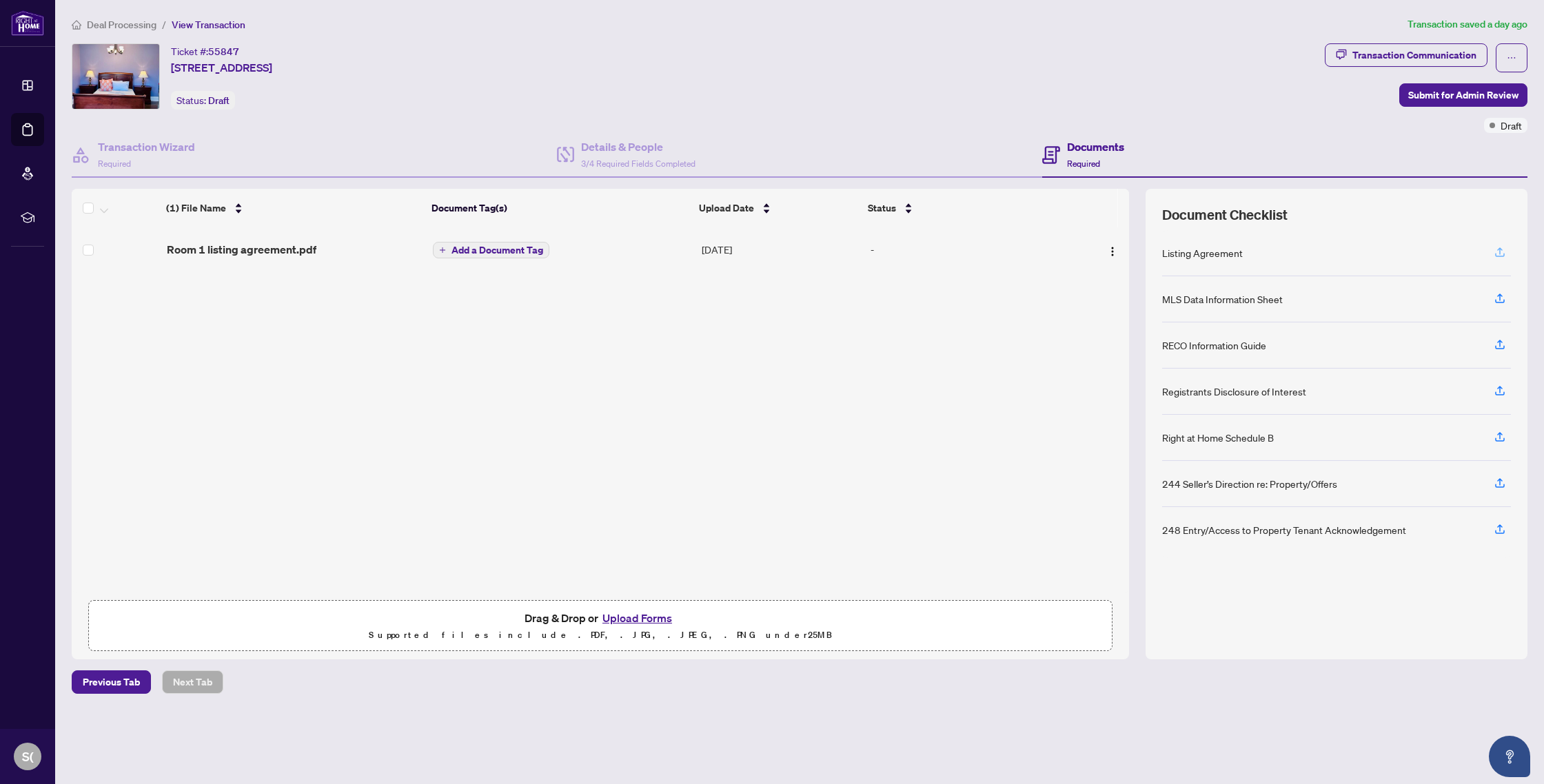
click at [1503, 250] on icon "button" at bounding box center [1500, 252] width 13 height 13
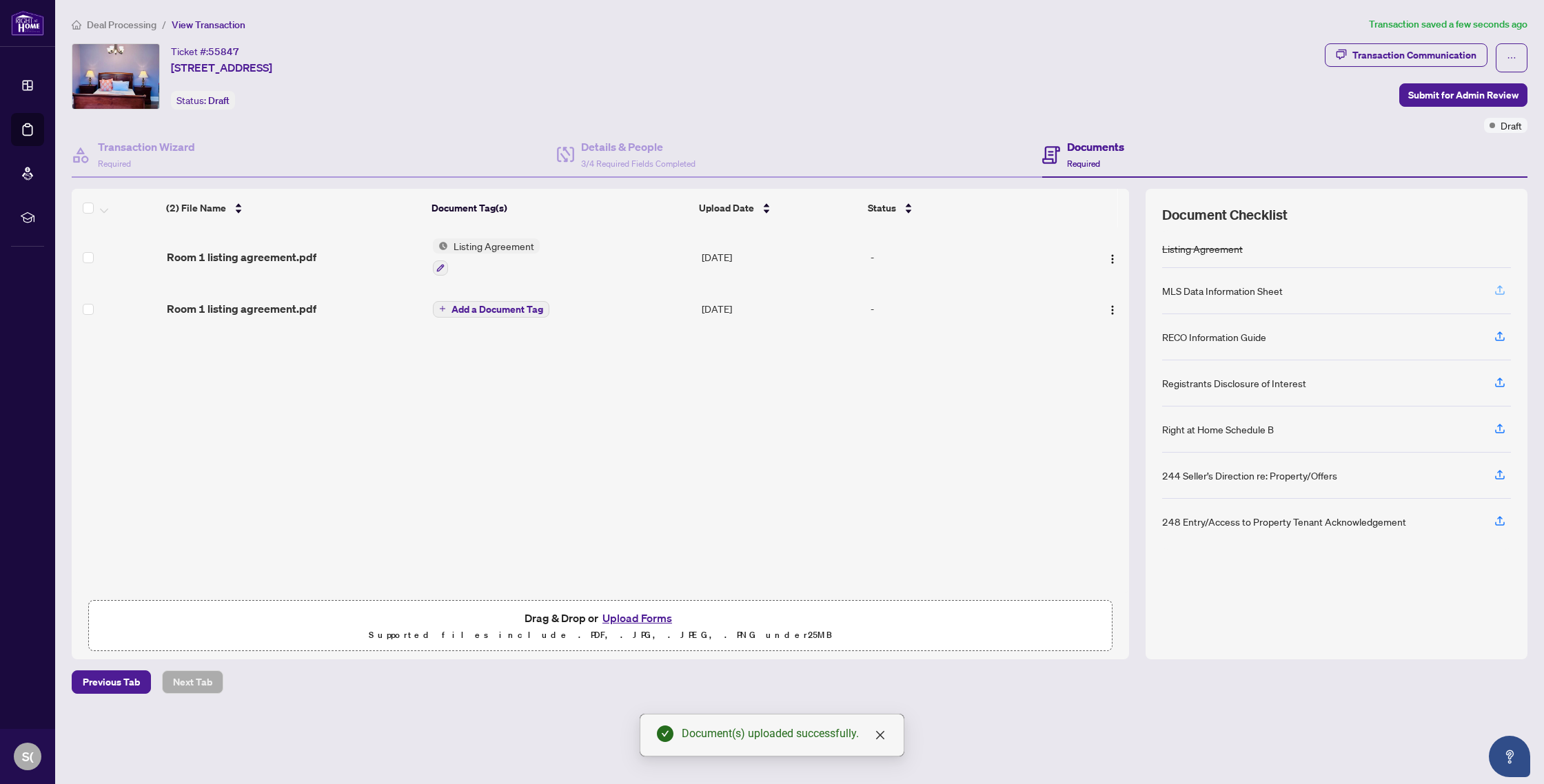
click at [1502, 289] on icon "button" at bounding box center [1500, 290] width 13 height 13
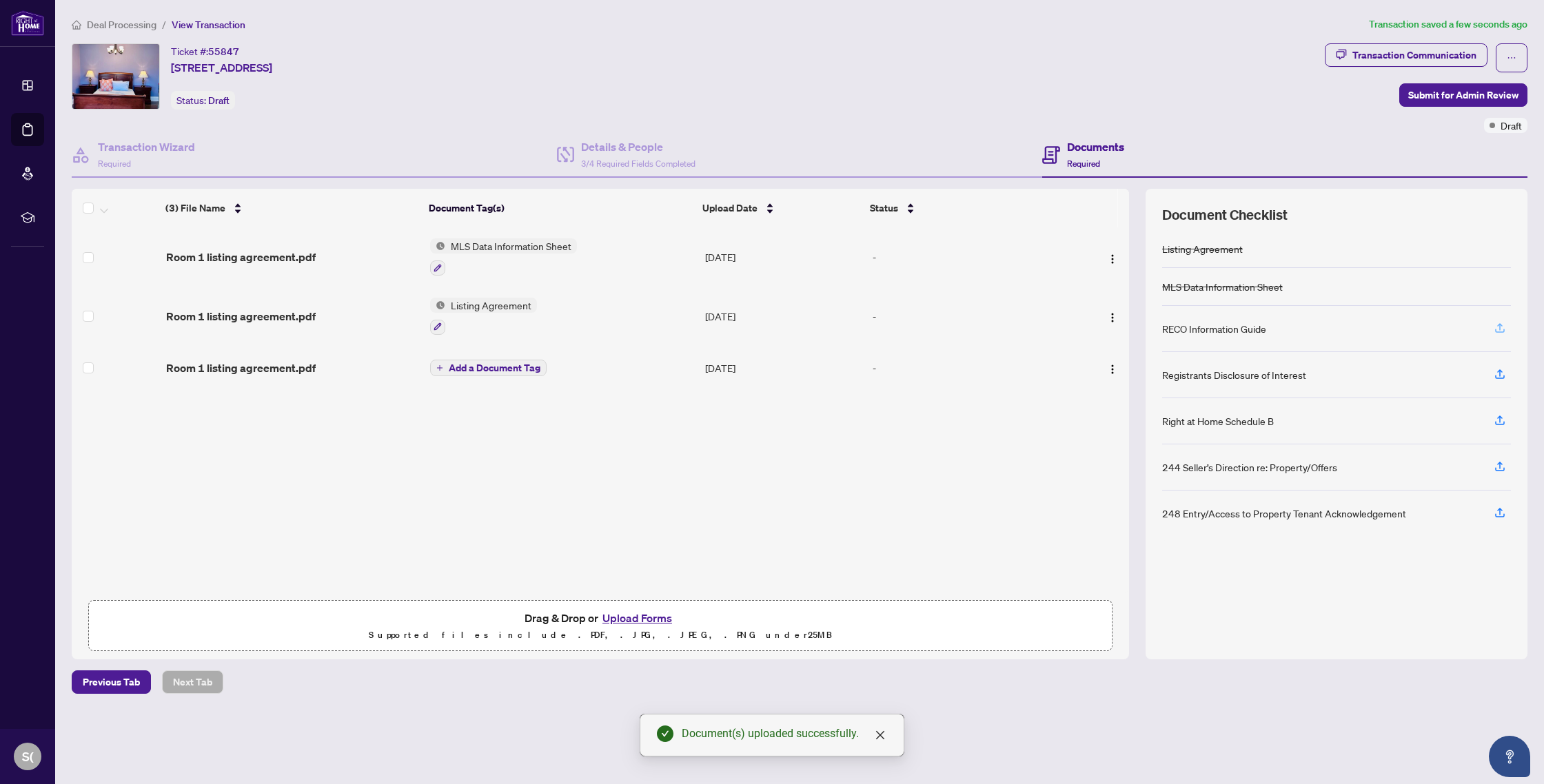
click at [1498, 322] on icon "button" at bounding box center [1500, 328] width 13 height 13
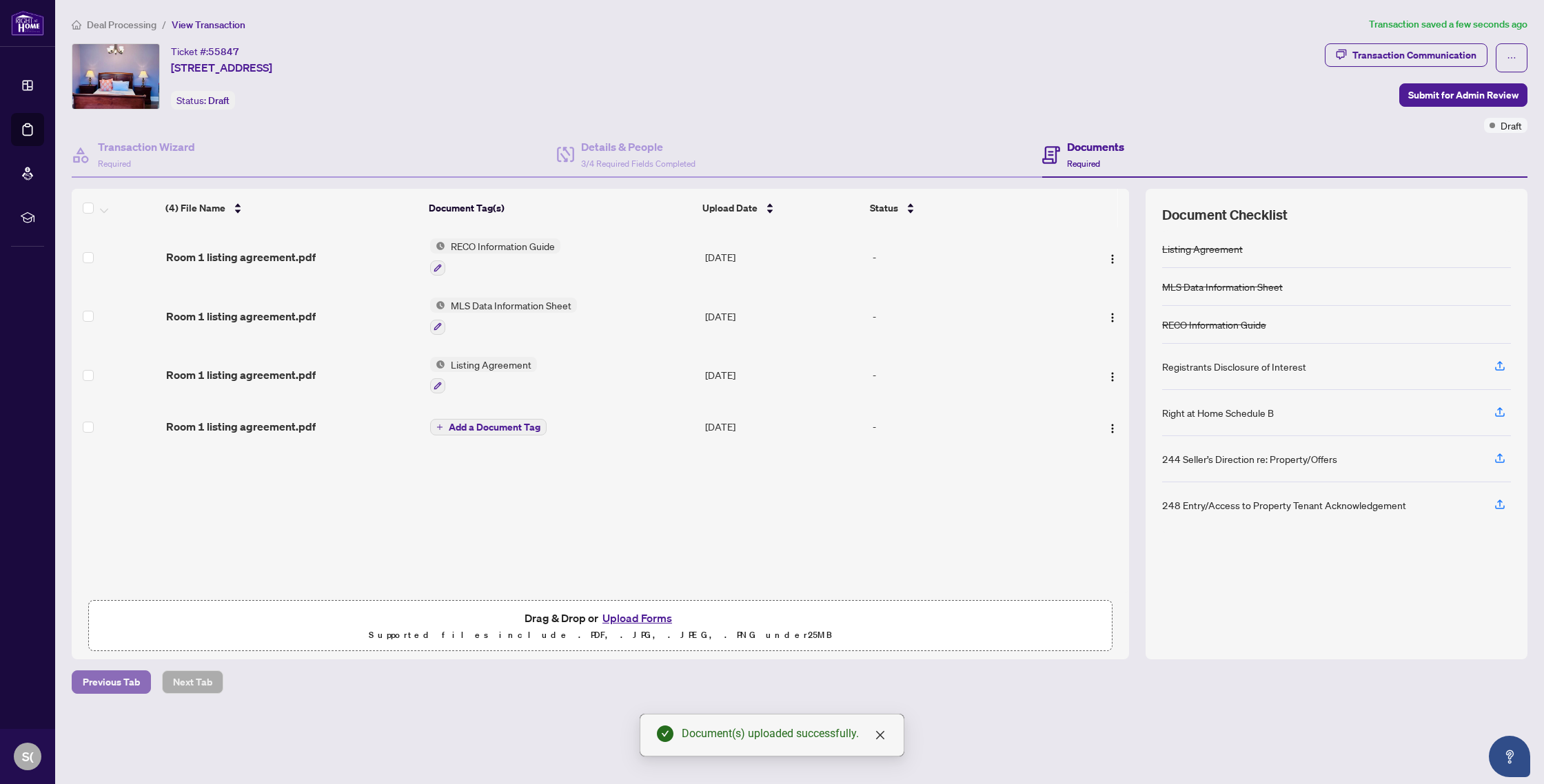
click at [104, 684] on span "Previous Tab" at bounding box center [110, 682] width 57 height 22
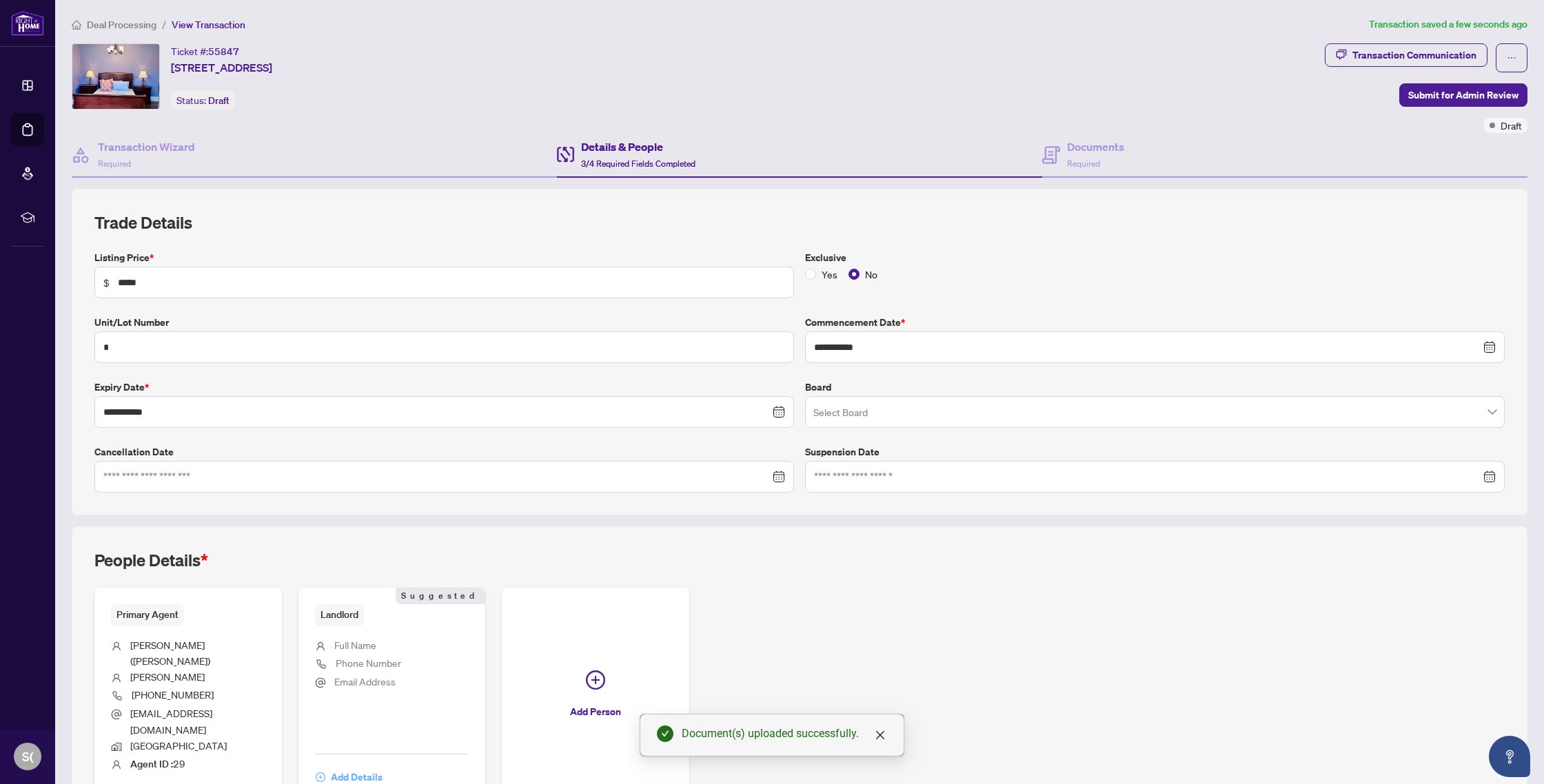
click at [356, 766] on span "Add Details" at bounding box center [357, 777] width 52 height 22
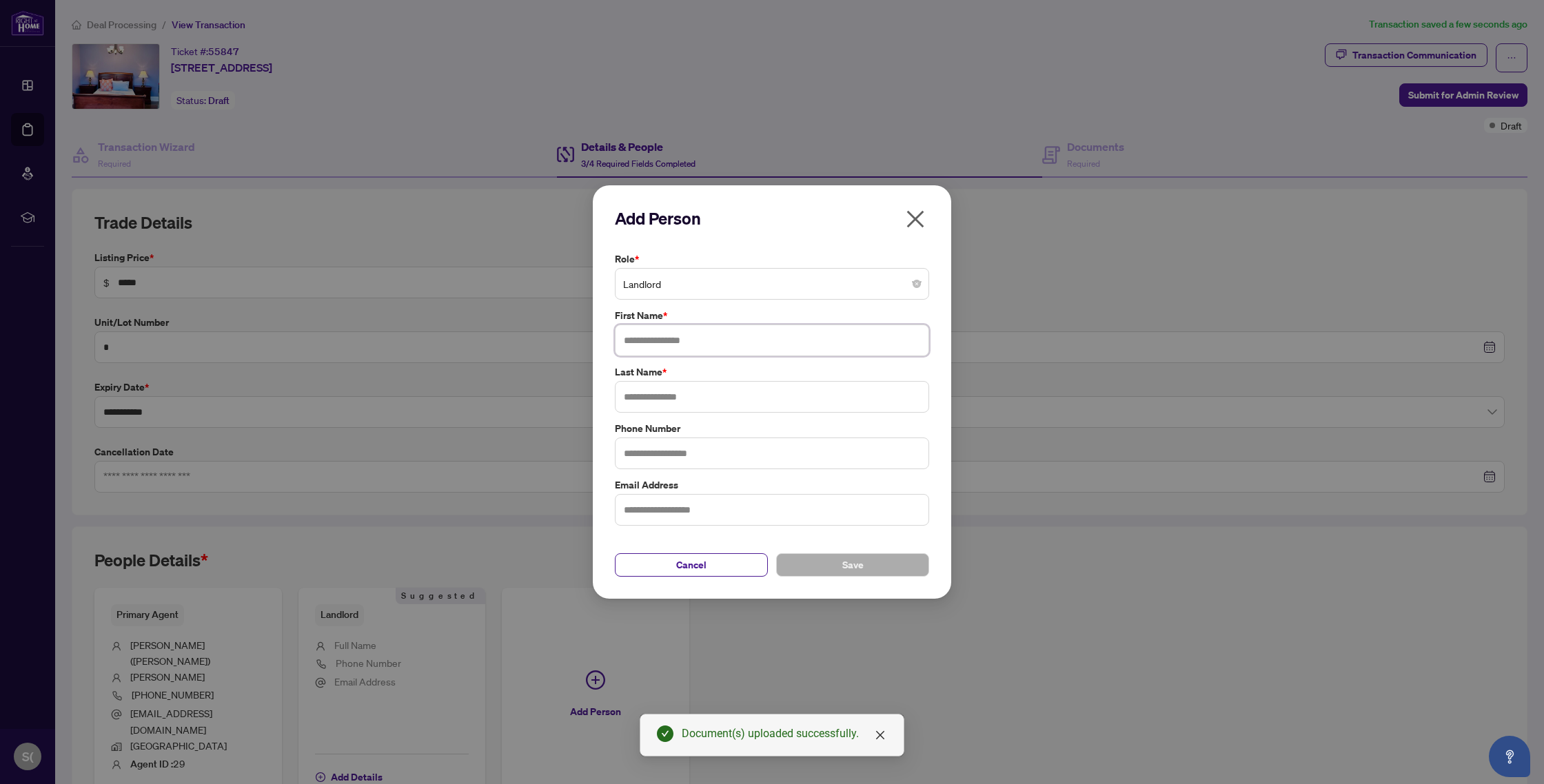
click at [666, 337] on input "text" at bounding box center [772, 339] width 314 height 31
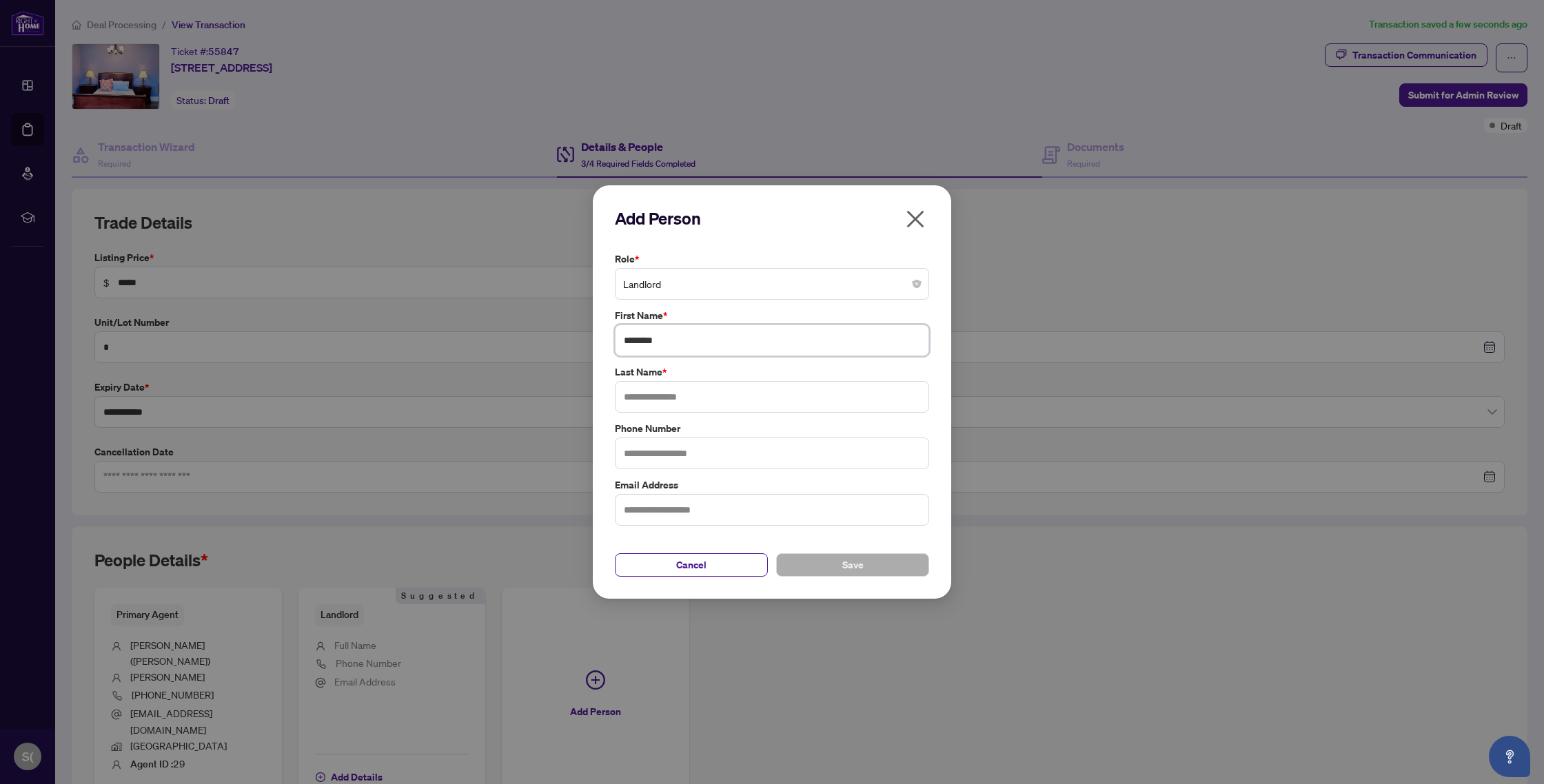
type input "********"
type input "***"
type input "**********"
click at [860, 569] on span "Save" at bounding box center [852, 565] width 21 height 22
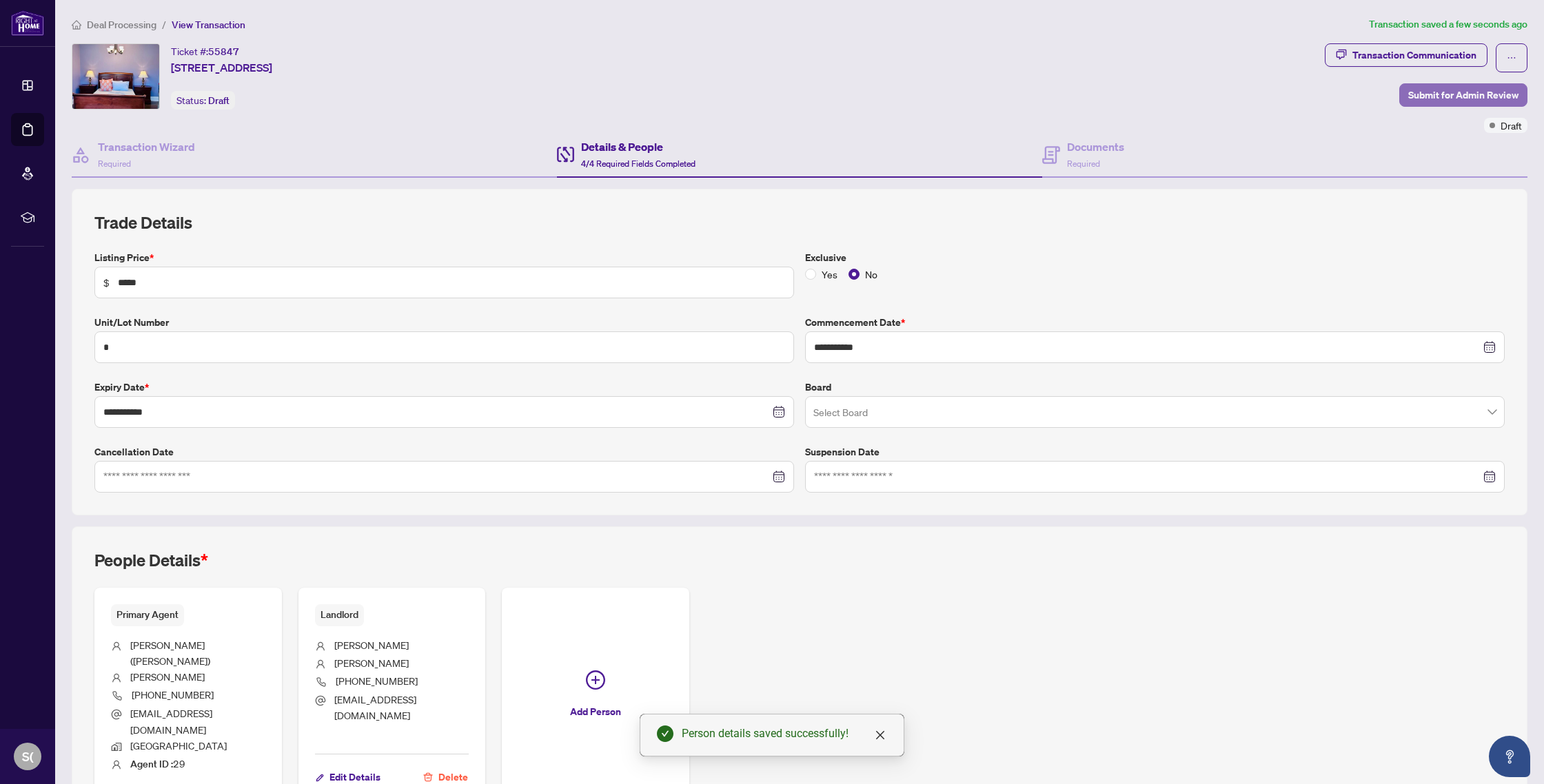
click at [1473, 90] on span "Submit for Admin Review" at bounding box center [1463, 95] width 110 height 22
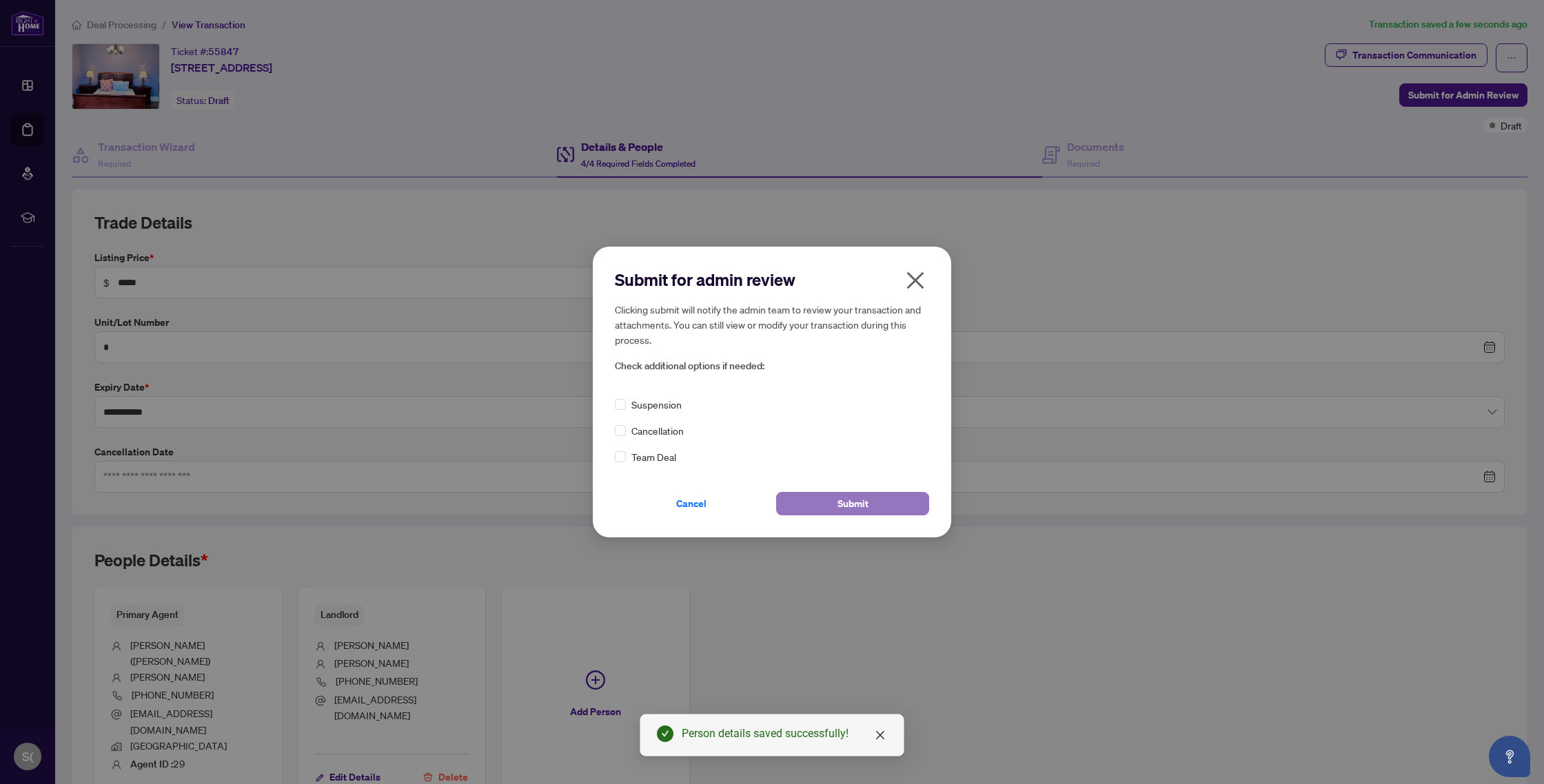
click at [871, 499] on button "Submit" at bounding box center [852, 504] width 153 height 24
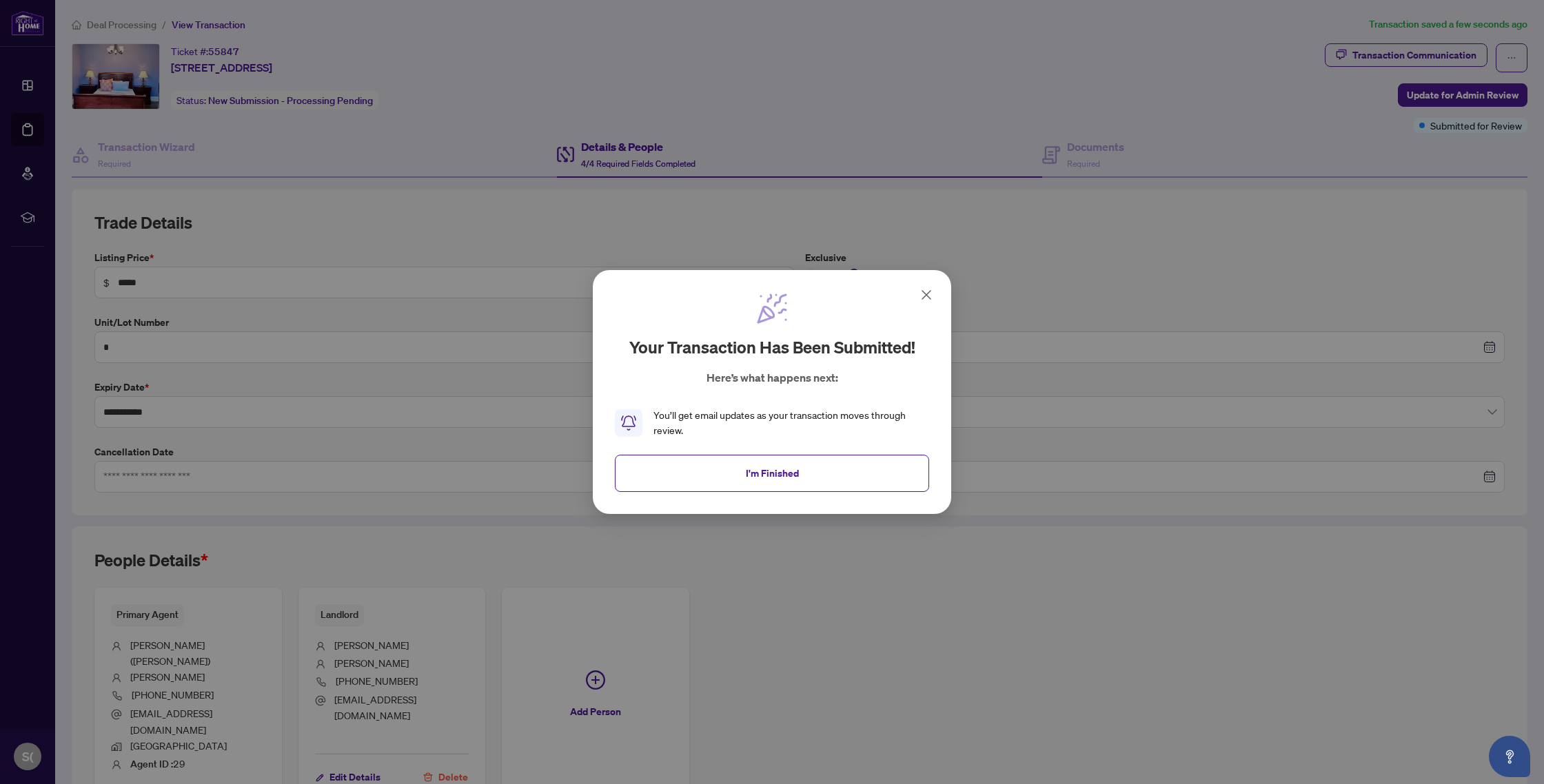
drag, startPoint x: 778, startPoint y: 473, endPoint x: 1543, endPoint y: 387, distance: 769.8
click at [786, 472] on span "I'm Finished" at bounding box center [772, 473] width 53 height 22
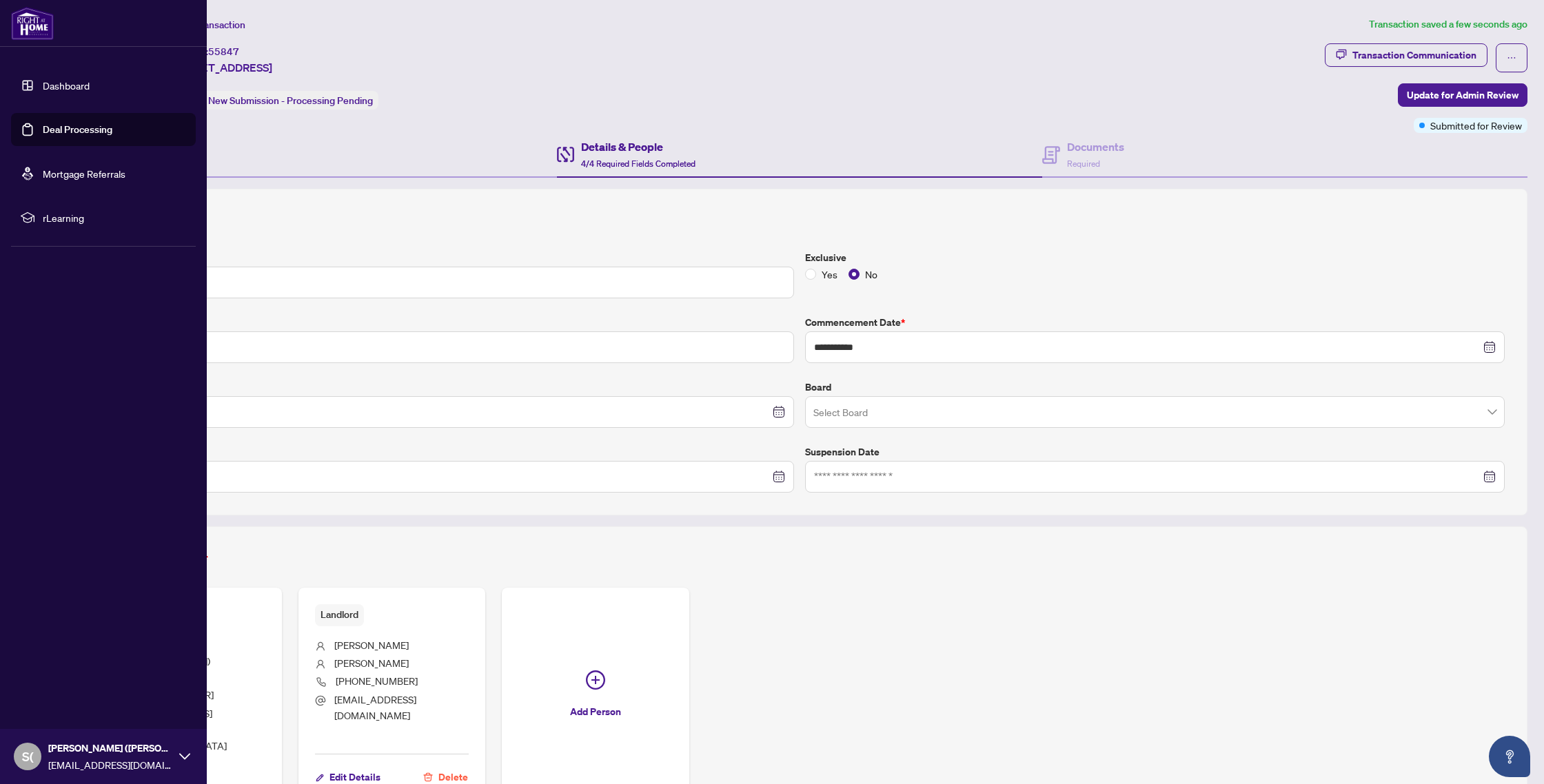
click at [59, 132] on link "Deal Processing" at bounding box center [77, 129] width 70 height 13
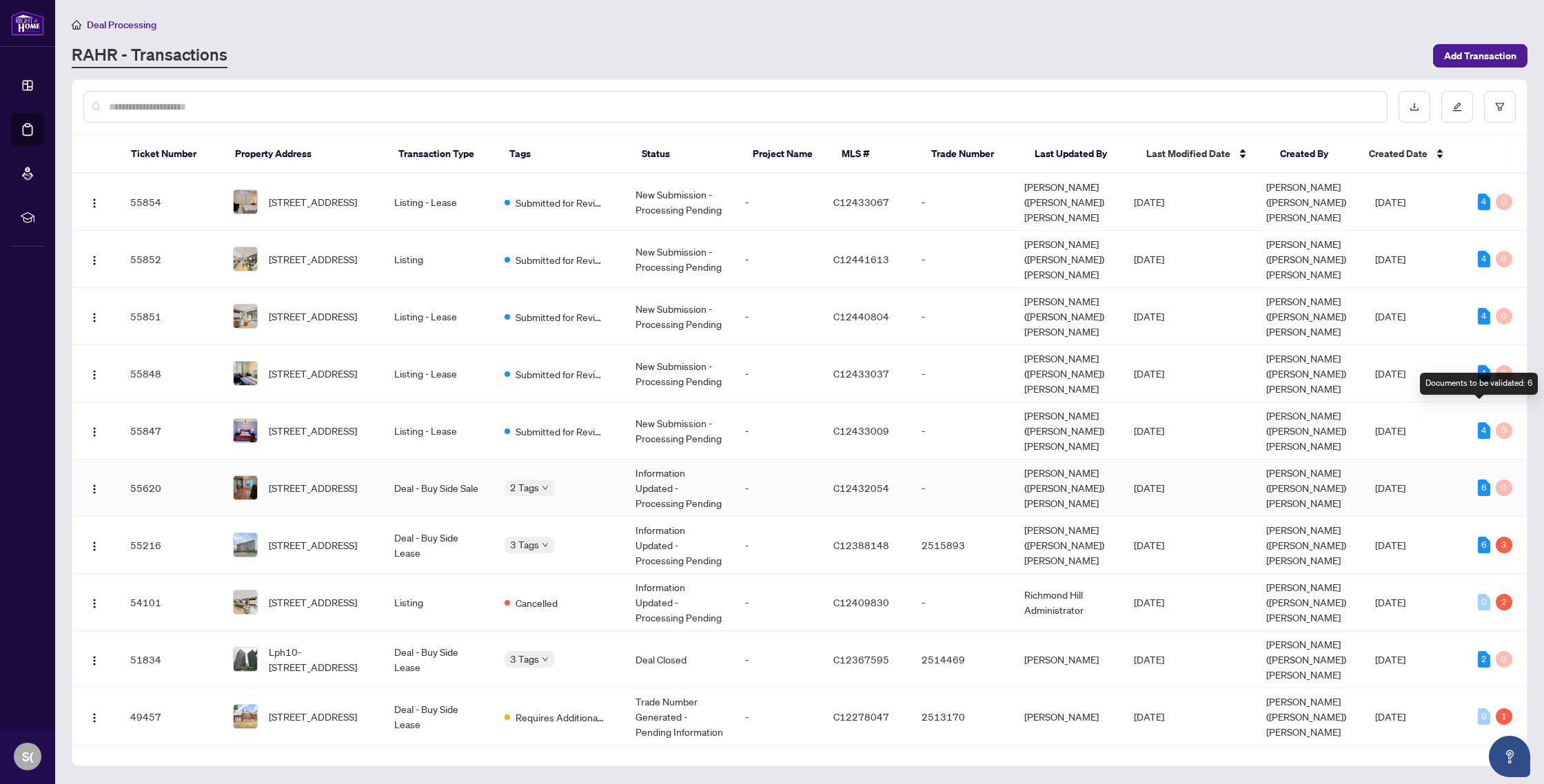
click at [1482, 479] on div "6" at bounding box center [1484, 487] width 13 height 16
click at [1400, 482] on span "Oct/01/2025" at bounding box center [1390, 488] width 31 height 13
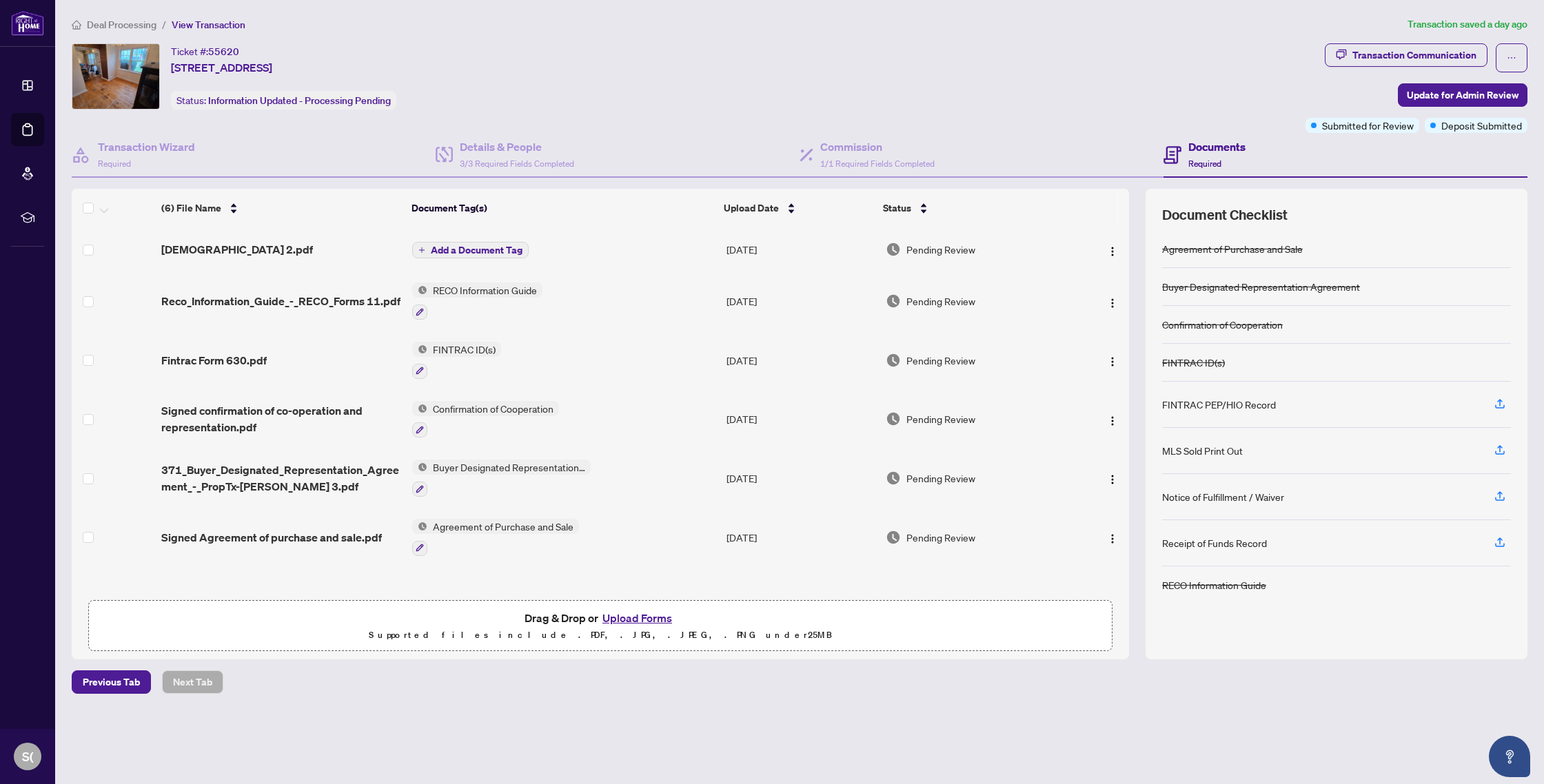
click at [476, 248] on span "Add a Document Tag" at bounding box center [477, 249] width 92 height 9
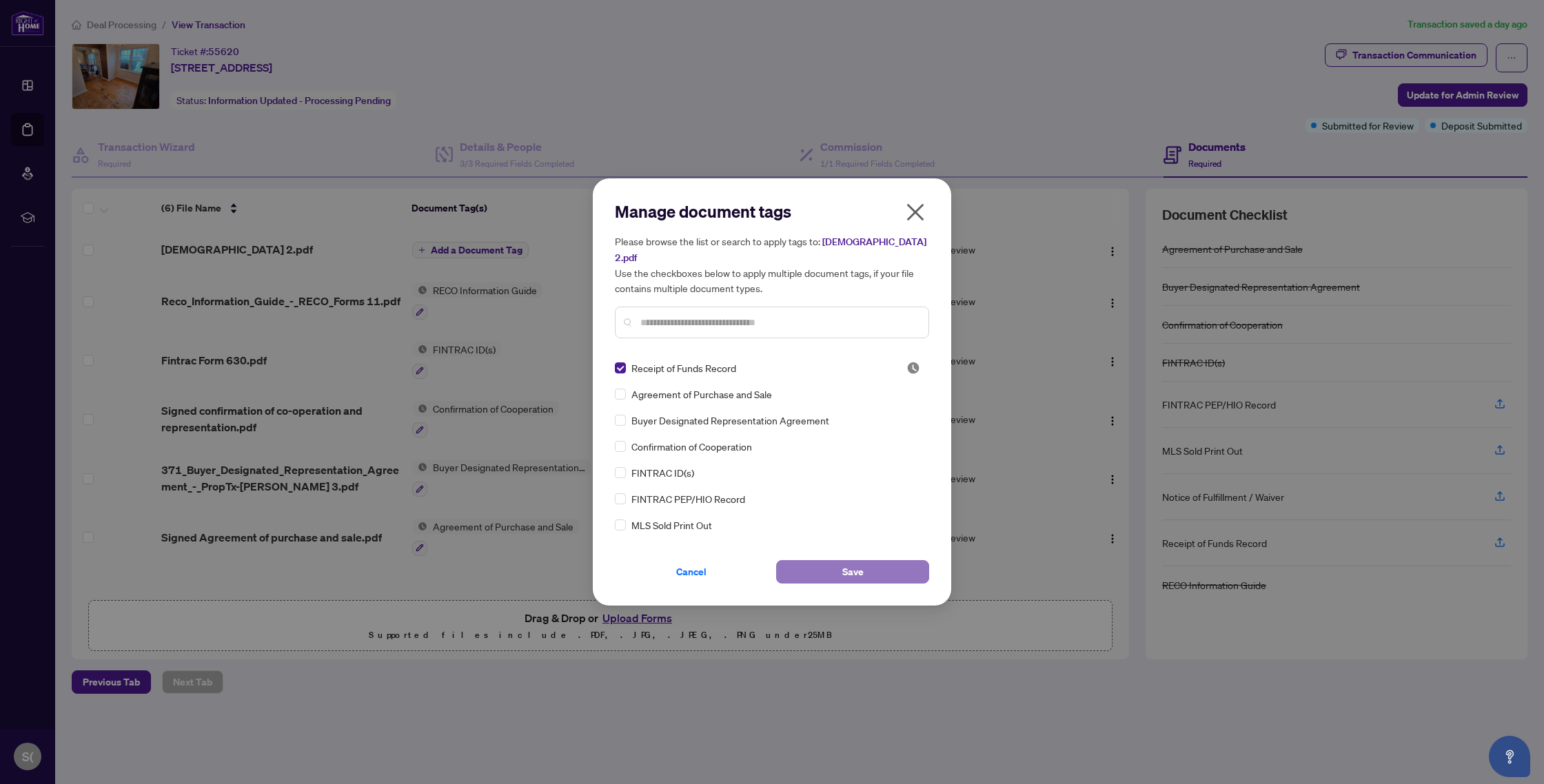
click at [860, 564] on span "Save" at bounding box center [852, 572] width 21 height 22
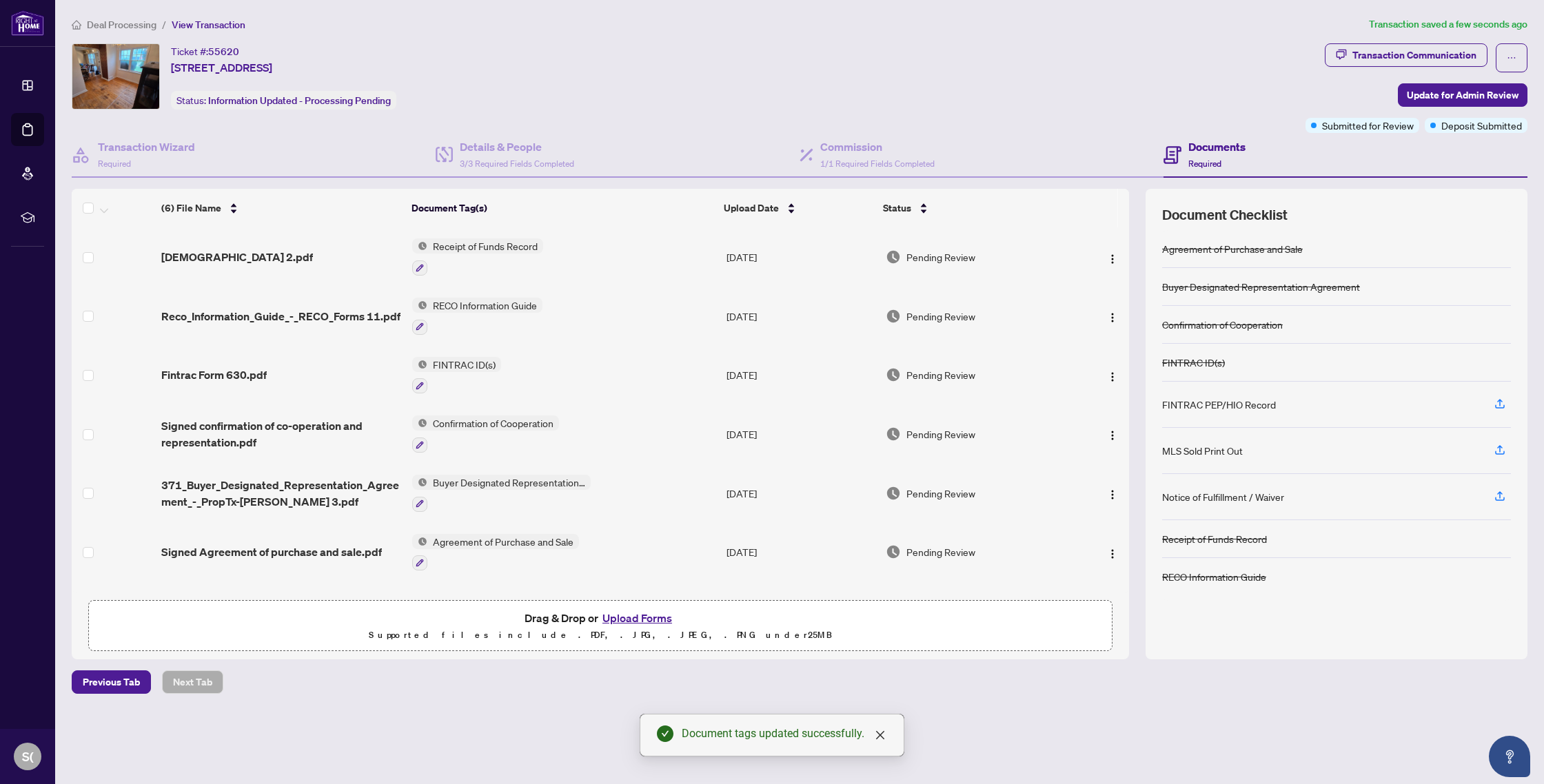
click at [109, 679] on span "Previous Tab" at bounding box center [110, 682] width 57 height 22
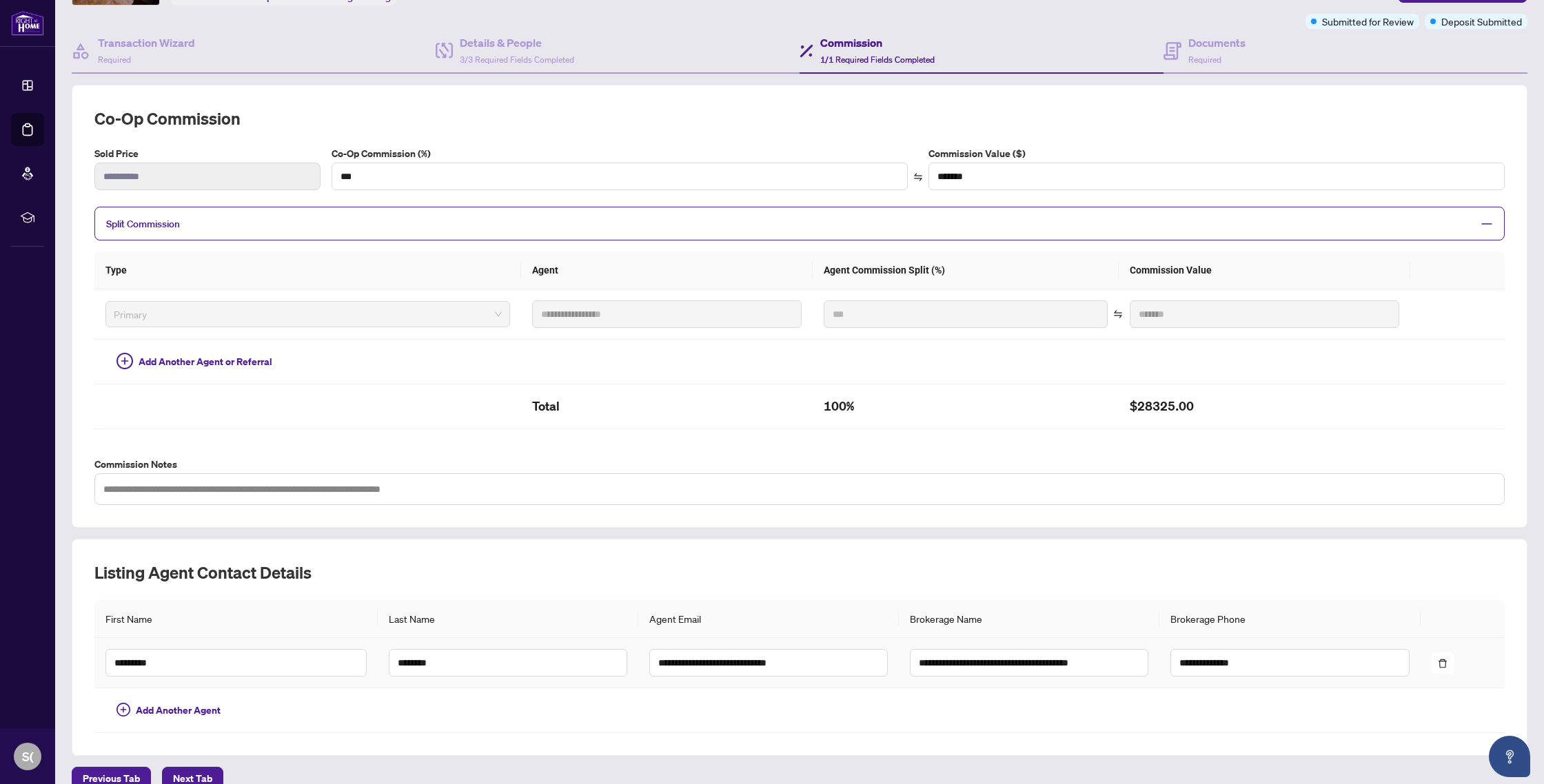
scroll to position [125, 0]
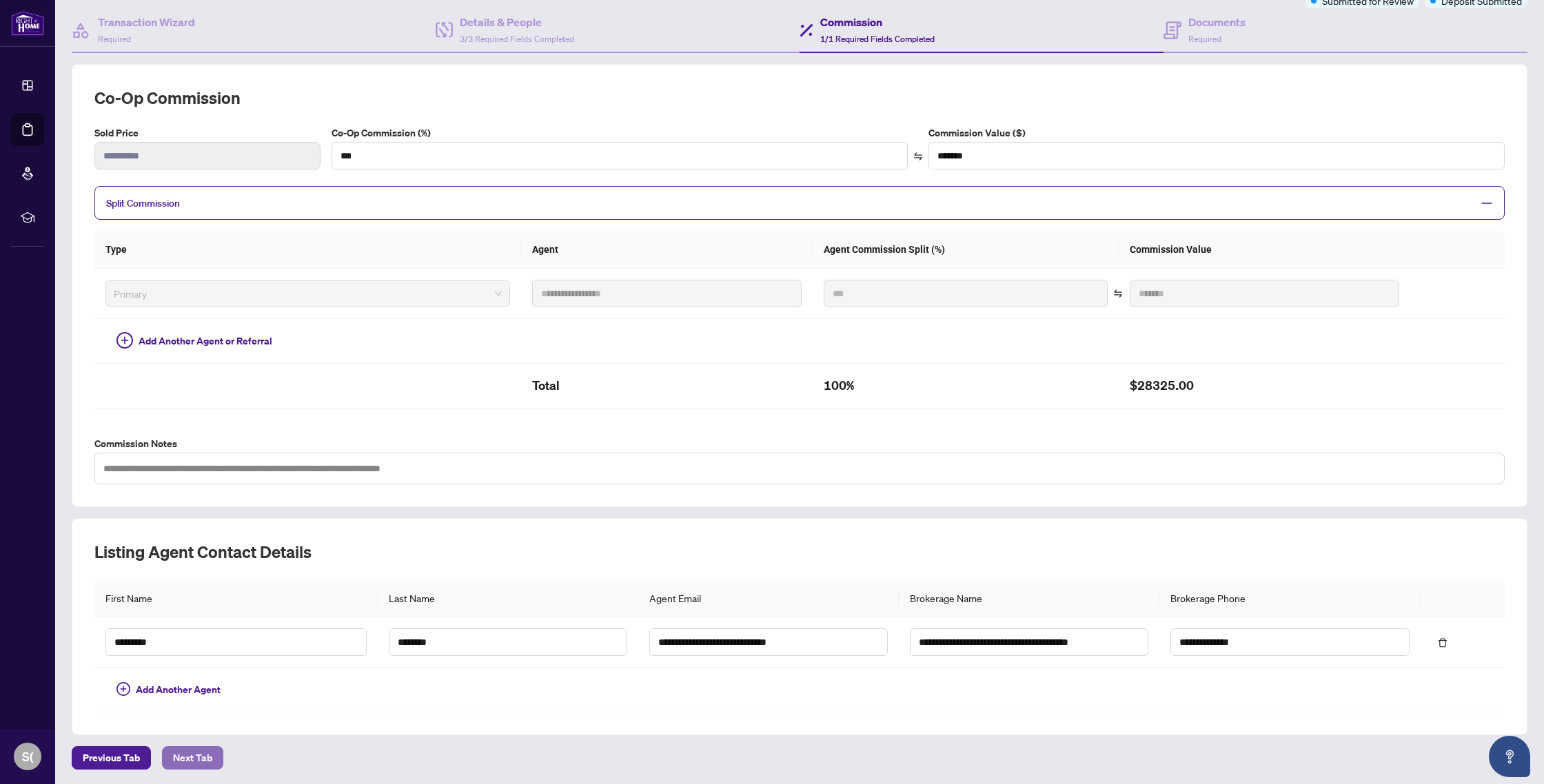
click at [199, 755] on span "Next Tab" at bounding box center [193, 758] width 39 height 22
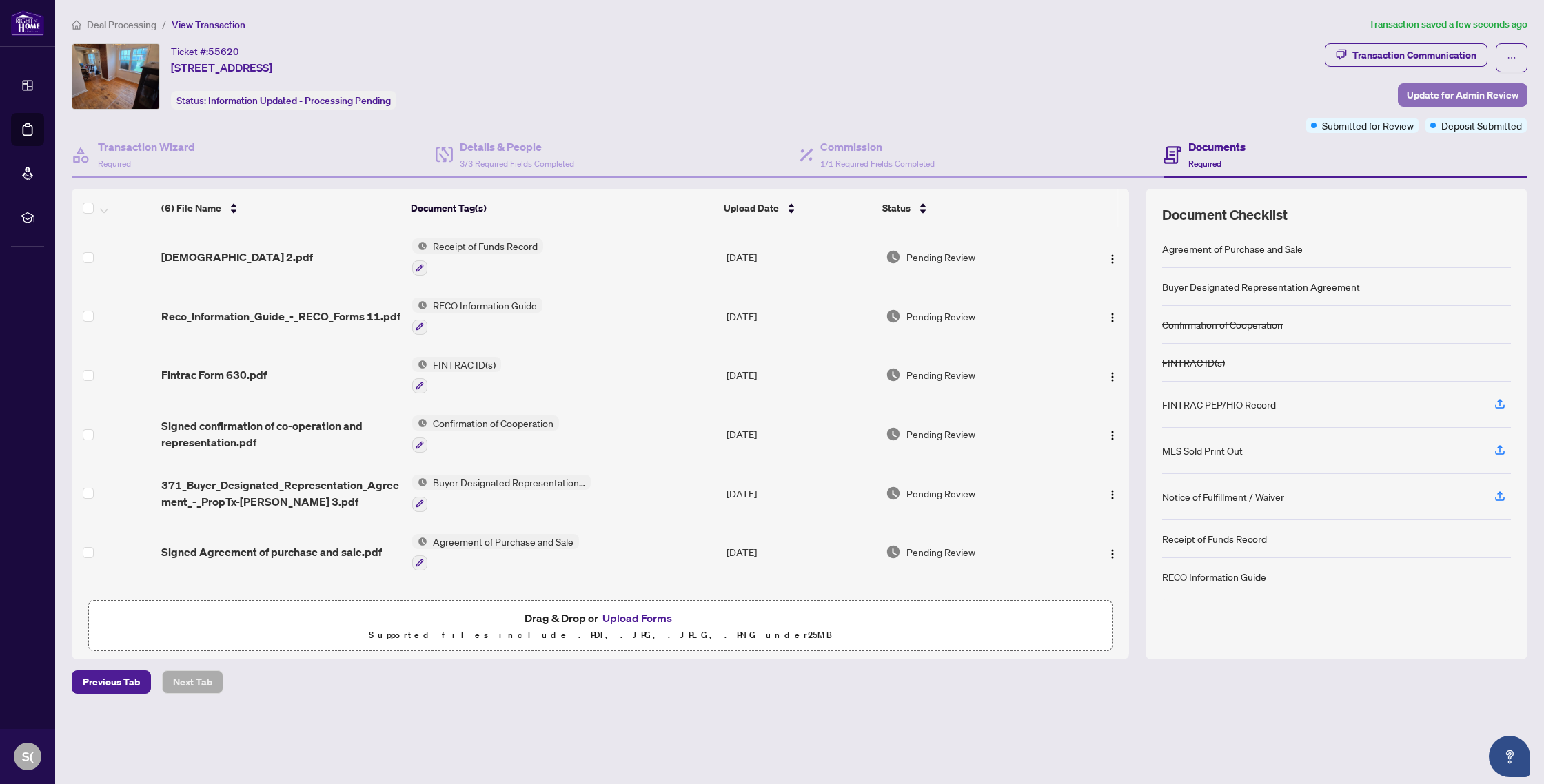
click at [1463, 97] on span "Update for Admin Review" at bounding box center [1463, 95] width 112 height 22
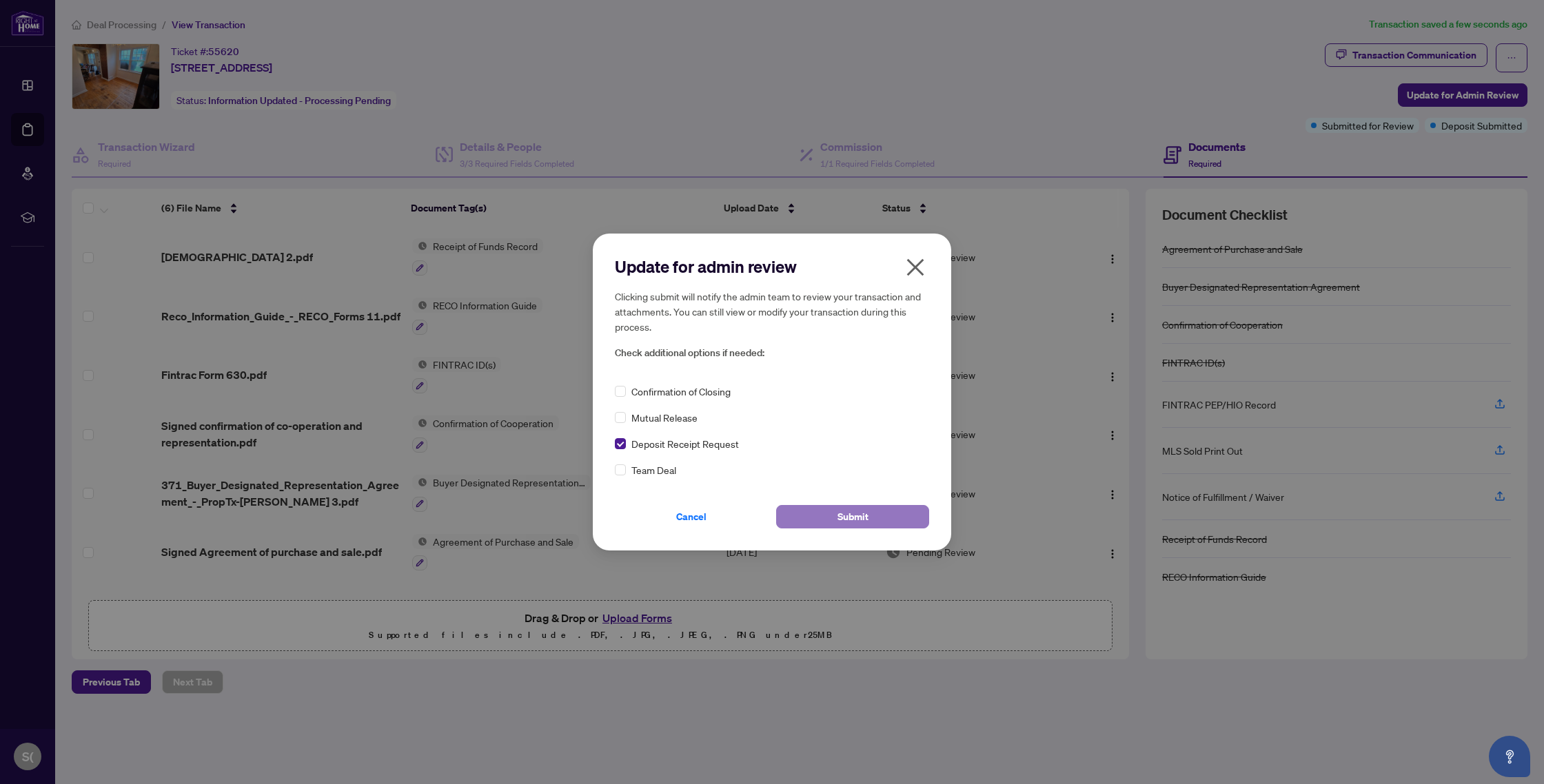
click at [849, 517] on span "Submit" at bounding box center [853, 517] width 31 height 22
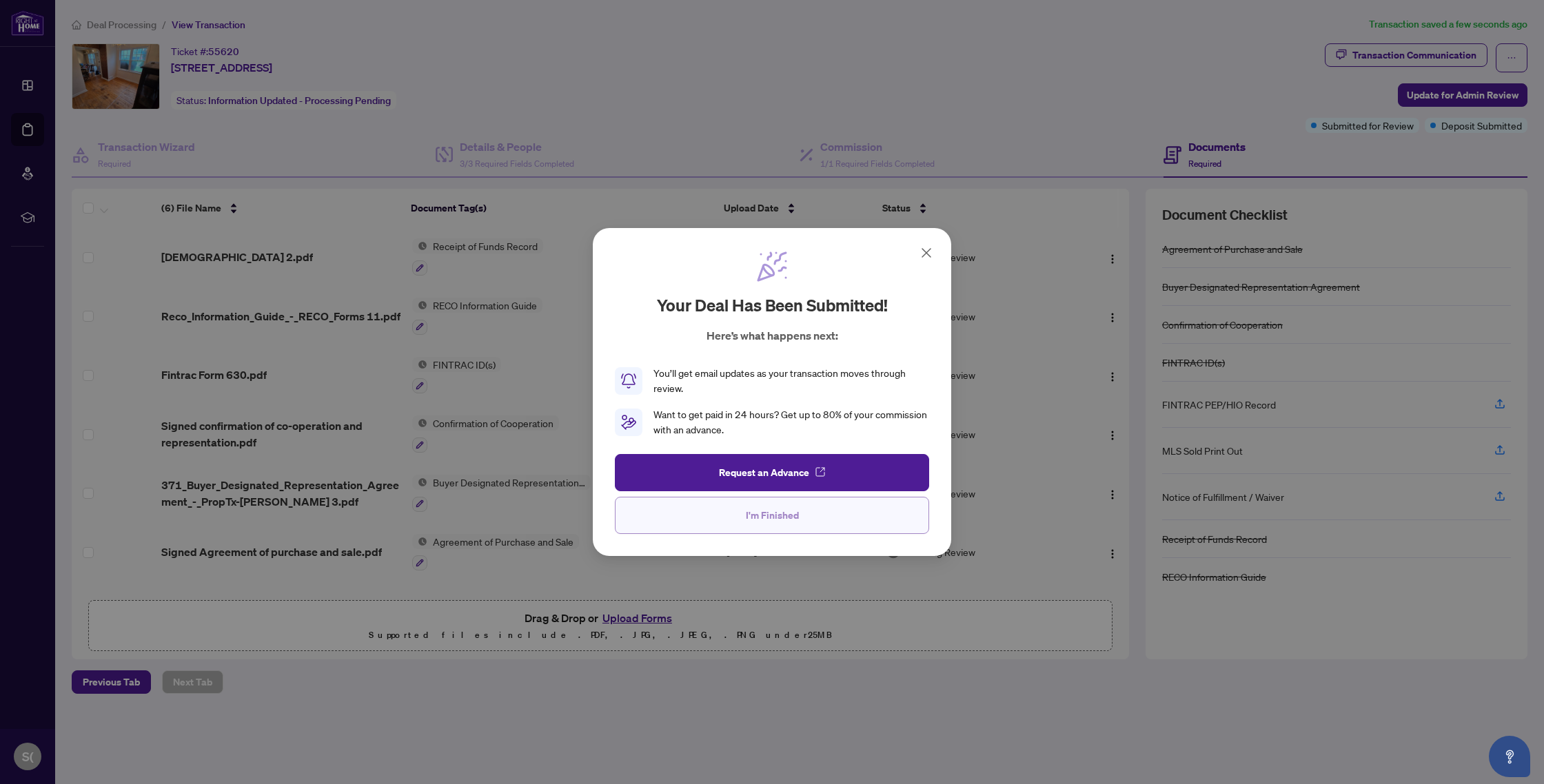
click at [768, 516] on span "I'm Finished" at bounding box center [772, 515] width 53 height 22
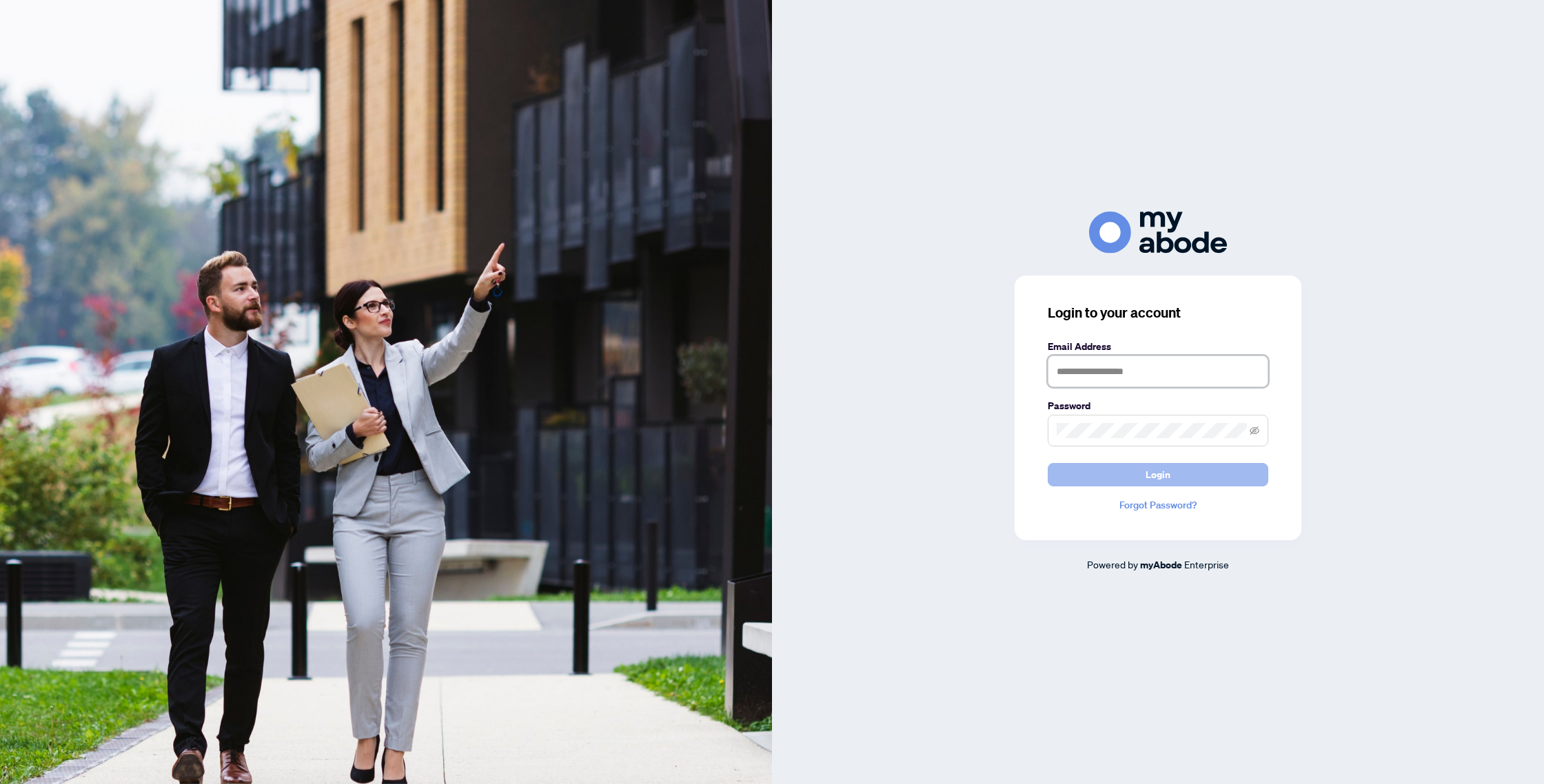
type input "**********"
click at [1151, 474] on span "Login" at bounding box center [1158, 475] width 25 height 22
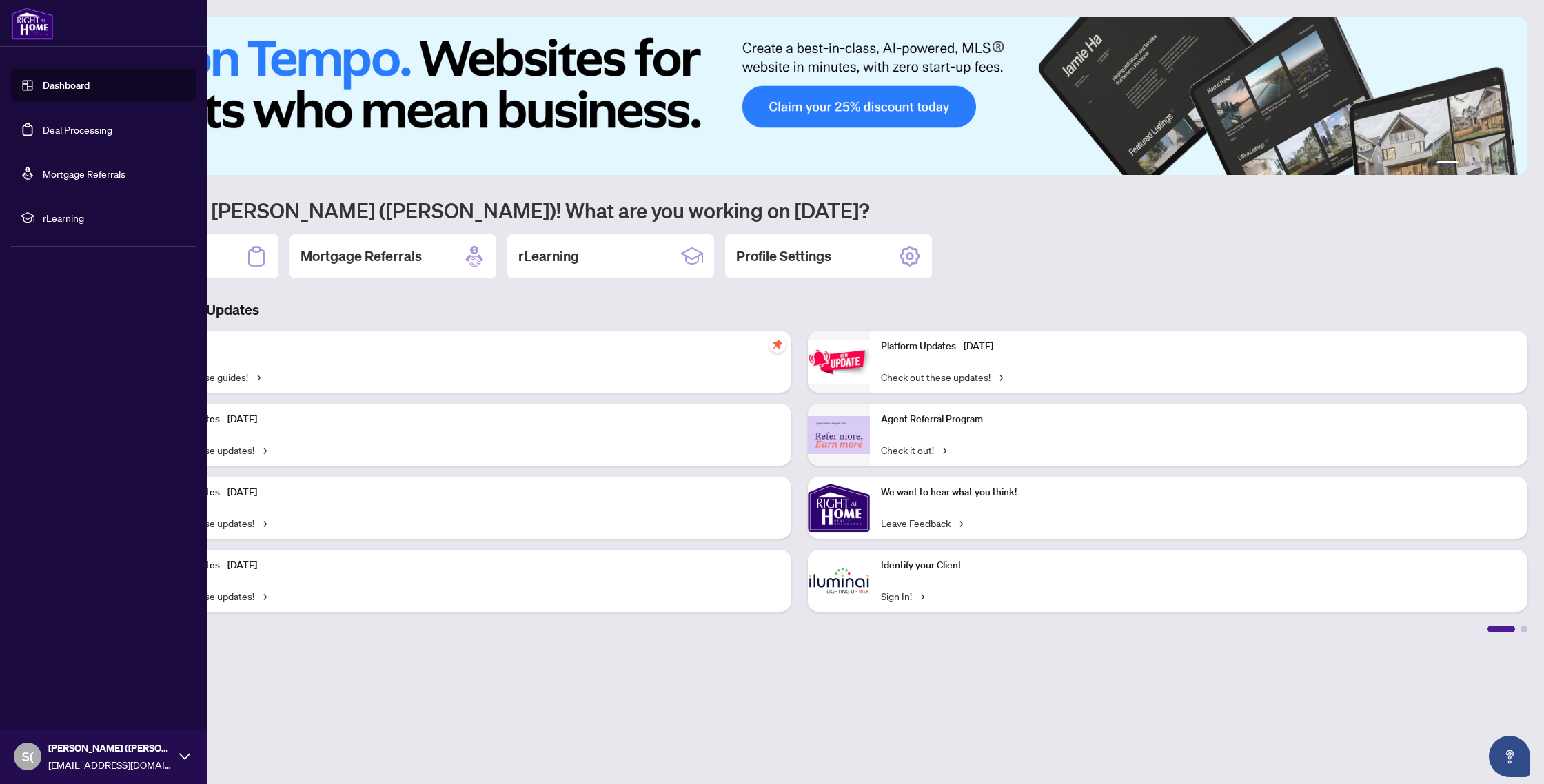
click at [60, 130] on link "Deal Processing" at bounding box center [77, 129] width 70 height 13
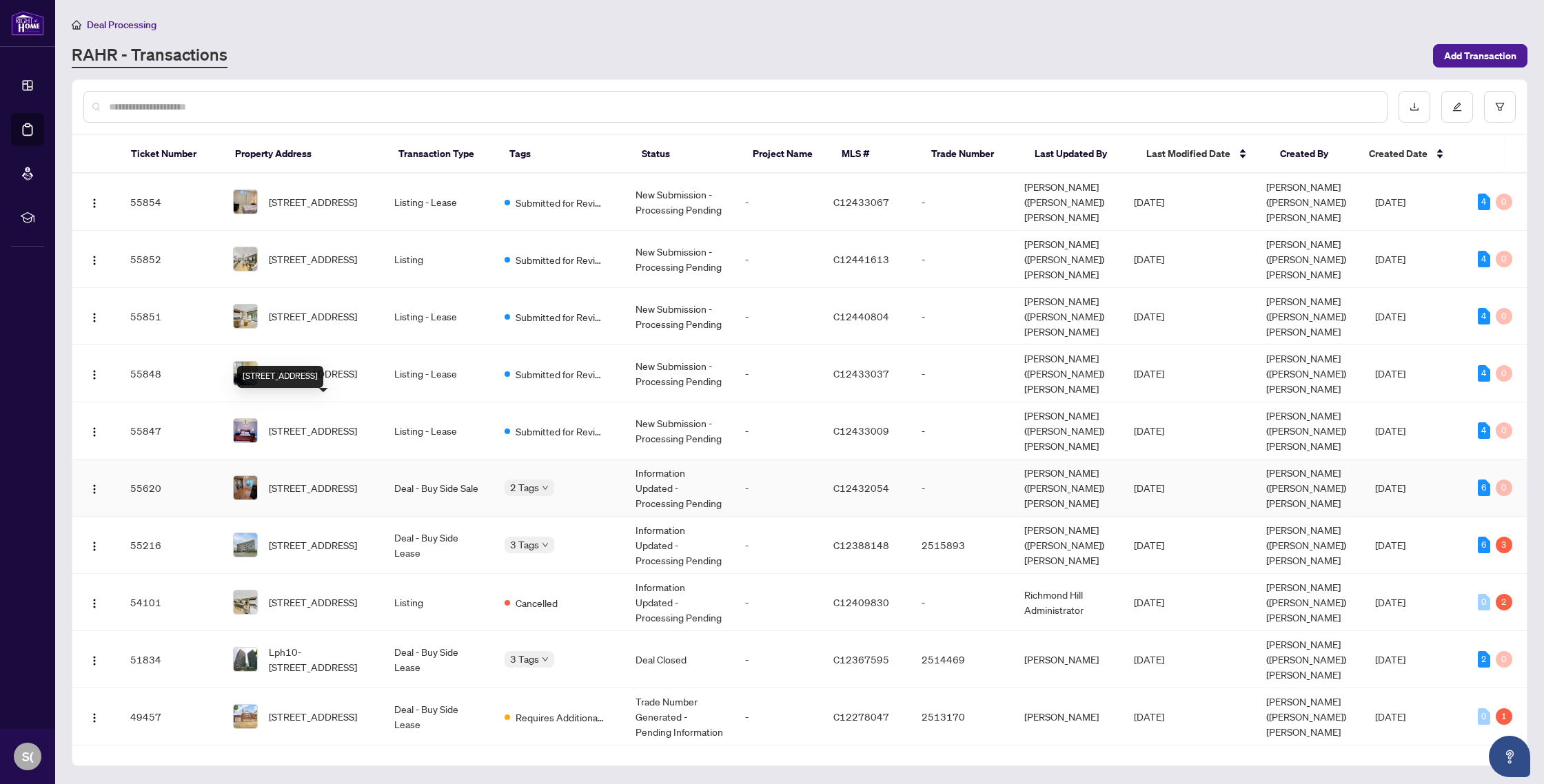
click at [299, 480] on span "7 Devondale Ave, Toronto, Ontario M2R 2C9, Canada" at bounding box center [313, 488] width 88 height 15
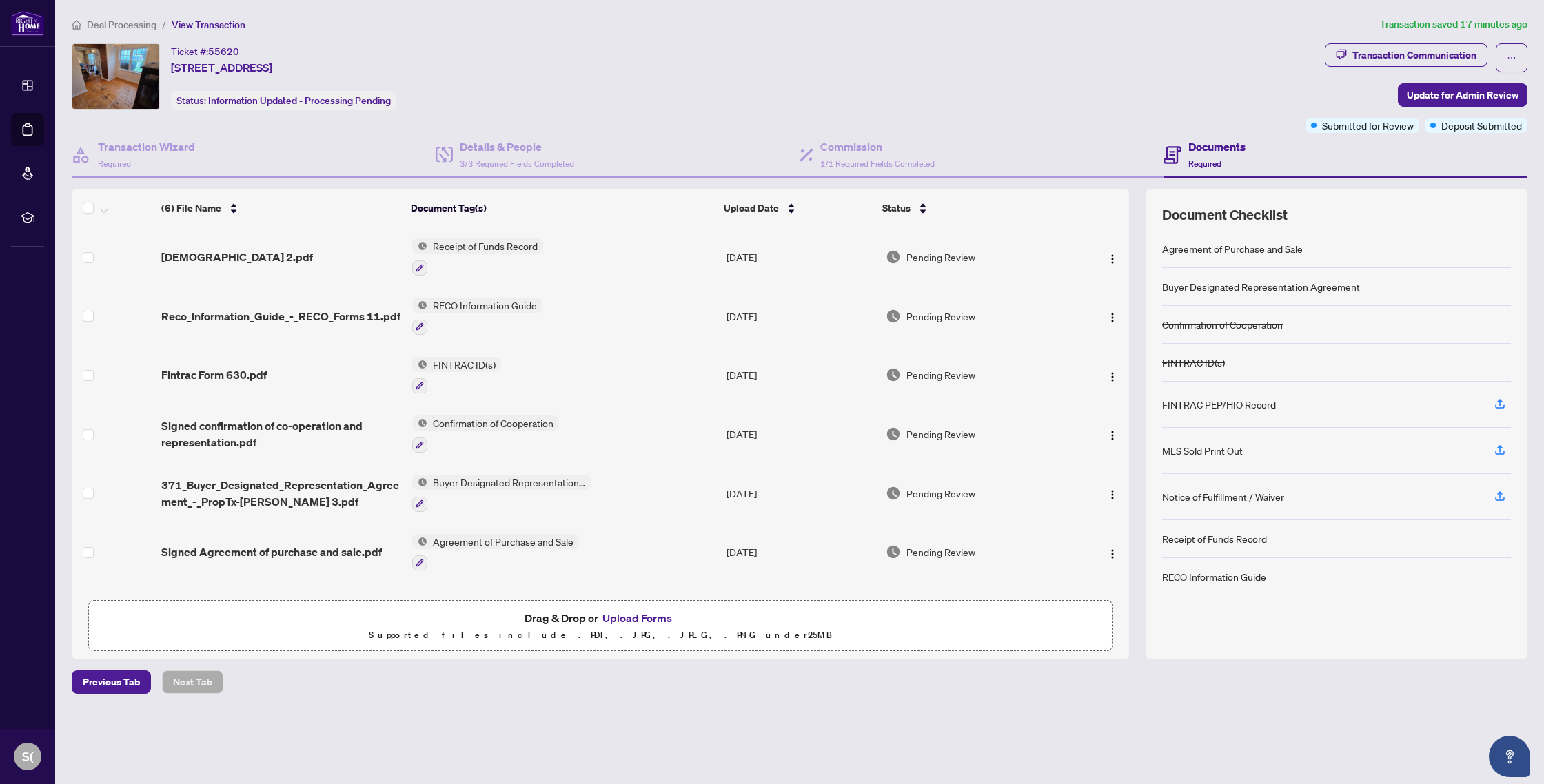
click at [647, 615] on button "Upload Forms" at bounding box center [637, 618] width 78 height 18
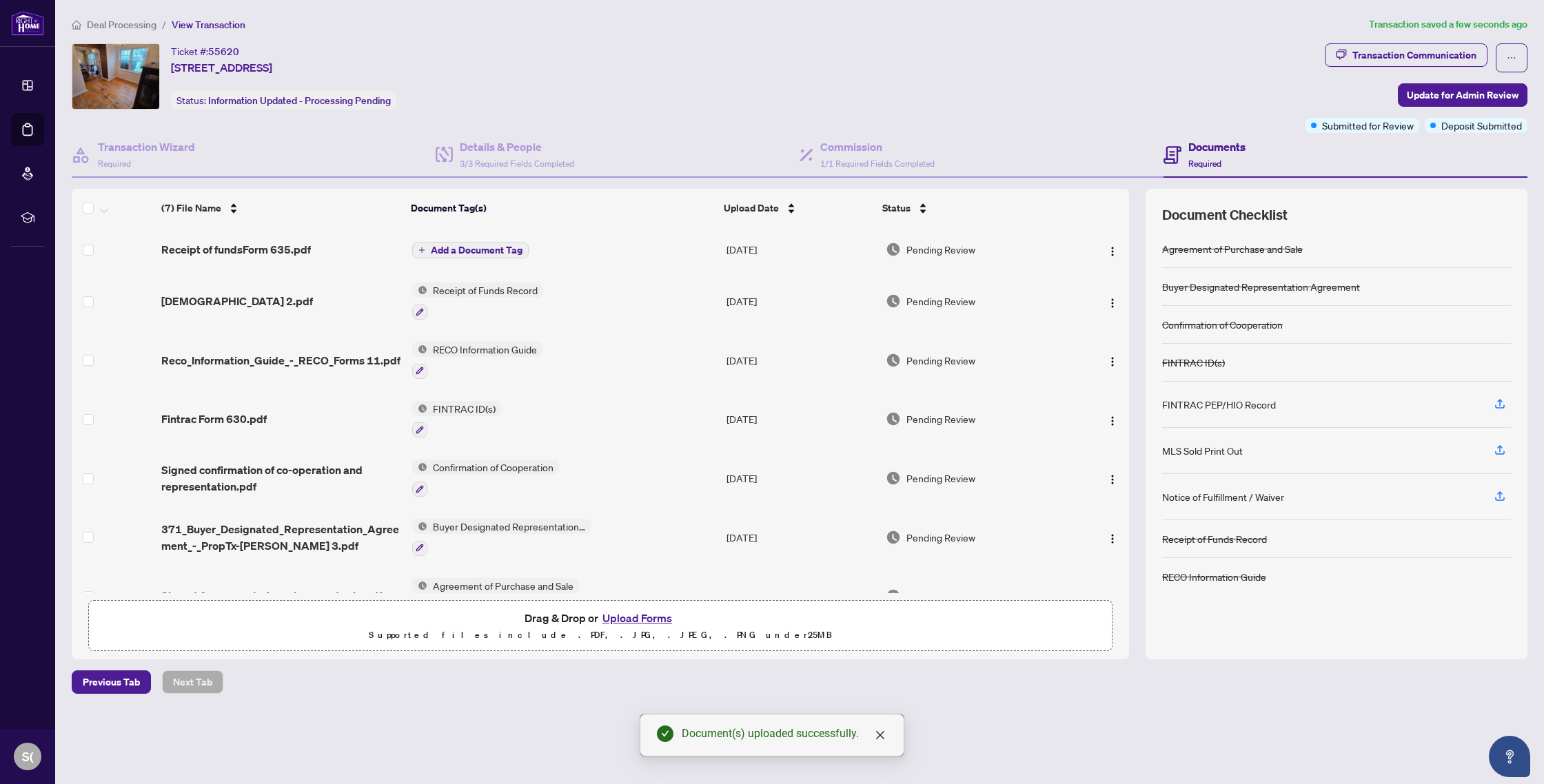
click at [475, 249] on span "Add a Document Tag" at bounding box center [477, 249] width 92 height 9
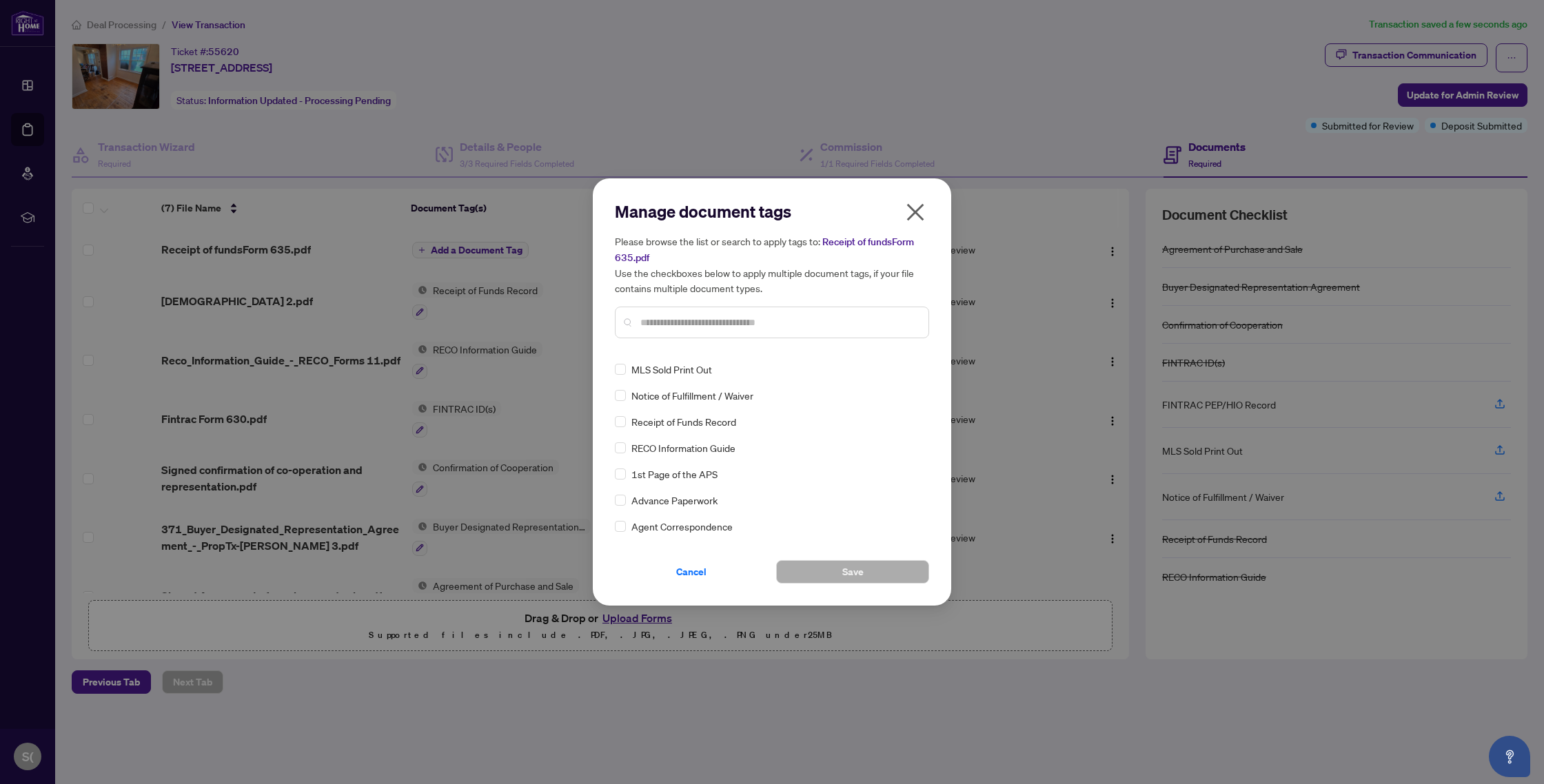
scroll to position [133, 0]
click at [723, 420] on span "Receipt of Funds Record" at bounding box center [683, 418] width 104 height 15
click at [853, 572] on span "Save" at bounding box center [852, 572] width 21 height 22
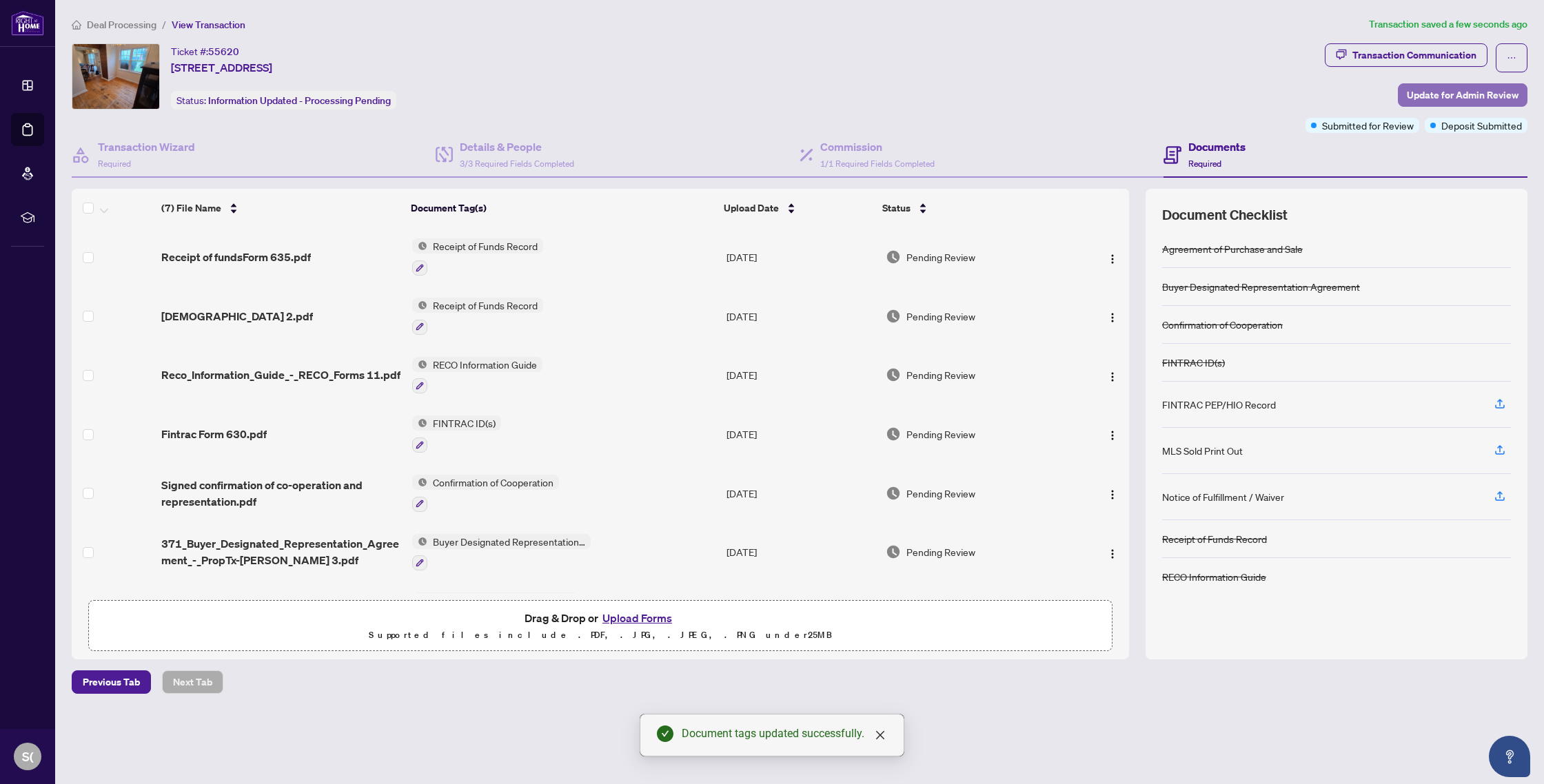
click at [1468, 95] on span "Update for Admin Review" at bounding box center [1463, 95] width 112 height 22
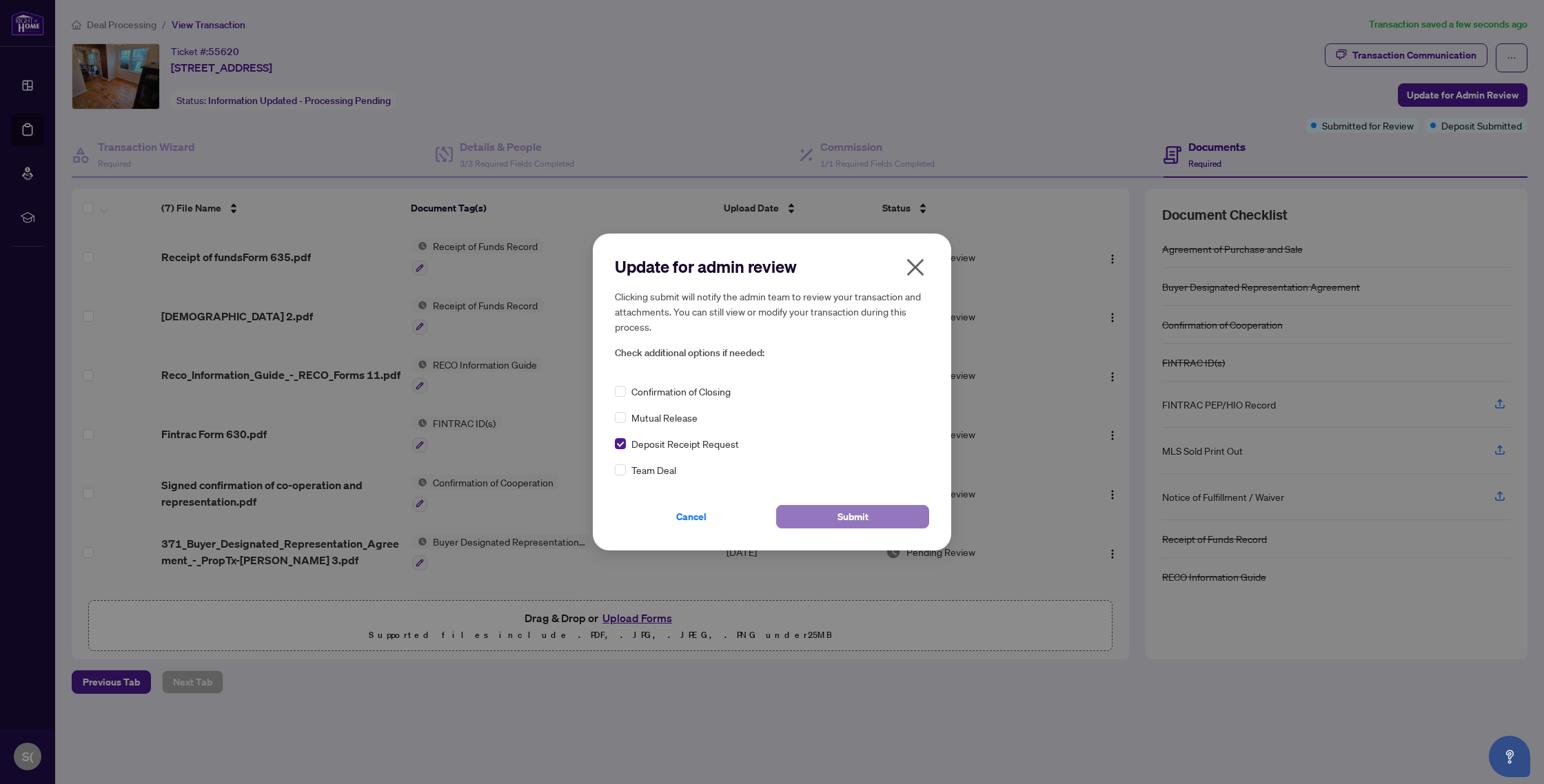
click at [854, 518] on span "Submit" at bounding box center [853, 517] width 31 height 22
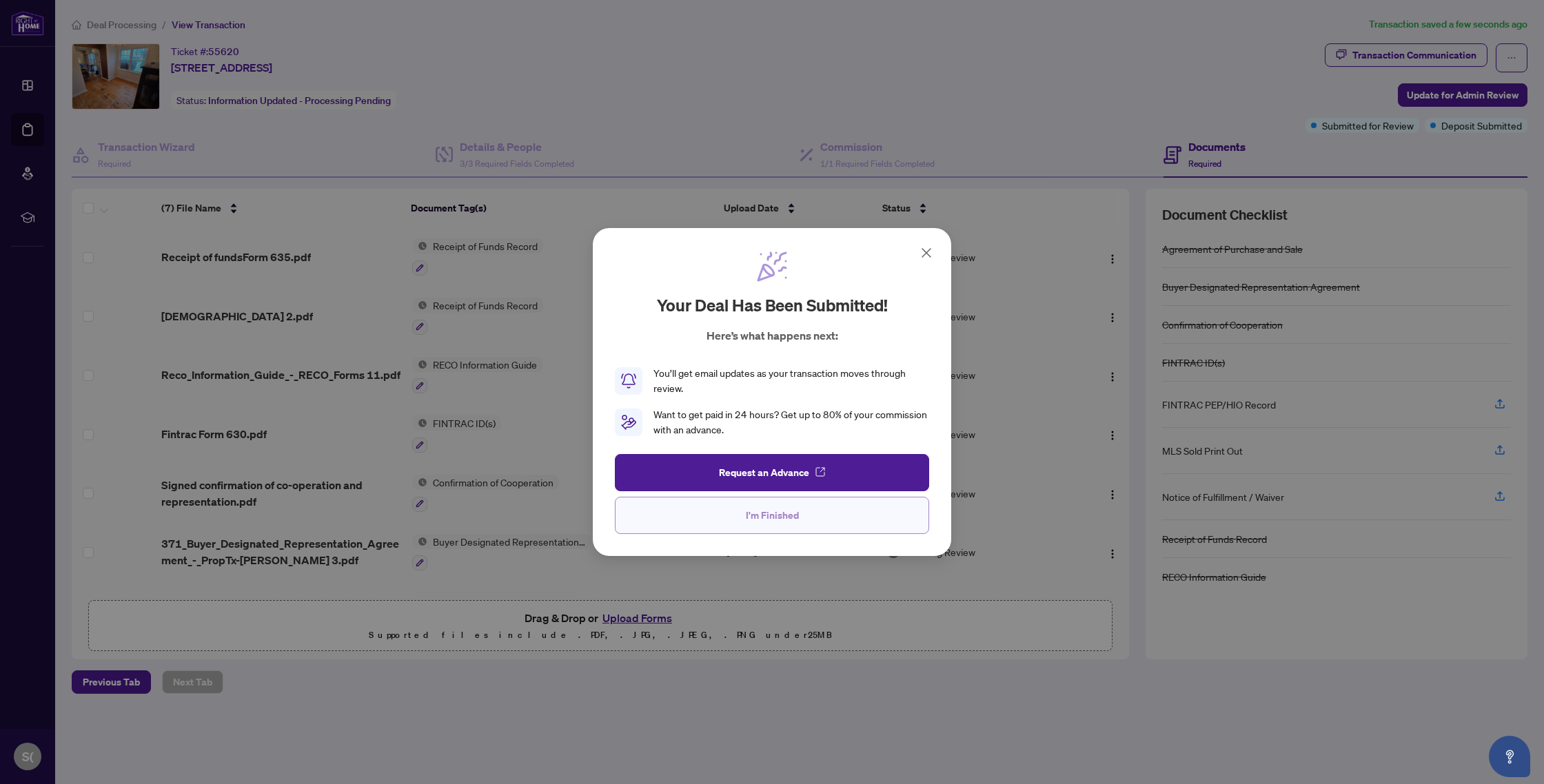
click at [769, 518] on span "I'm Finished" at bounding box center [772, 515] width 53 height 22
